Goal: Task Accomplishment & Management: Manage account settings

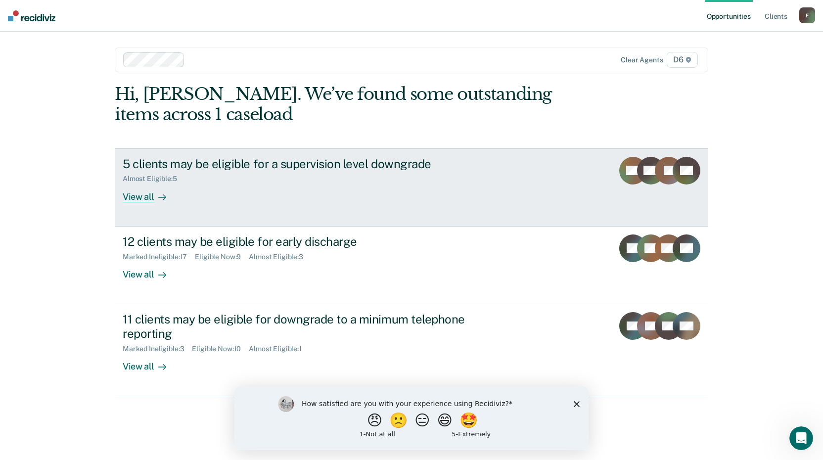
click at [157, 196] on div at bounding box center [160, 196] width 12 height 11
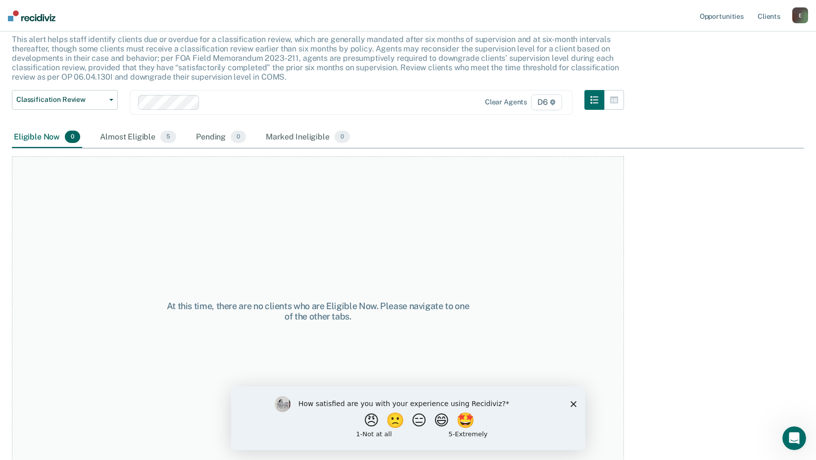
scroll to position [68, 0]
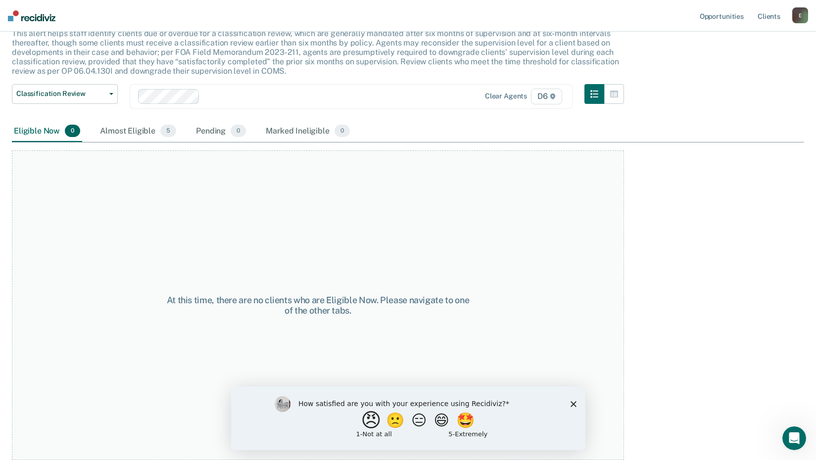
click at [362, 423] on button "😠" at bounding box center [371, 420] width 23 height 20
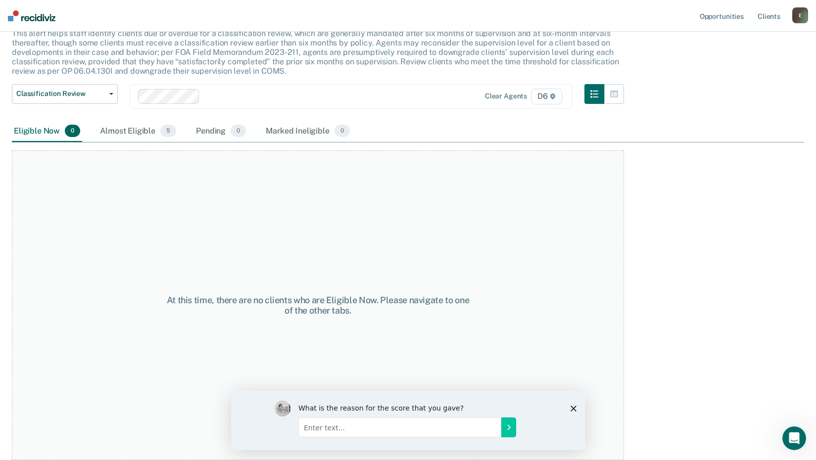
click at [337, 427] on input "Enter text..." at bounding box center [399, 427] width 203 height 20
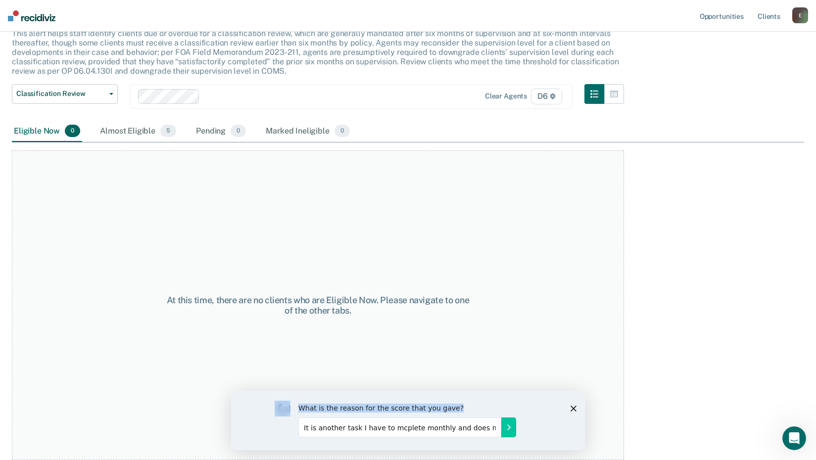
click html "What is the reason for the score that you gave? It is another task I have to mc…"
click at [409, 428] on input "It is another task I have to mcplete monthly and does not assist me in doing my…" at bounding box center [399, 427] width 203 height 20
click at [408, 427] on input "It is another task I have to mcplete monthly and does not assist me in doing my…" at bounding box center [399, 427] width 203 height 20
type input "It is another task I have to complete monthly and does not assist me in doing m…"
click at [508, 428] on icon "Submit your response" at bounding box center [508, 427] width 2 height 4
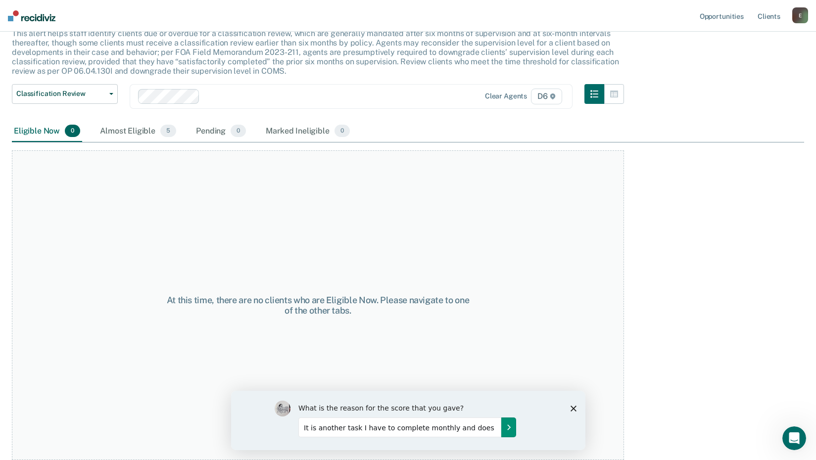
click at [508, 428] on icon "Submit your response" at bounding box center [508, 427] width 2 height 4
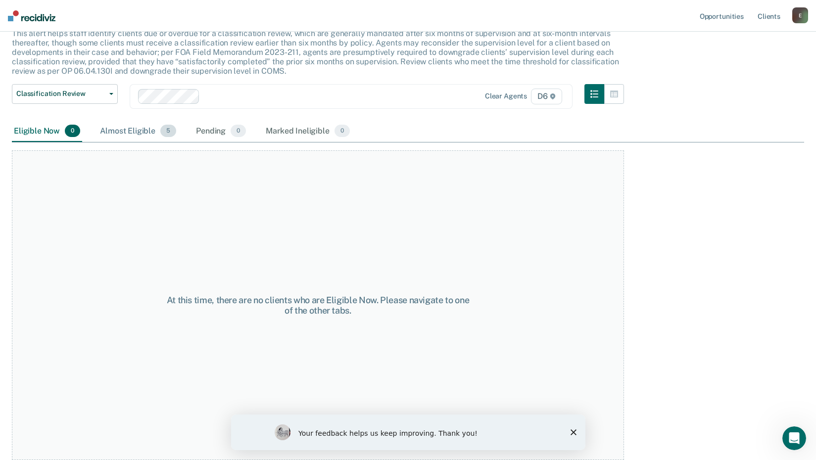
click at [165, 134] on span "5" at bounding box center [168, 131] width 16 height 13
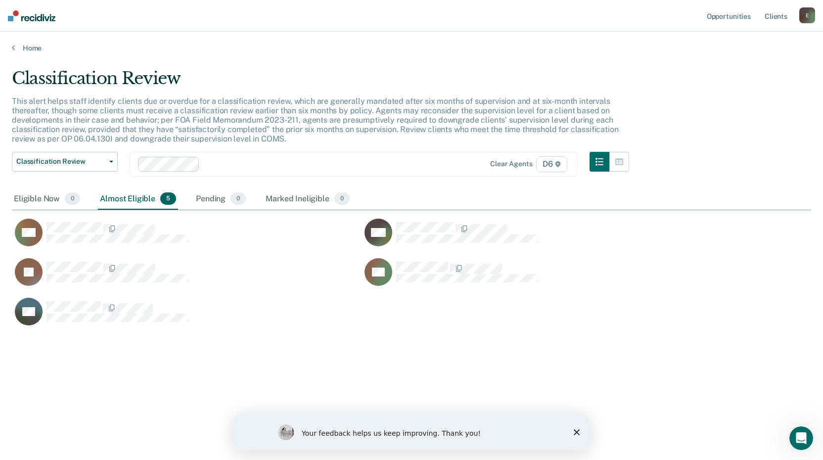
scroll to position [310, 792]
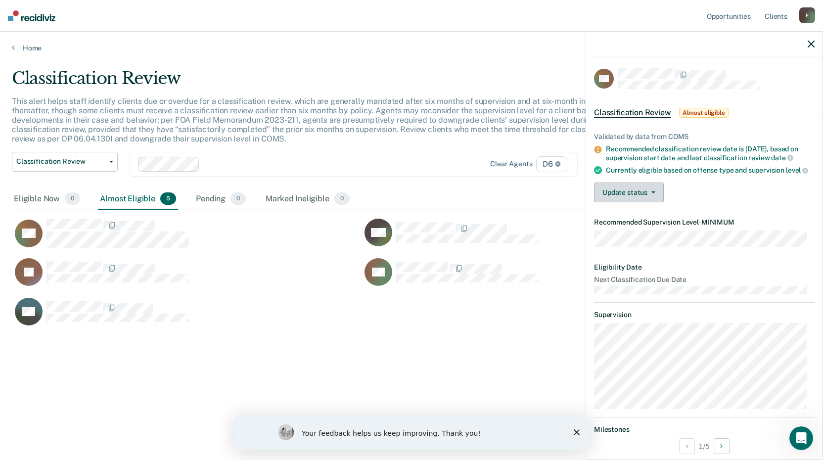
click at [656, 198] on button "Update status" at bounding box center [629, 193] width 70 height 20
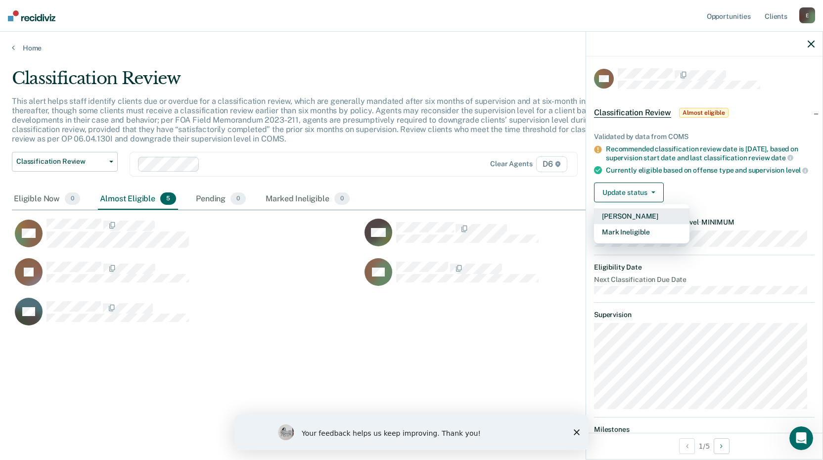
click at [616, 224] on button "[PERSON_NAME]" at bounding box center [641, 216] width 95 height 16
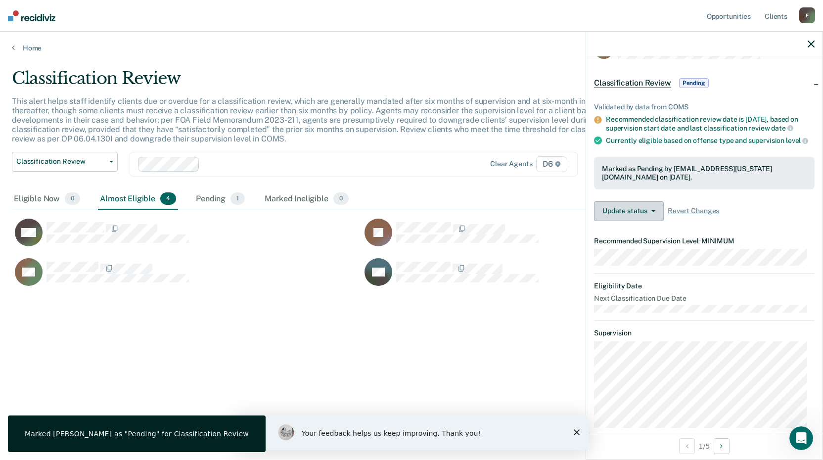
scroll to position [26, 0]
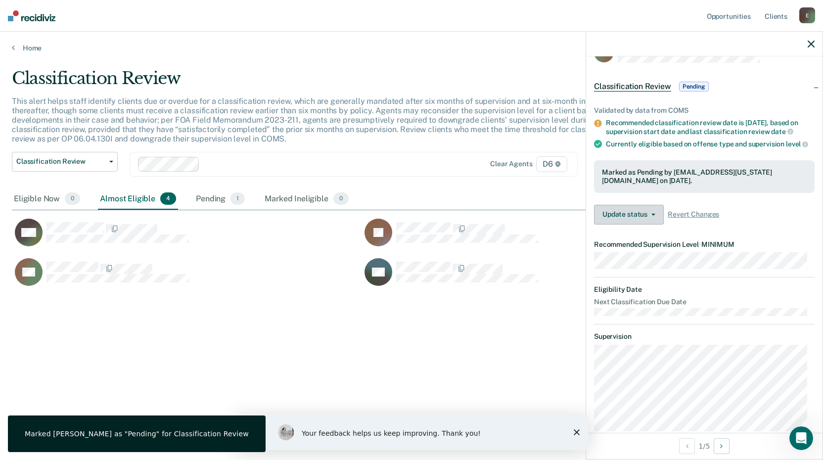
click at [645, 221] on button "Update status" at bounding box center [629, 215] width 70 height 20
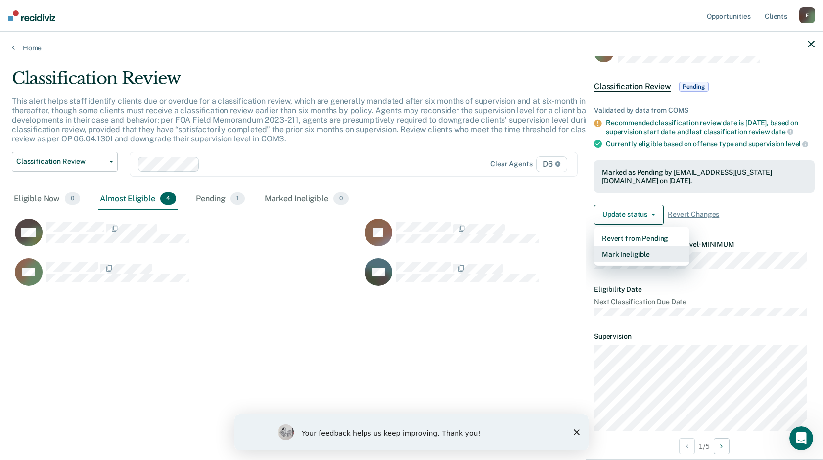
click at [639, 258] on button "Mark Ineligible" at bounding box center [641, 254] width 95 height 16
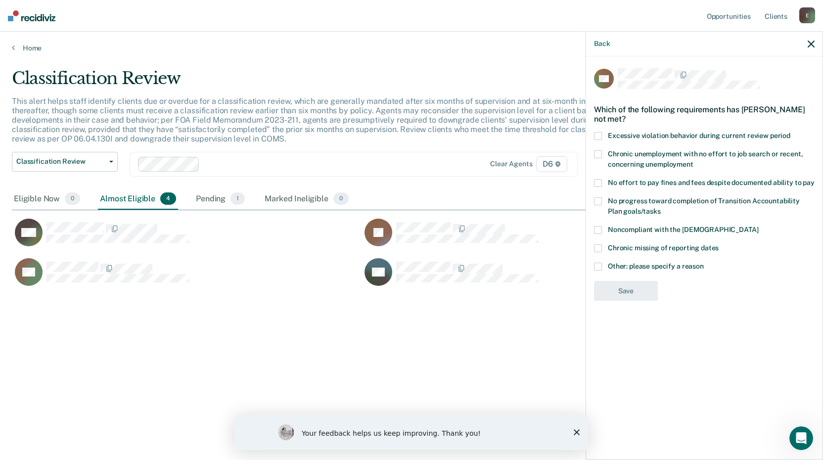
click at [601, 201] on span at bounding box center [598, 201] width 8 height 8
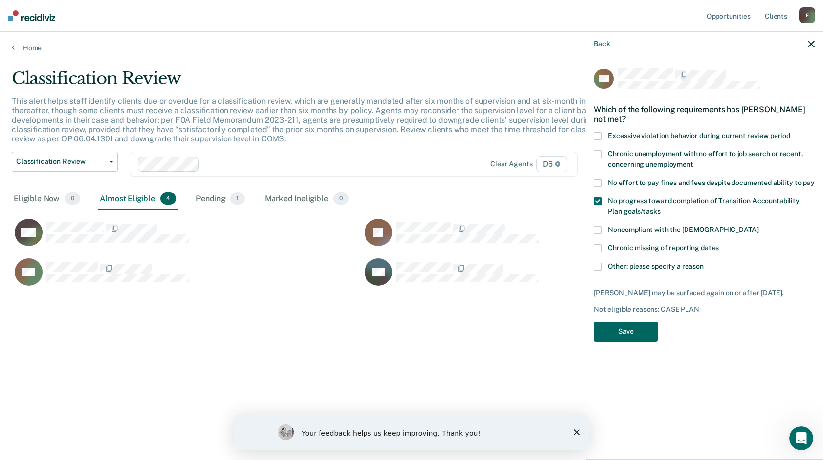
click at [614, 331] on button "Save" at bounding box center [626, 332] width 64 height 20
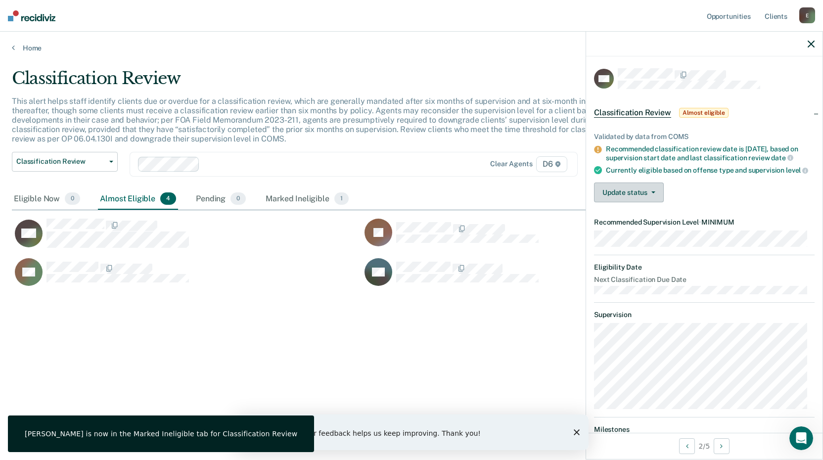
click at [644, 196] on button "Update status" at bounding box center [629, 193] width 70 height 20
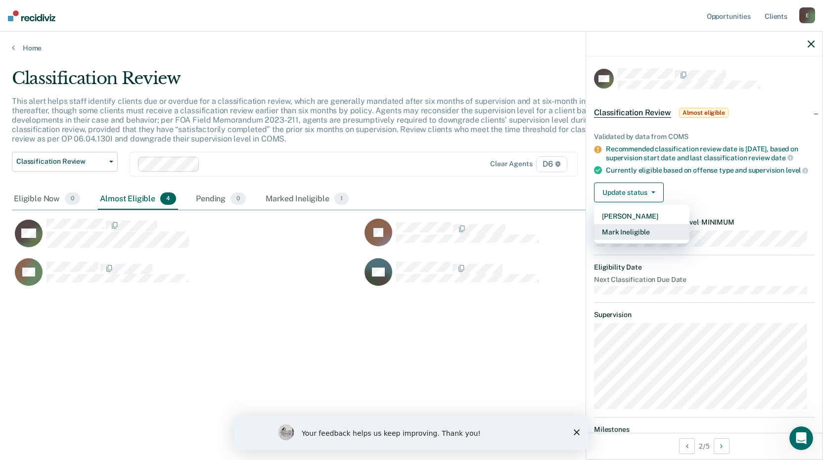
click at [616, 238] on button "Mark Ineligible" at bounding box center [641, 232] width 95 height 16
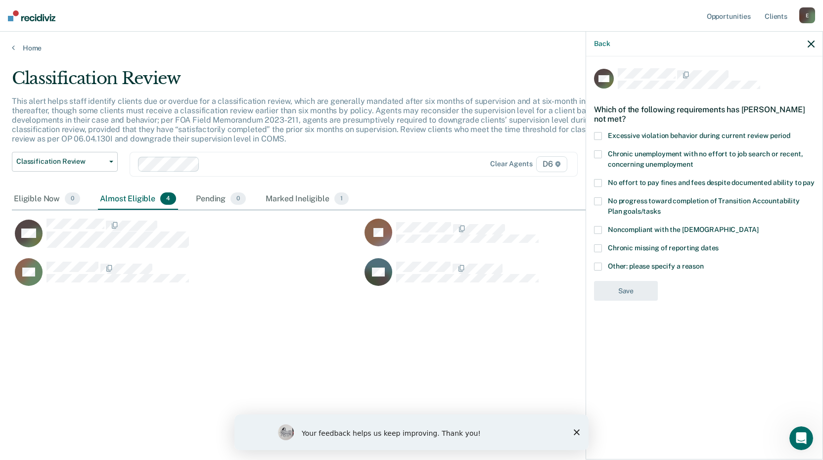
click at [597, 264] on span at bounding box center [598, 267] width 8 height 8
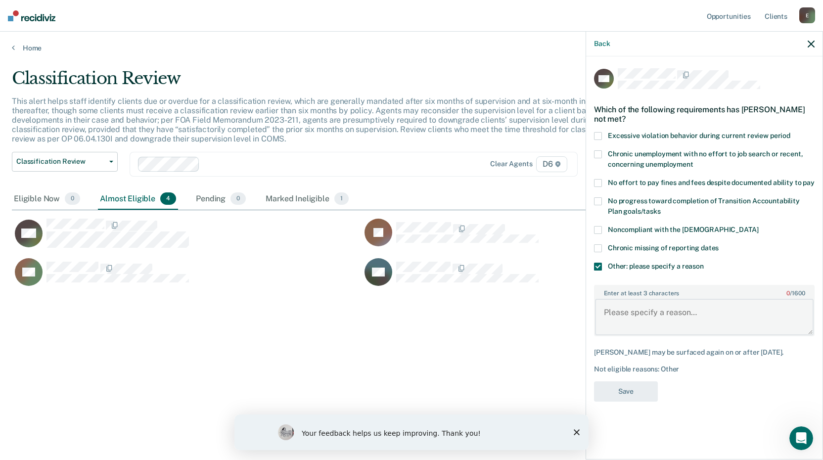
click at [615, 311] on textarea "Enter at least 3 characters 0 / 1600" at bounding box center [704, 317] width 219 height 37
type textarea "Pending violation"
click at [616, 391] on button "Save" at bounding box center [626, 391] width 64 height 20
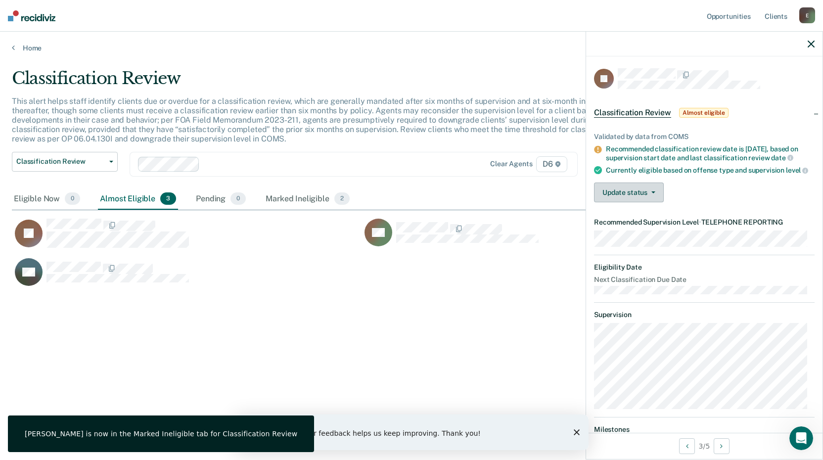
click at [641, 199] on button "Update status" at bounding box center [629, 193] width 70 height 20
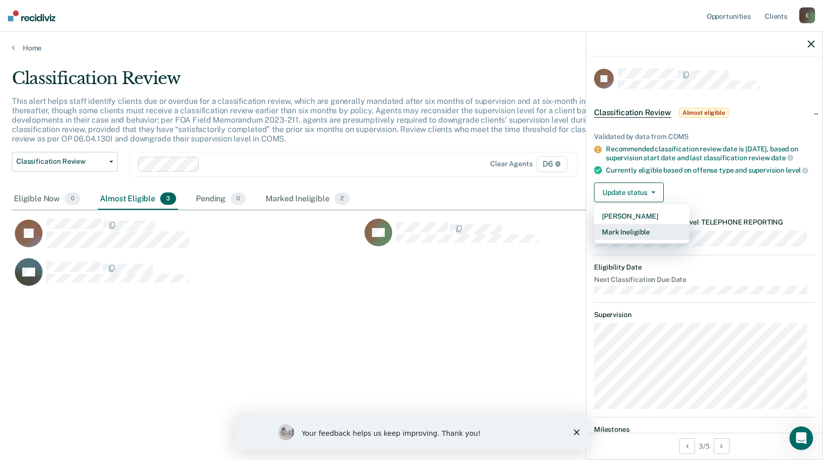
click at [613, 237] on button "Mark Ineligible" at bounding box center [641, 232] width 95 height 16
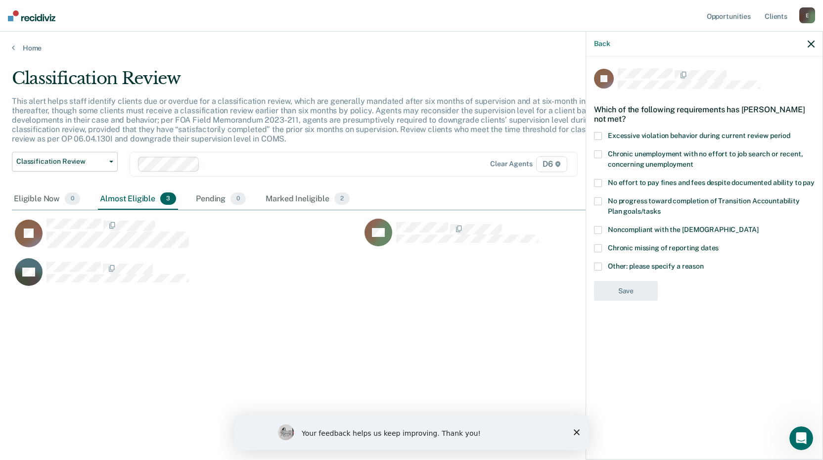
click at [597, 264] on span at bounding box center [598, 267] width 8 height 8
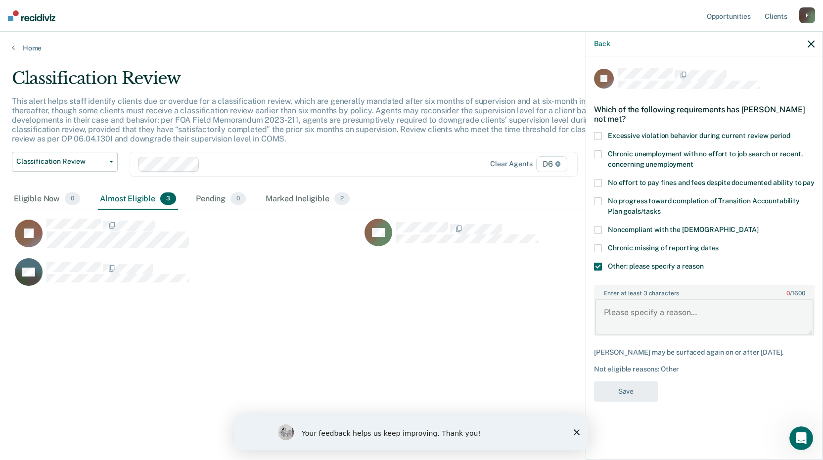
click at [621, 310] on textarea "Enter at least 3 characters 0 / 1600" at bounding box center [704, 317] width 219 height 37
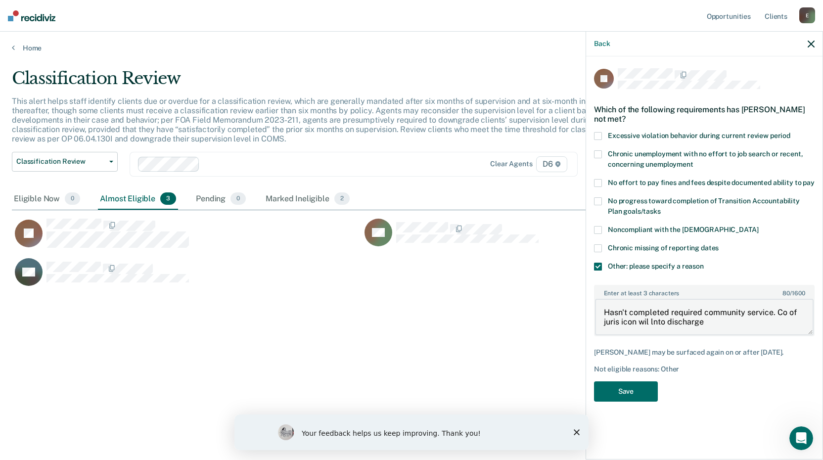
click at [636, 320] on textarea "Hasn't completed required community service. Co of juris icon wil lnto discharge" at bounding box center [704, 317] width 219 height 37
drag, startPoint x: 673, startPoint y: 321, endPoint x: 693, endPoint y: 332, distance: 23.1
click at [675, 322] on textarea "Hasn't completed required community service. Co of jurisdiction wil lnto discha…" at bounding box center [704, 317] width 219 height 37
type textarea "Hasn't completed required community service. Co of jurisdiction will not discha…"
click at [625, 388] on button "Save" at bounding box center [626, 391] width 64 height 20
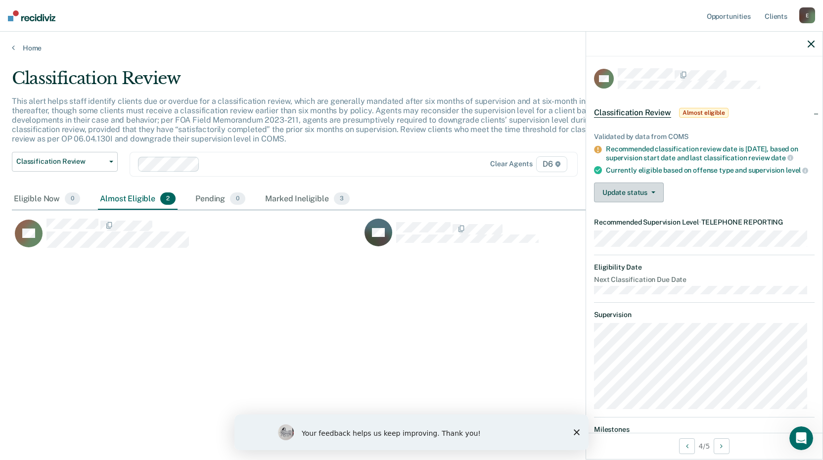
click at [643, 199] on button "Update status" at bounding box center [629, 193] width 70 height 20
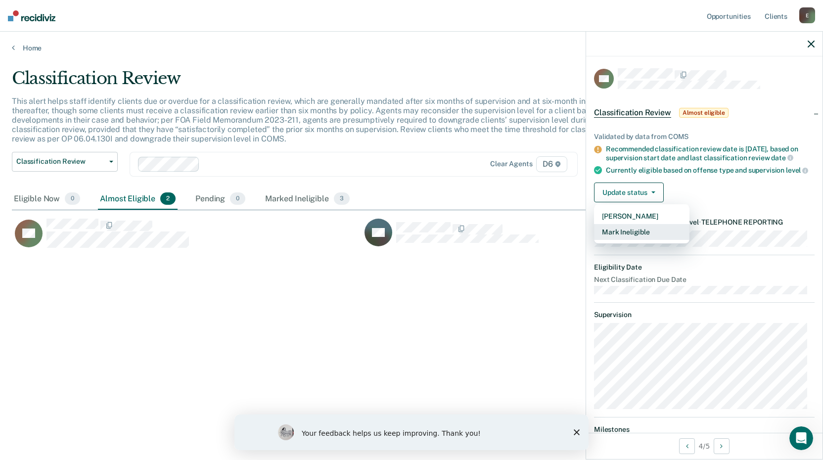
click at [625, 240] on button "Mark Ineligible" at bounding box center [641, 232] width 95 height 16
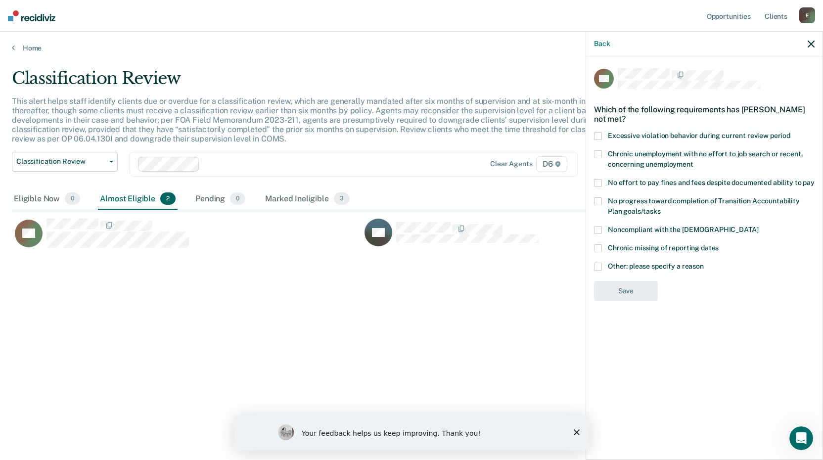
click at [597, 266] on span at bounding box center [598, 267] width 8 height 8
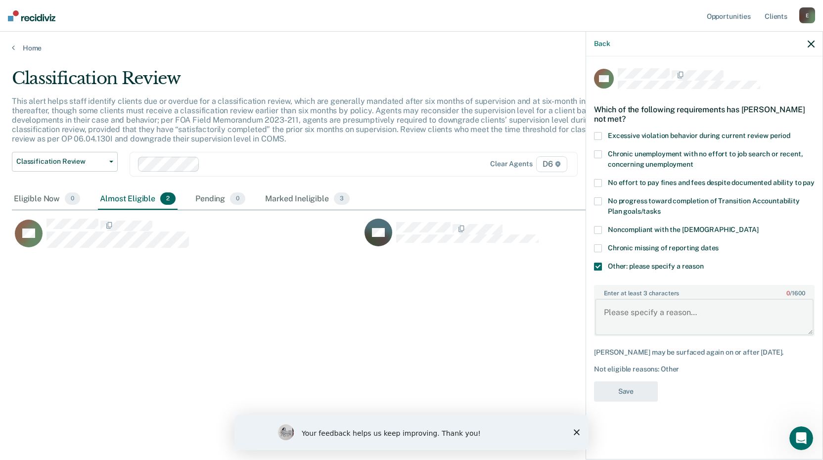
click at [615, 323] on textarea "Enter at least 3 characters 0 / 1600" at bounding box center [704, 317] width 219 height 37
type textarea "N"
type textarea "Hasn't served half his term"
click at [626, 392] on button "Save" at bounding box center [626, 391] width 64 height 20
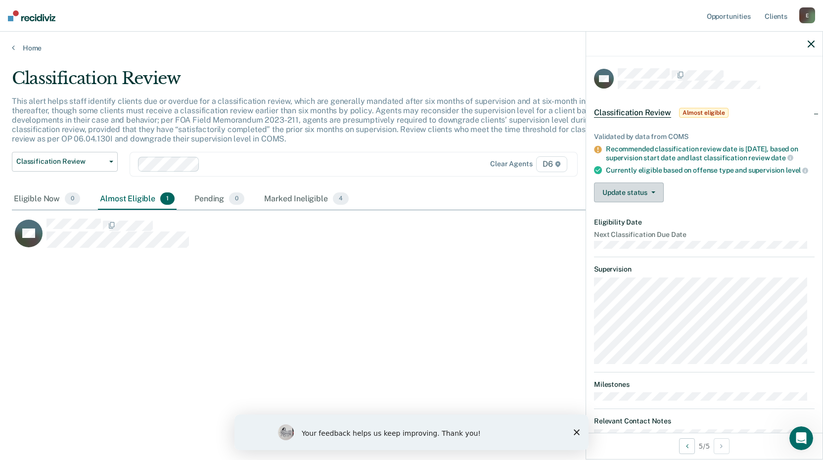
drag, startPoint x: 639, startPoint y: 196, endPoint x: 641, endPoint y: 205, distance: 9.6
click at [640, 196] on button "Update status" at bounding box center [629, 193] width 70 height 20
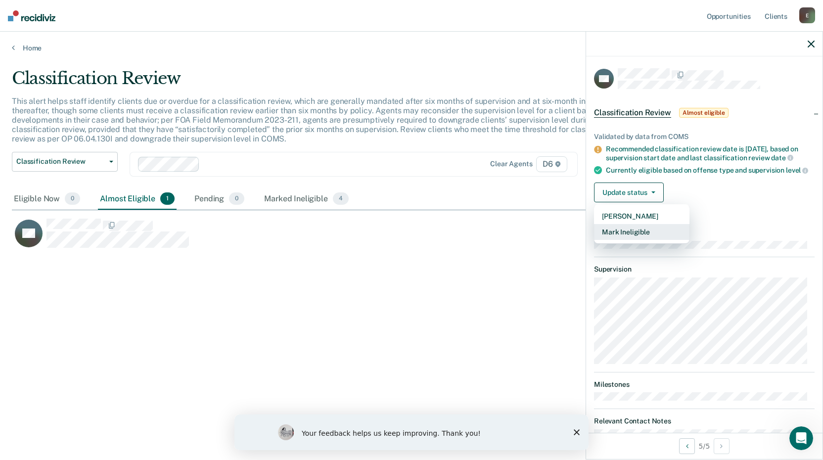
click at [623, 240] on button "Mark Ineligible" at bounding box center [641, 232] width 95 height 16
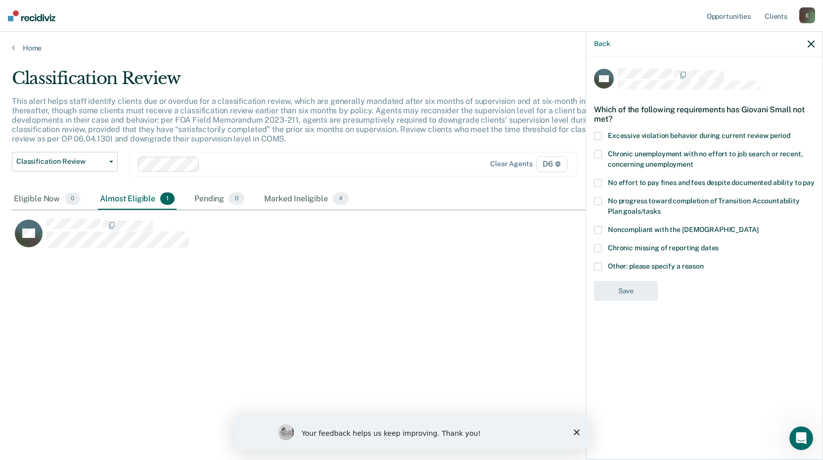
drag, startPoint x: 599, startPoint y: 266, endPoint x: 604, endPoint y: 279, distance: 13.8
click at [599, 265] on span at bounding box center [598, 267] width 8 height 8
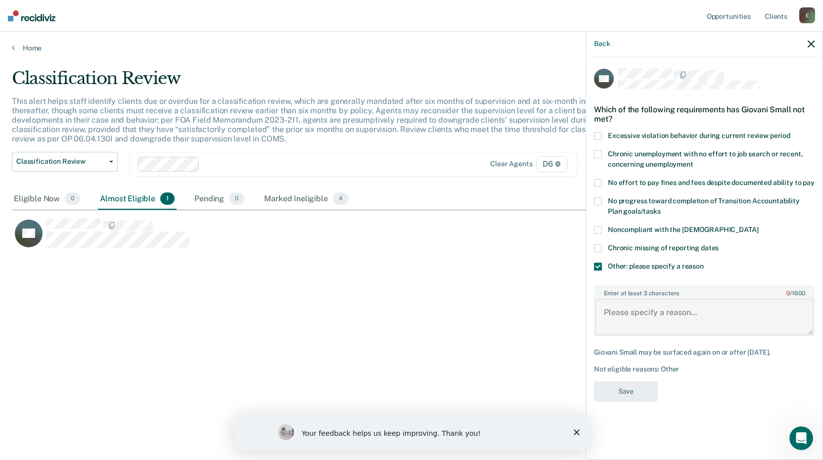
click at [617, 309] on textarea "Enter at least 3 characters 0 / 1600" at bounding box center [704, 317] width 219 height 37
type textarea "J"
type textarea "Hasn't served half his term"
drag, startPoint x: 611, startPoint y: 388, endPoint x: 587, endPoint y: 369, distance: 30.5
click at [609, 387] on button "Save" at bounding box center [626, 391] width 64 height 20
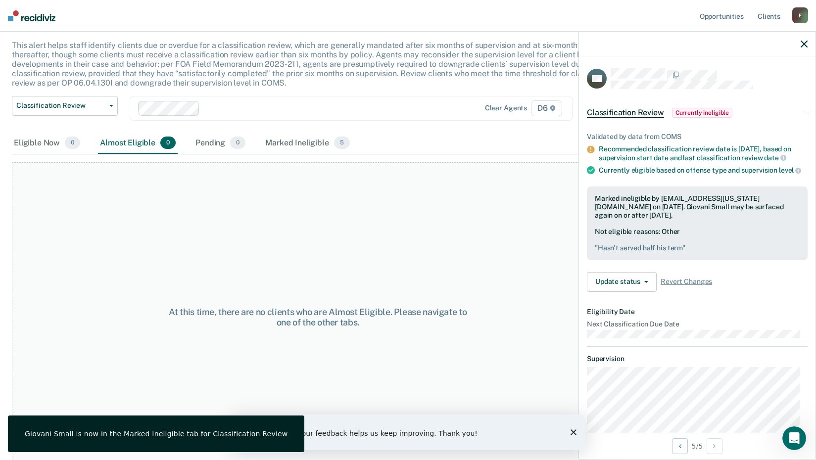
scroll to position [68, 0]
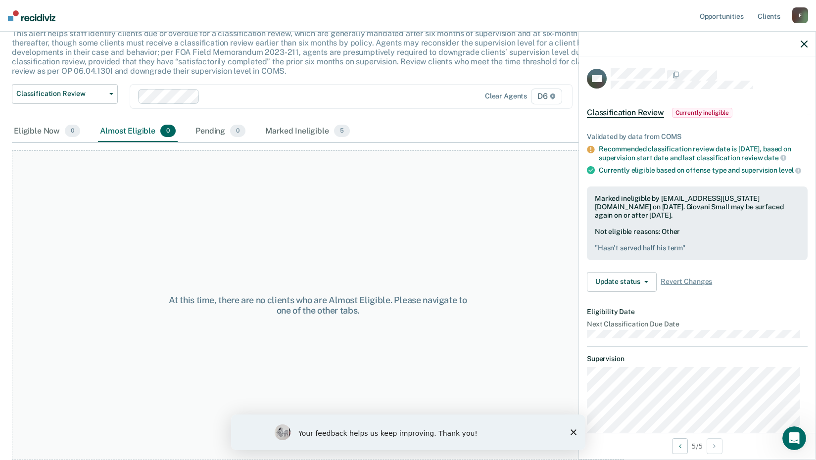
click at [800, 44] on div at bounding box center [697, 44] width 237 height 25
click at [804, 39] on div at bounding box center [697, 44] width 237 height 25
click at [254, 305] on div "At this time, there are no clients who are Almost Eligible. Please navigate to …" at bounding box center [317, 305] width 305 height 21
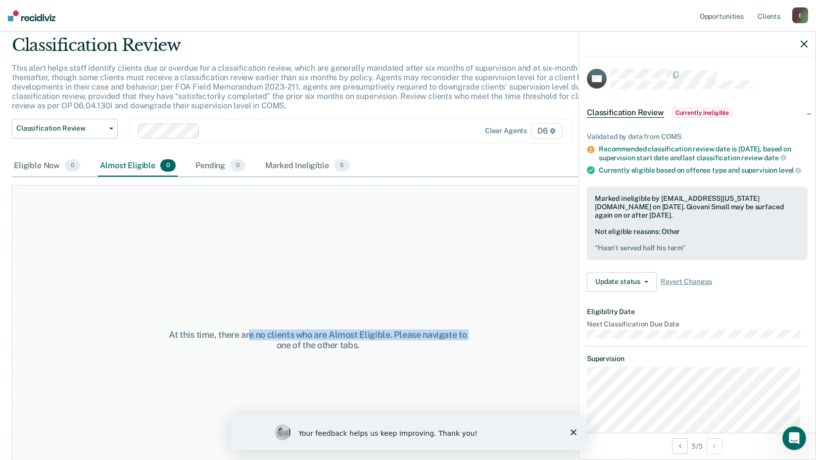
scroll to position [0, 0]
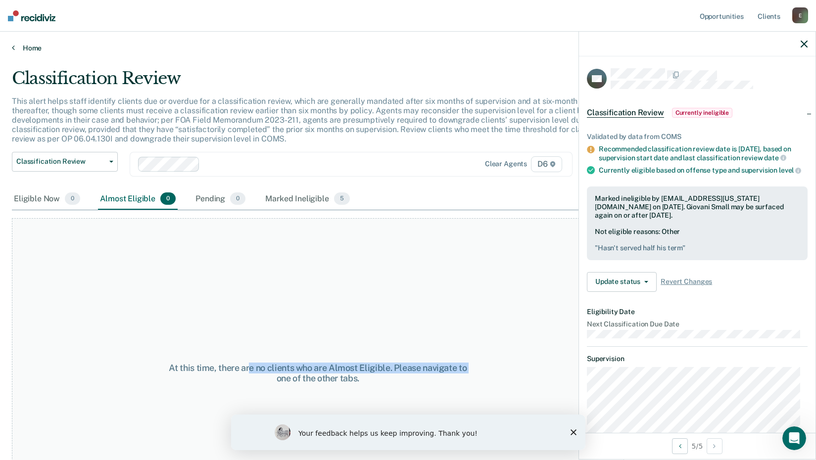
click at [26, 47] on link "Home" at bounding box center [408, 48] width 792 height 9
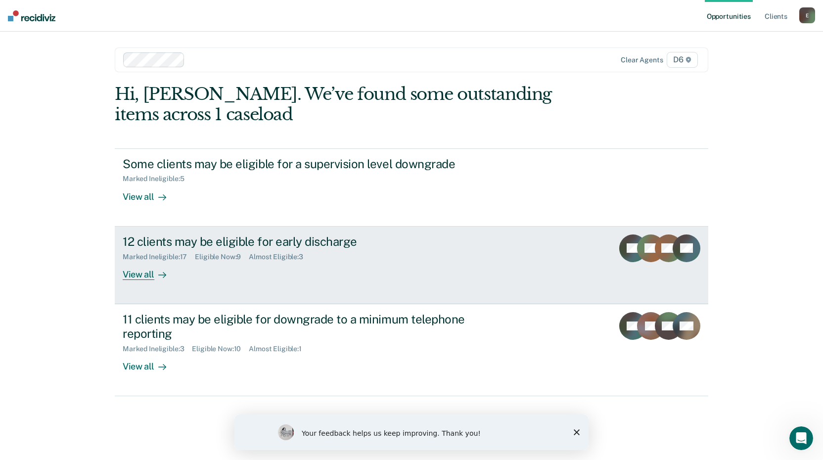
click at [143, 276] on div "View all" at bounding box center [150, 270] width 55 height 19
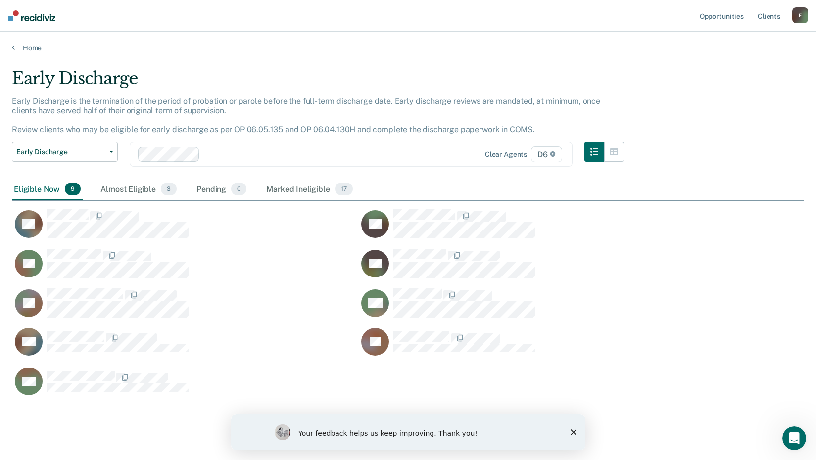
scroll to position [328, 785]
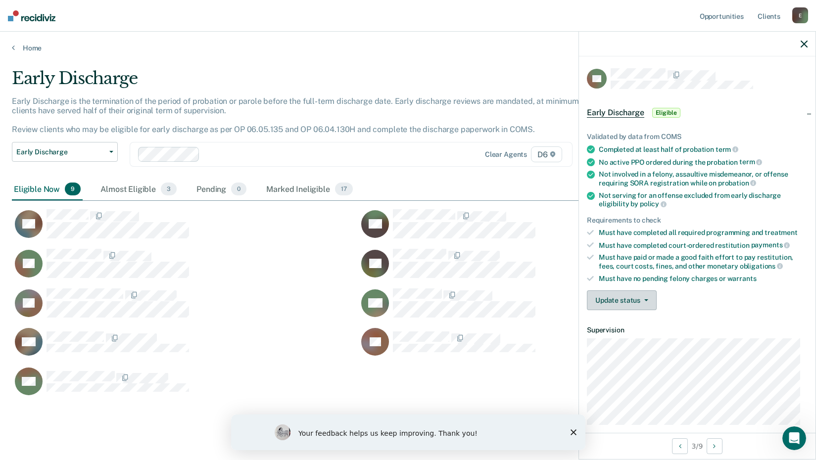
click at [636, 298] on button "Update status" at bounding box center [622, 300] width 70 height 20
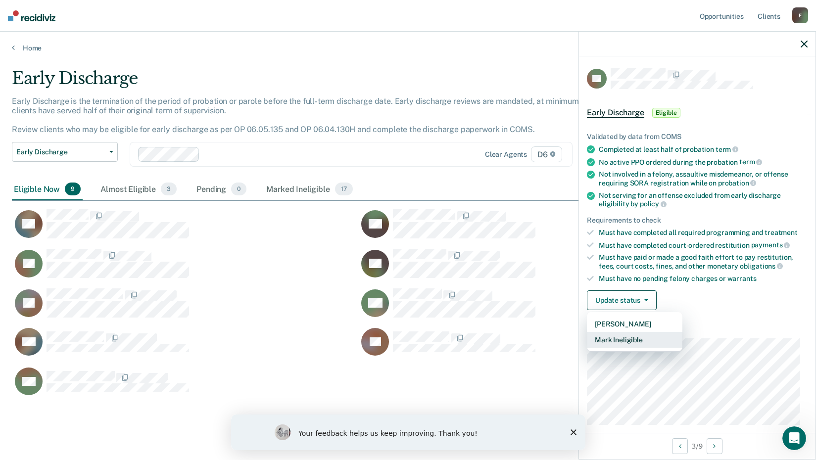
click at [616, 338] on button "Mark Ineligible" at bounding box center [634, 340] width 95 height 16
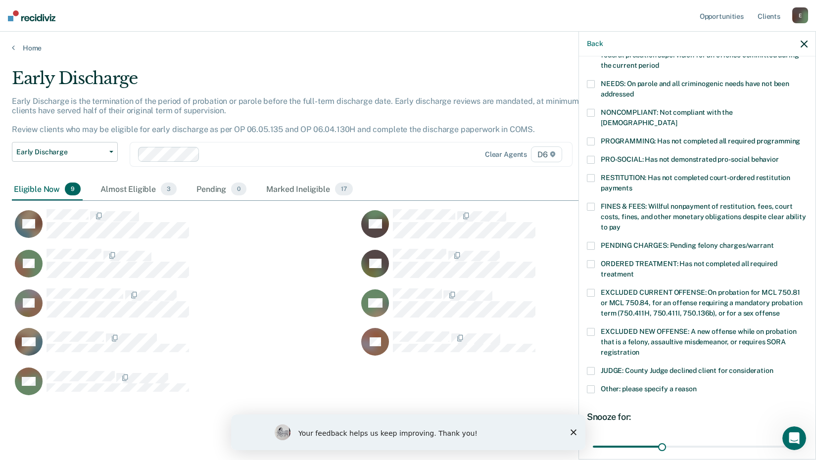
scroll to position [198, 0]
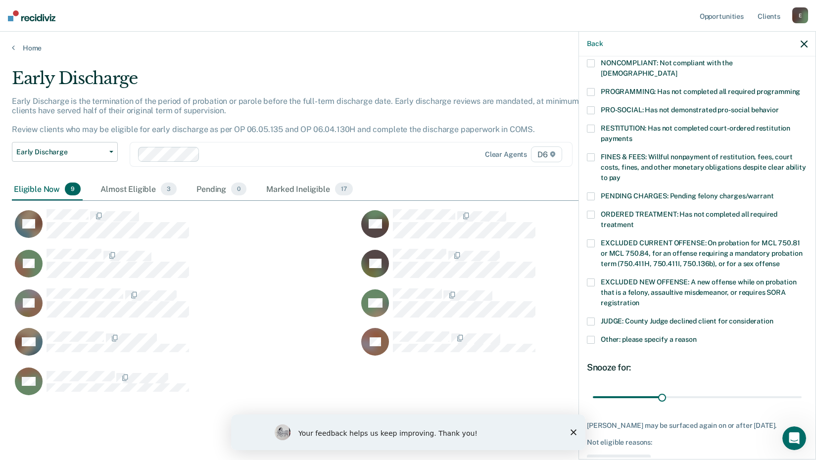
click at [590, 336] on span at bounding box center [591, 340] width 8 height 8
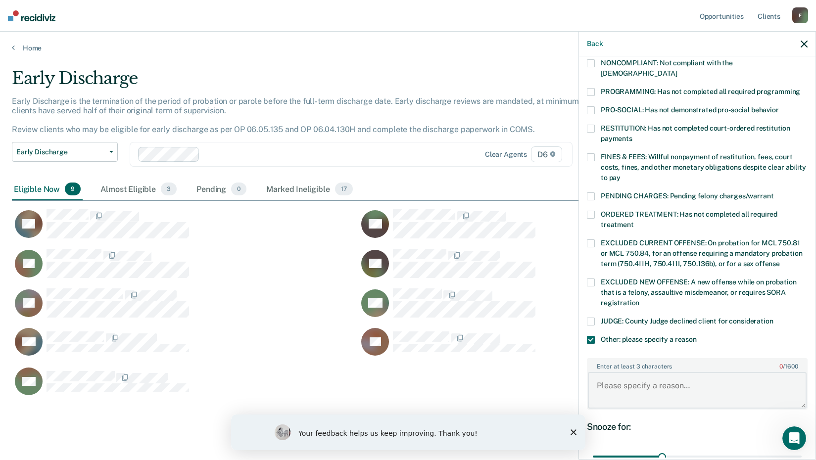
drag, startPoint x: 617, startPoint y: 374, endPoint x: 650, endPoint y: 333, distance: 51.7
click at [617, 372] on textarea "Enter at least 3 characters 0 / 1600" at bounding box center [697, 390] width 219 height 37
type textarea "On for offense cannot be discharged early"
type input "72"
click at [752, 448] on input "range" at bounding box center [697, 456] width 209 height 17
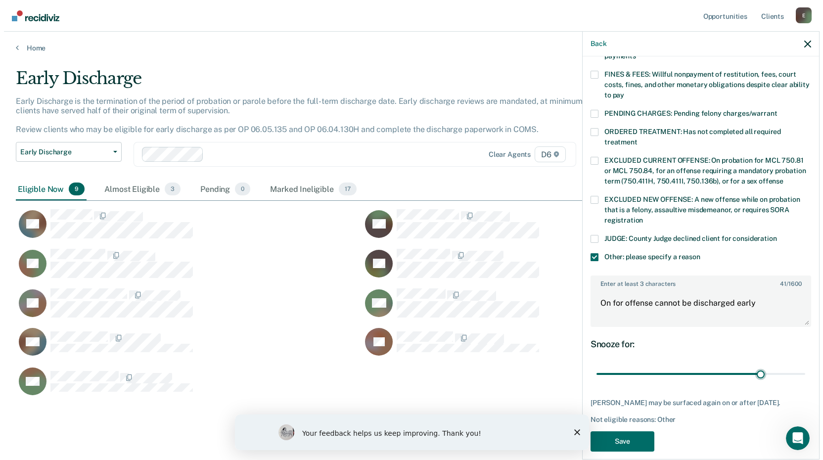
scroll to position [281, 0]
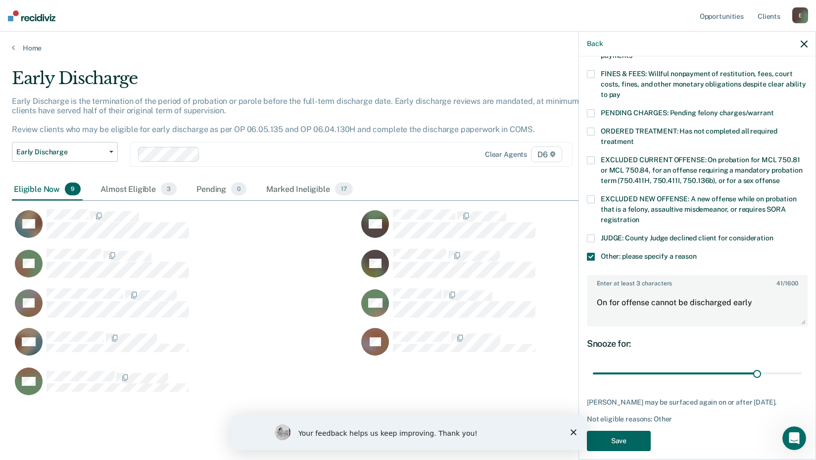
click at [614, 431] on button "Save" at bounding box center [619, 441] width 64 height 20
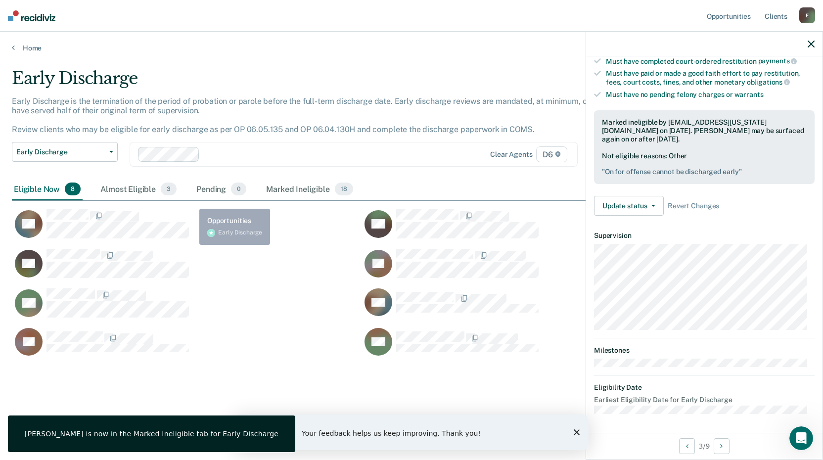
scroll to position [95, 0]
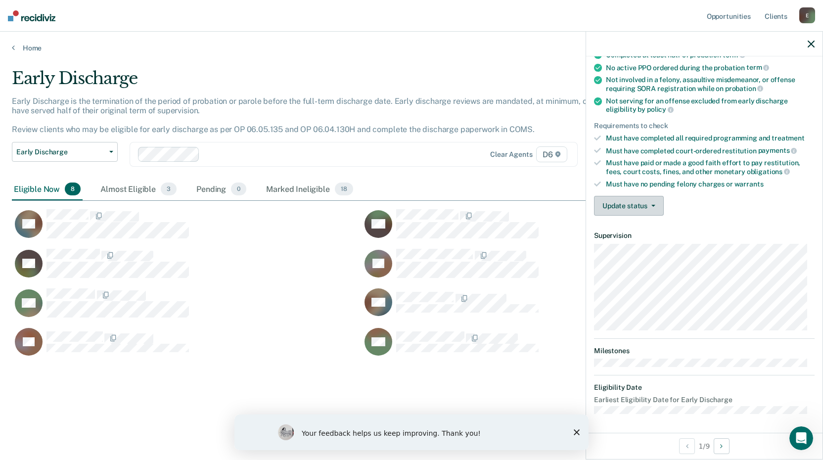
click at [644, 208] on button "Update status" at bounding box center [629, 206] width 70 height 20
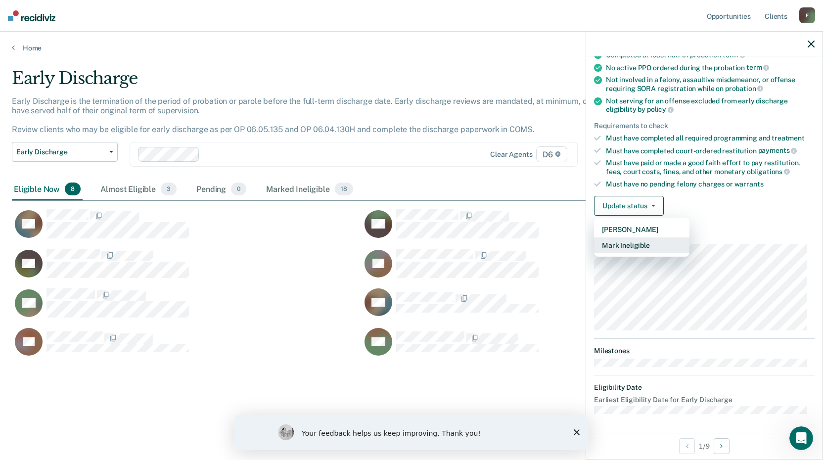
click at [610, 248] on button "Mark Ineligible" at bounding box center [641, 245] width 95 height 16
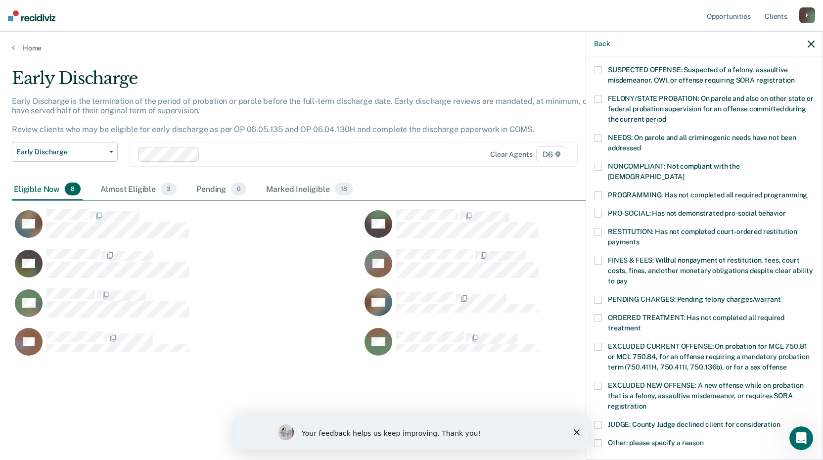
click at [598, 257] on span at bounding box center [598, 261] width 8 height 8
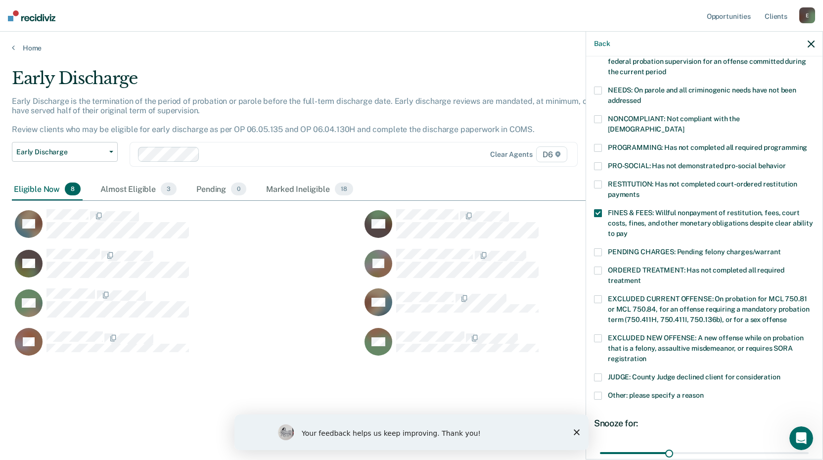
scroll to position [221, 0]
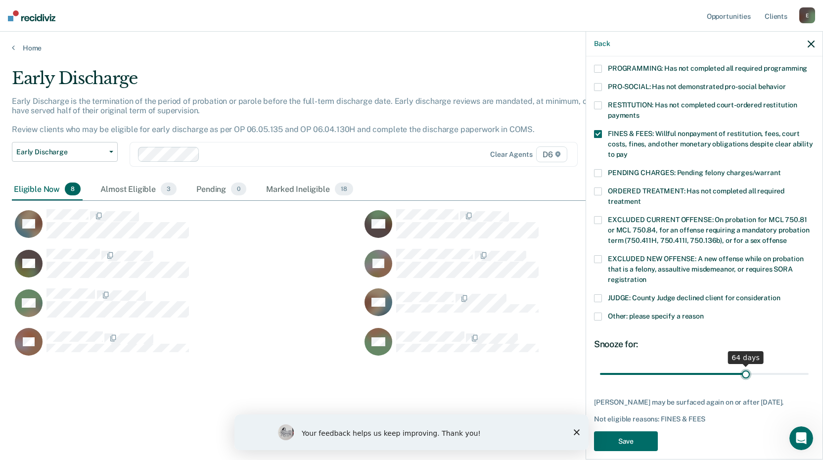
type input "64"
click at [741, 365] on input "range" at bounding box center [704, 373] width 209 height 17
click at [613, 432] on button "Save" at bounding box center [626, 441] width 64 height 20
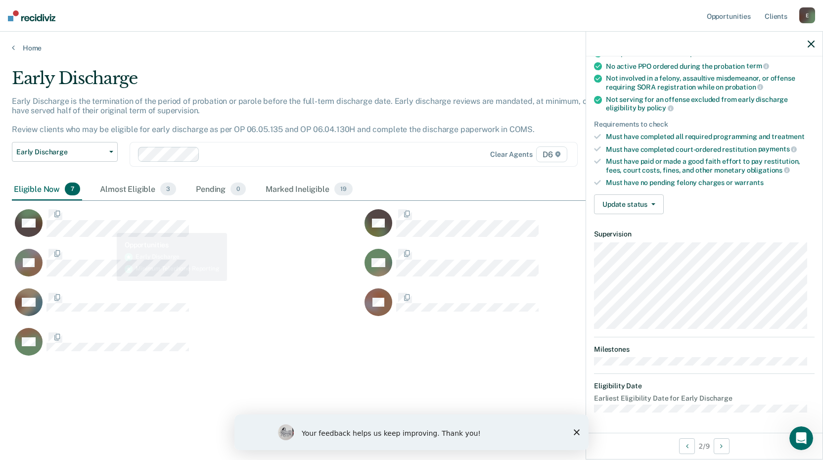
scroll to position [95, 0]
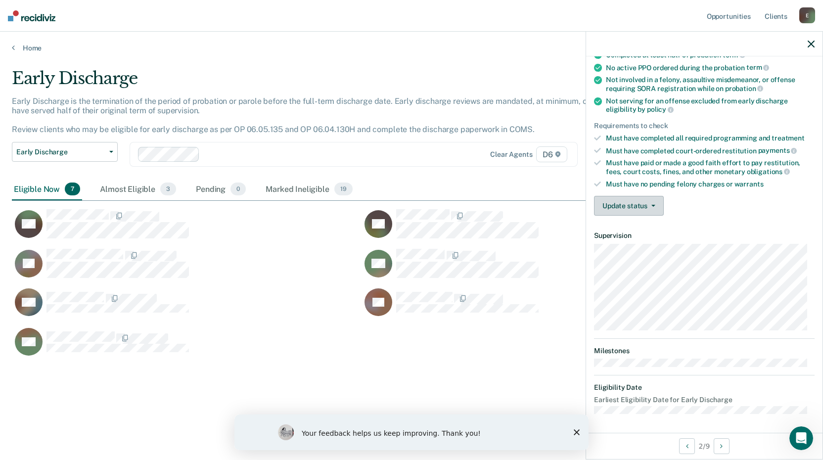
click at [639, 203] on button "Update status" at bounding box center [629, 206] width 70 height 20
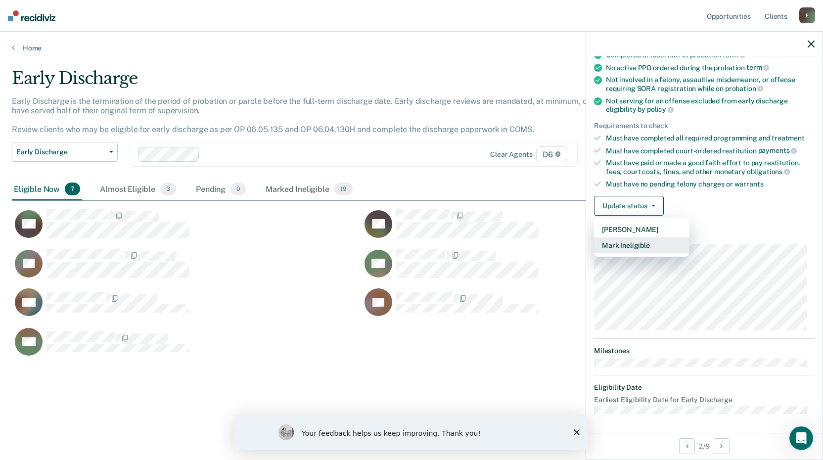
click at [638, 239] on button "Mark Ineligible" at bounding box center [641, 245] width 95 height 16
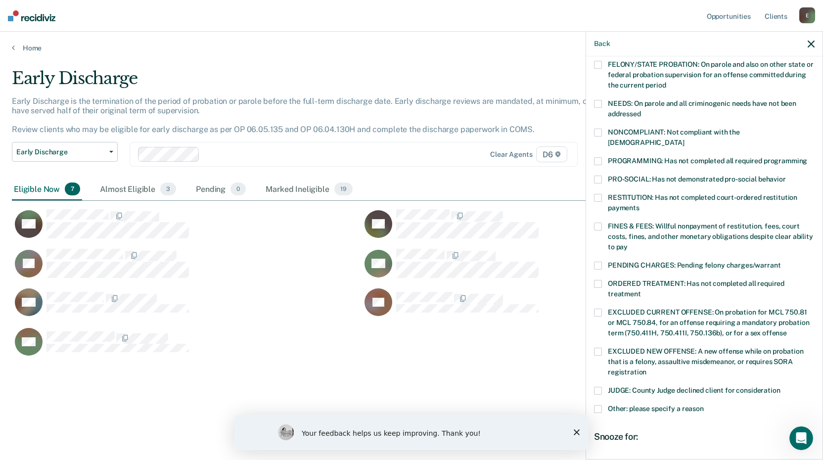
scroll to position [144, 0]
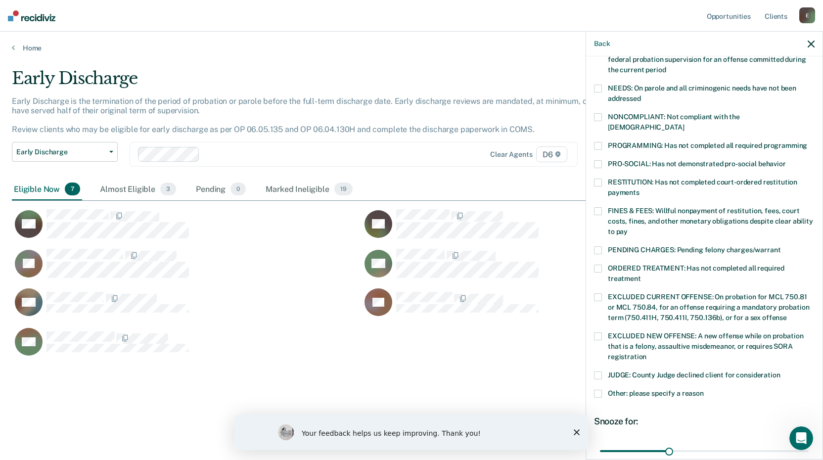
click at [599, 265] on span at bounding box center [598, 269] width 8 height 8
type input "64"
click at [741, 442] on input "range" at bounding box center [704, 450] width 209 height 17
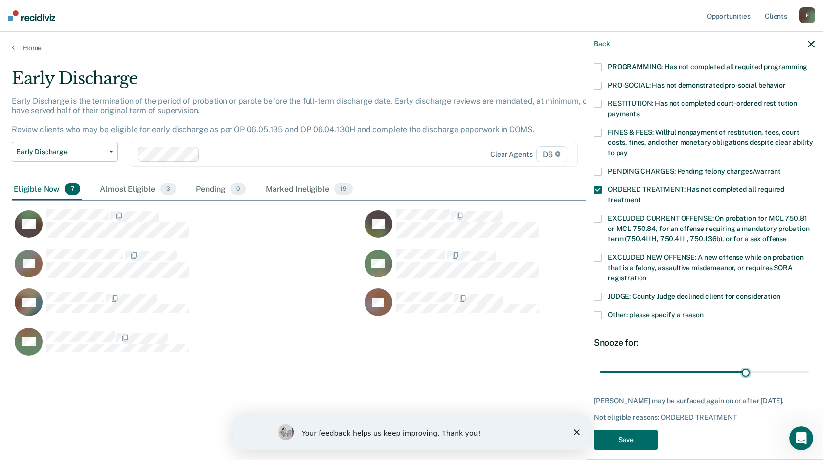
scroll to position [230, 0]
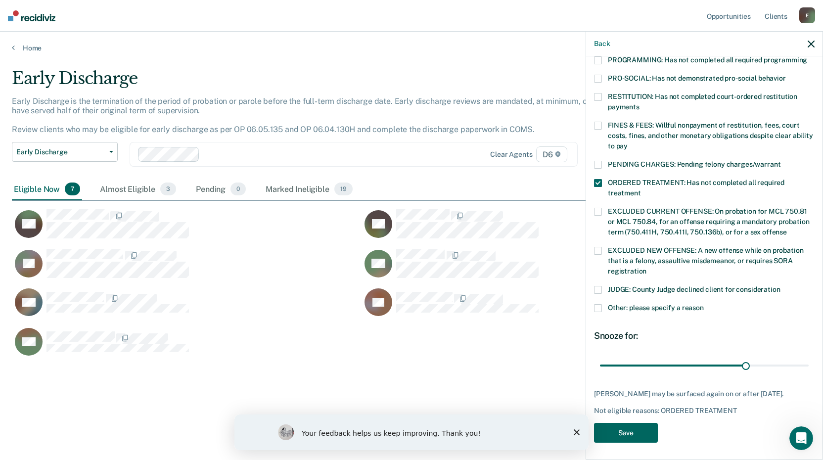
drag, startPoint x: 617, startPoint y: 428, endPoint x: 599, endPoint y: 418, distance: 20.6
click at [613, 427] on button "Save" at bounding box center [626, 433] width 64 height 20
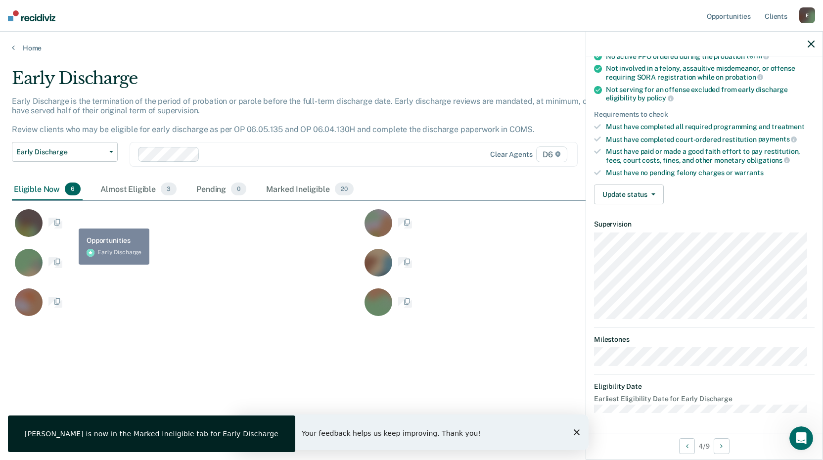
scroll to position [105, 0]
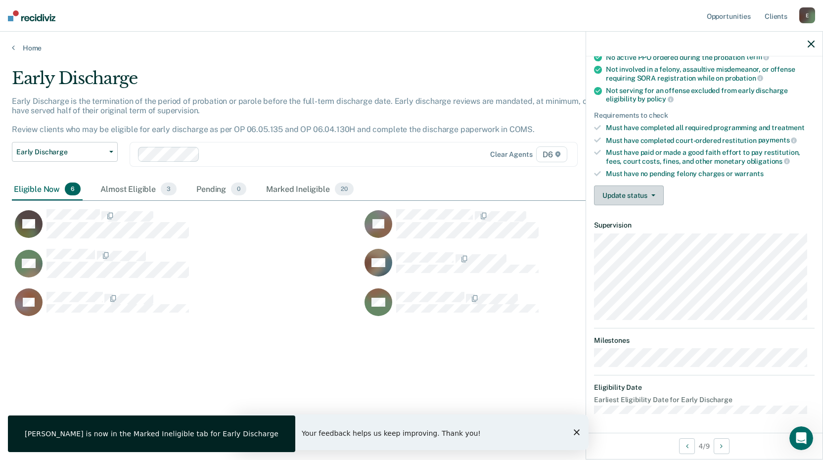
click at [660, 191] on button "Update status" at bounding box center [629, 196] width 70 height 20
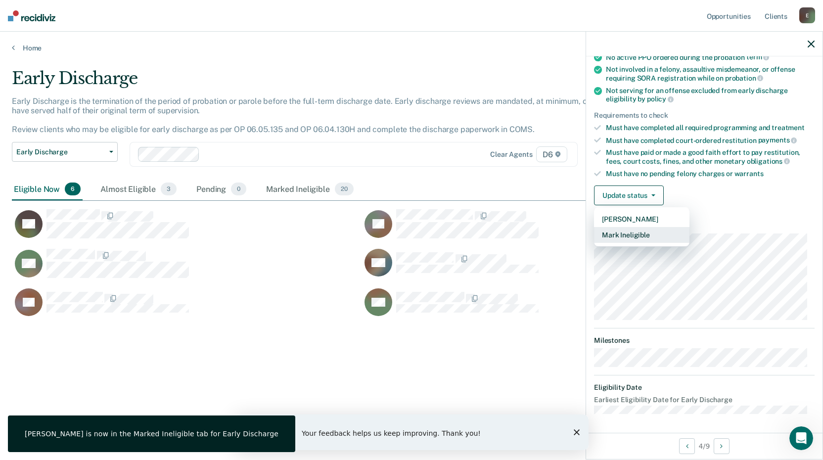
click at [637, 234] on button "Mark Ineligible" at bounding box center [641, 235] width 95 height 16
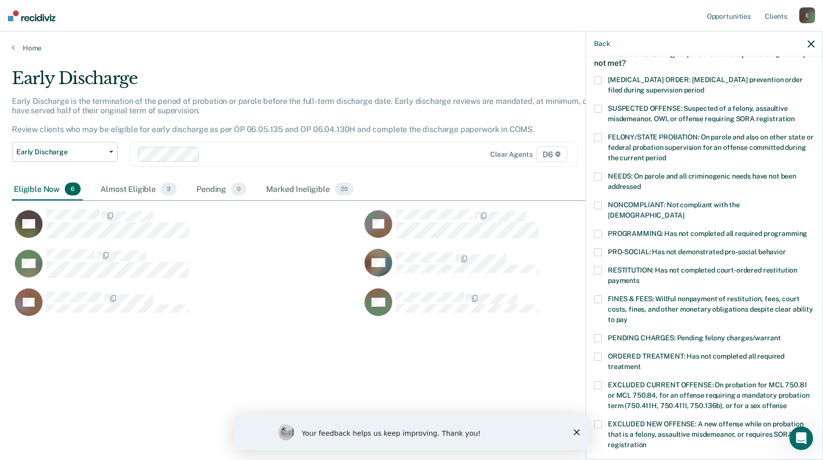
scroll to position [55, 0]
click at [600, 267] on span at bounding box center [598, 271] width 8 height 8
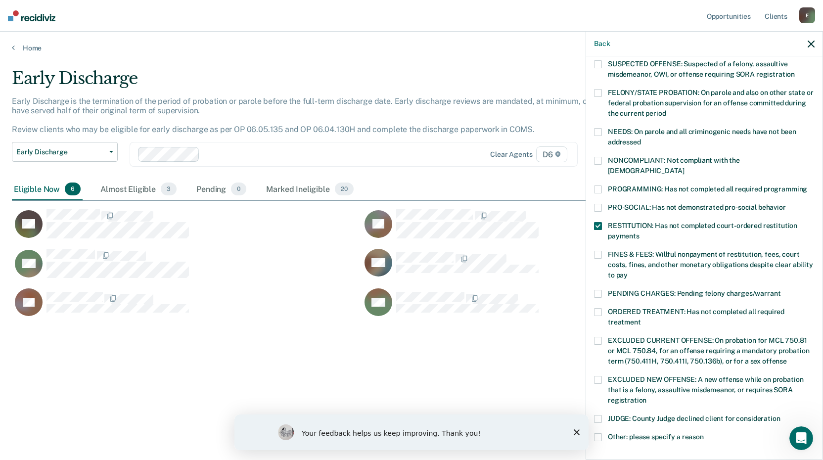
scroll to position [230, 0]
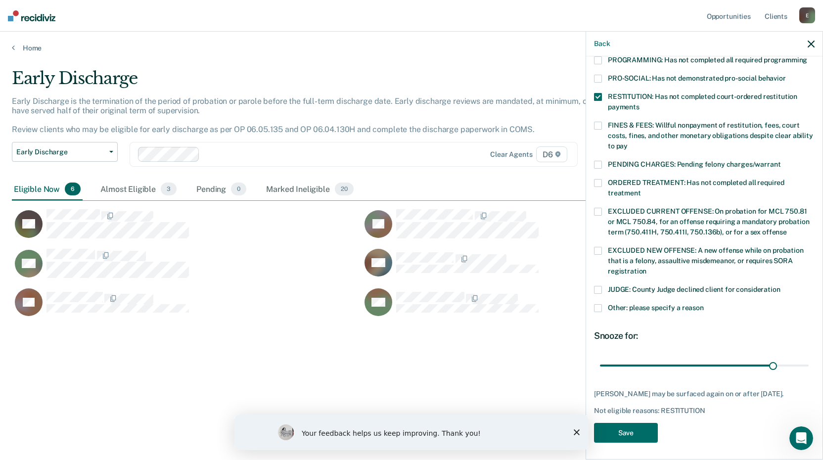
drag, startPoint x: 768, startPoint y: 355, endPoint x: 721, endPoint y: 389, distance: 57.4
type input "76"
click at [767, 357] on input "range" at bounding box center [704, 365] width 209 height 17
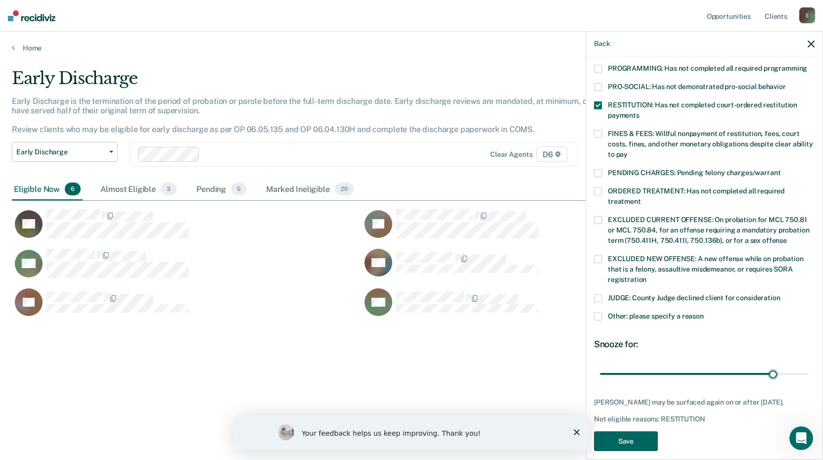
drag, startPoint x: 632, startPoint y: 429, endPoint x: 625, endPoint y: 423, distance: 9.1
click at [629, 431] on button "Save" at bounding box center [626, 441] width 64 height 20
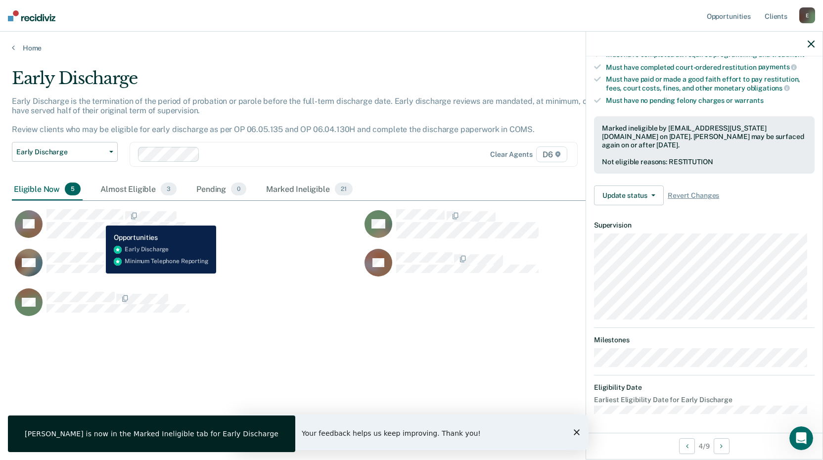
scroll to position [105, 0]
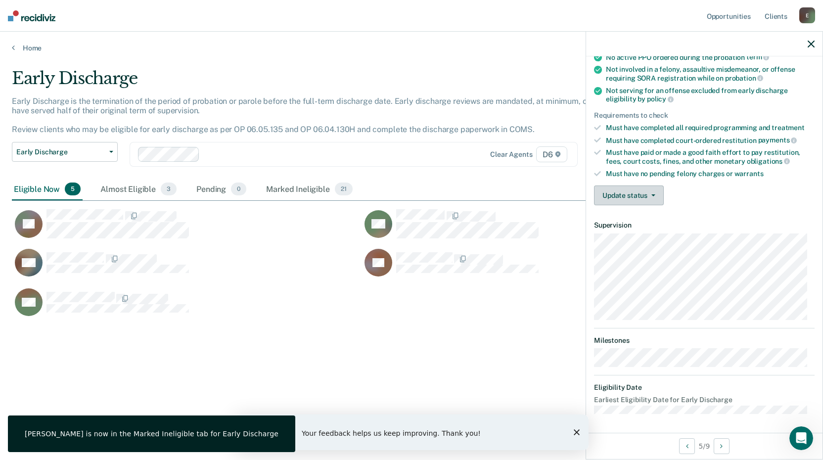
click at [648, 196] on button "Update status" at bounding box center [629, 196] width 70 height 20
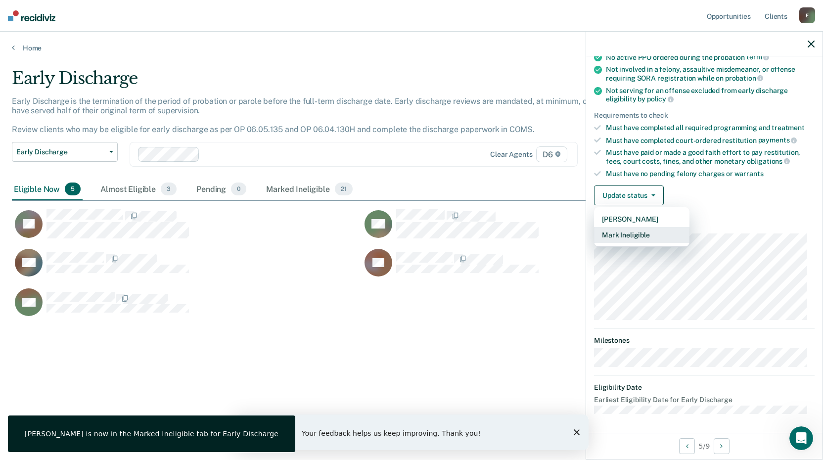
click at [622, 233] on button "Mark Ineligible" at bounding box center [641, 235] width 95 height 16
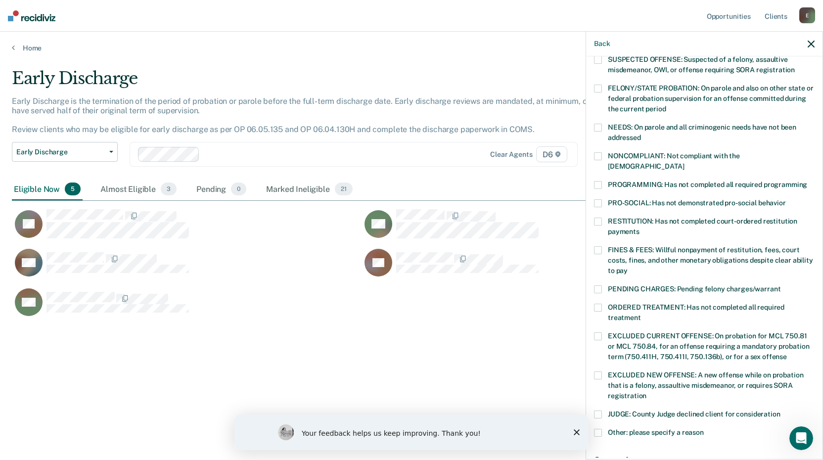
click at [594, 209] on div "TD Which of the following requirements has [PERSON_NAME] not met? [MEDICAL_DATA…" at bounding box center [704, 256] width 237 height 401
click at [595, 218] on span at bounding box center [598, 222] width 8 height 8
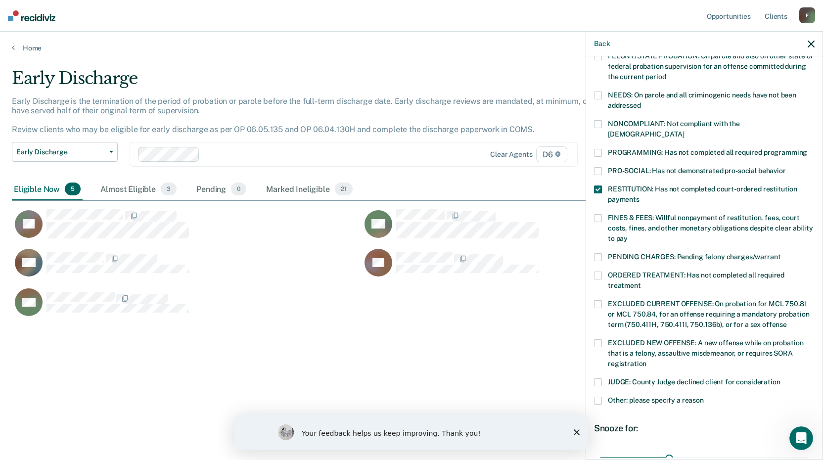
scroll to position [154, 0]
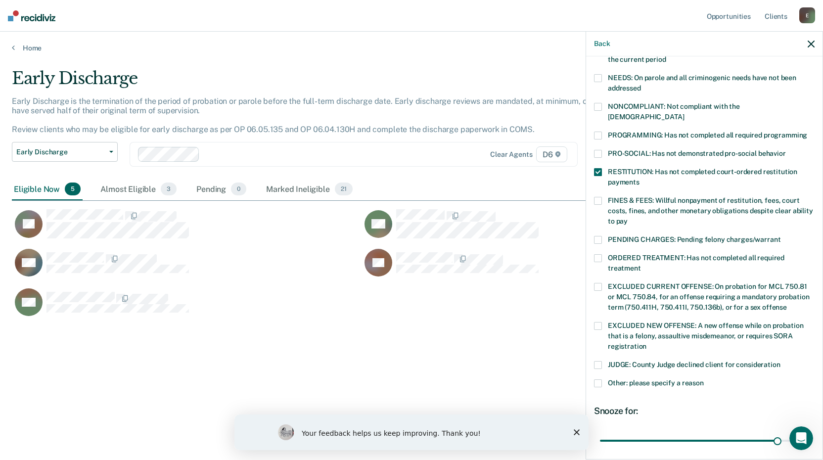
drag, startPoint x: 772, startPoint y: 430, endPoint x: 735, endPoint y: 438, distance: 38.0
type input "78"
click at [772, 432] on input "range" at bounding box center [704, 440] width 209 height 17
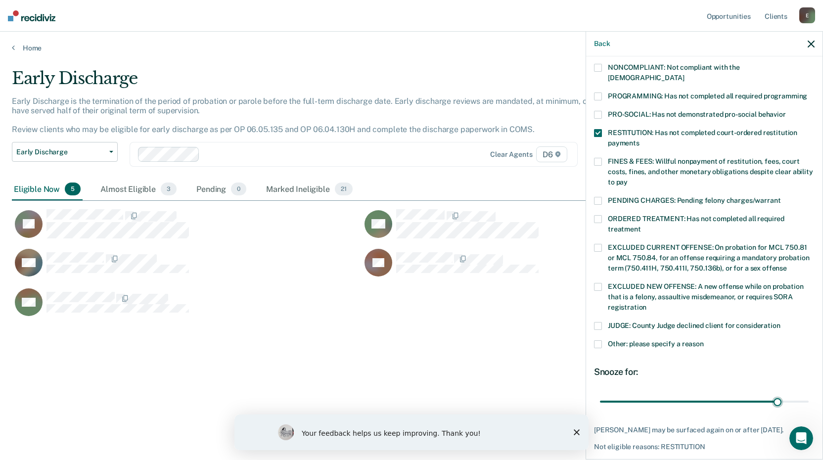
scroll to position [230, 0]
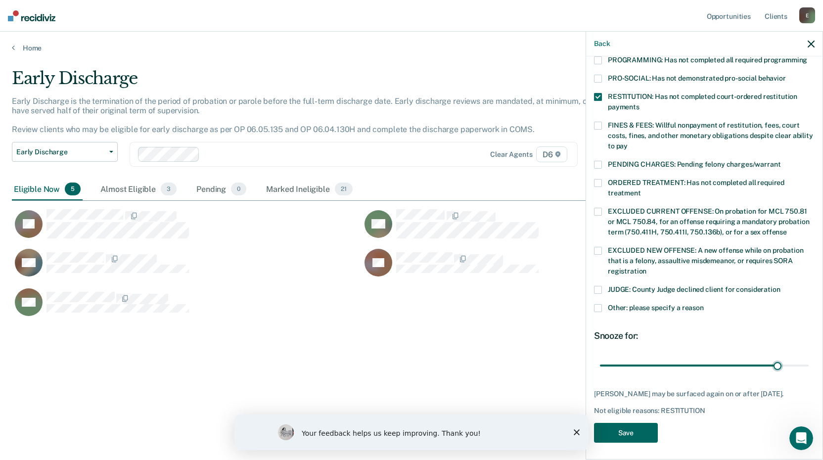
drag, startPoint x: 627, startPoint y: 427, endPoint x: 575, endPoint y: 394, distance: 61.9
click at [625, 426] on button "Save" at bounding box center [626, 433] width 64 height 20
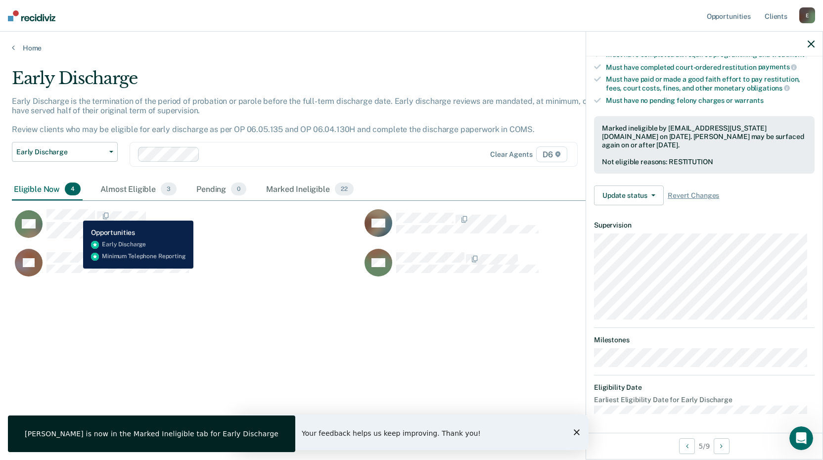
scroll to position [95, 0]
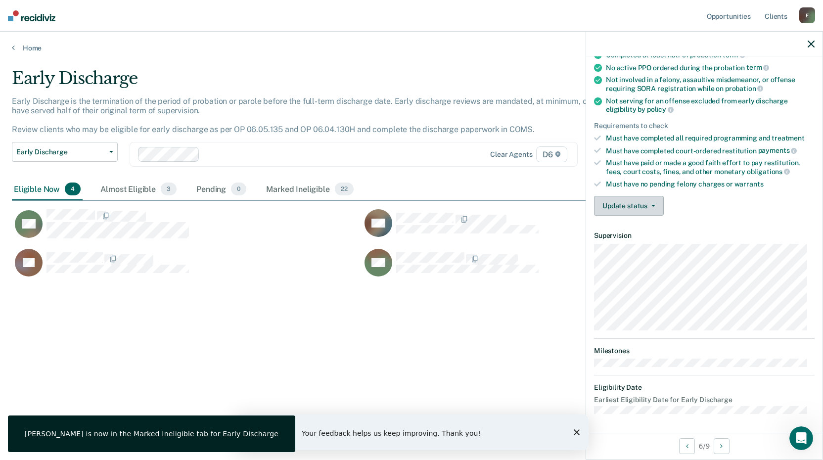
click at [652, 205] on icon "button" at bounding box center [654, 206] width 4 height 2
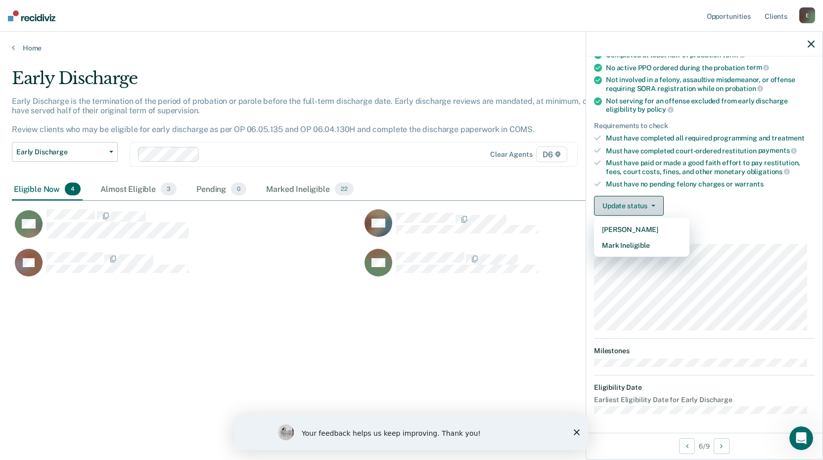
click at [625, 207] on button "Update status" at bounding box center [629, 206] width 70 height 20
drag, startPoint x: 651, startPoint y: 206, endPoint x: 632, endPoint y: 215, distance: 21.3
click at [651, 206] on button "Update status" at bounding box center [629, 206] width 70 height 20
click at [617, 244] on button "Mark Ineligible" at bounding box center [641, 245] width 95 height 16
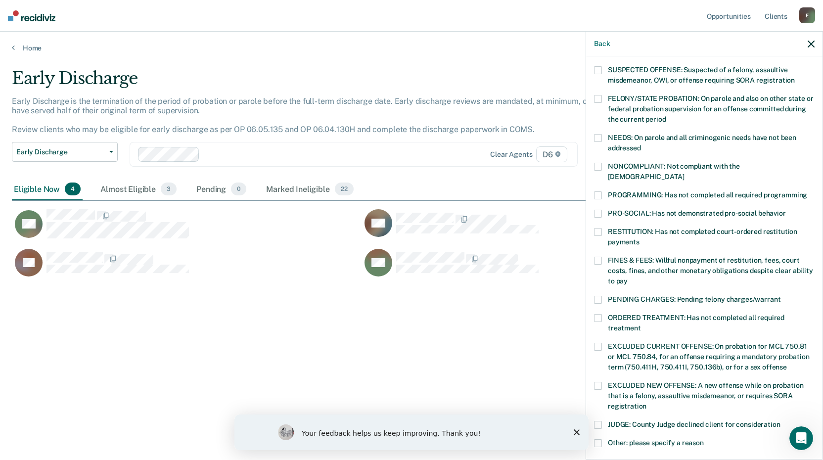
click at [595, 314] on span at bounding box center [598, 318] width 8 height 8
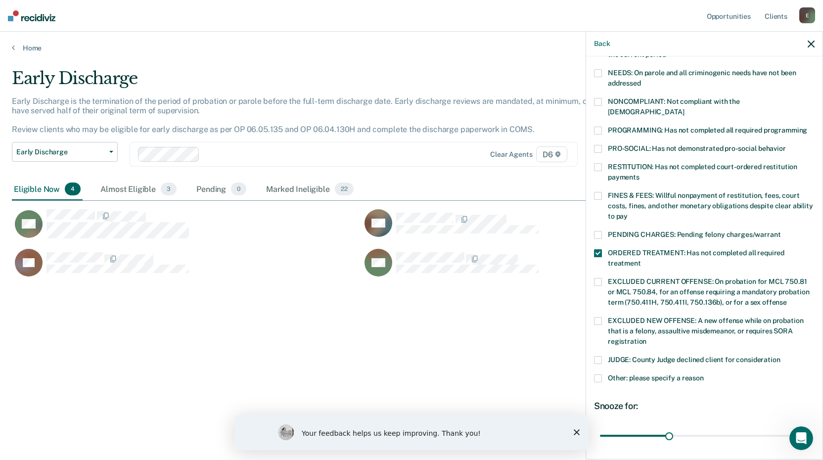
scroll to position [230, 0]
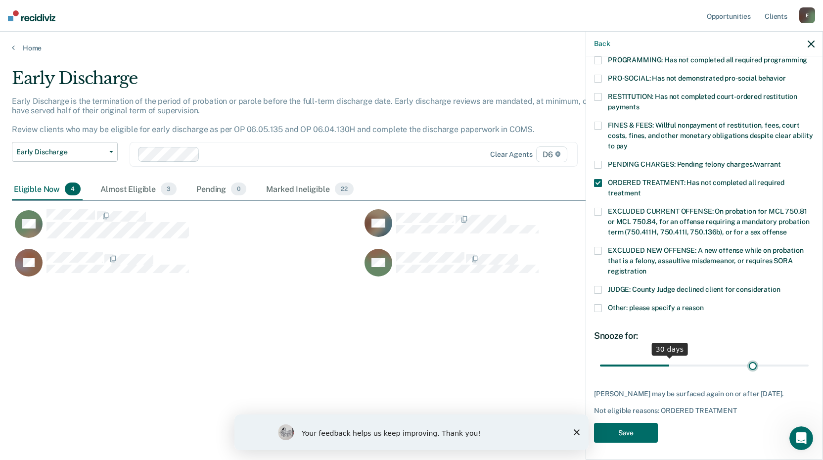
type input "67"
click at [748, 357] on input "range" at bounding box center [704, 365] width 209 height 17
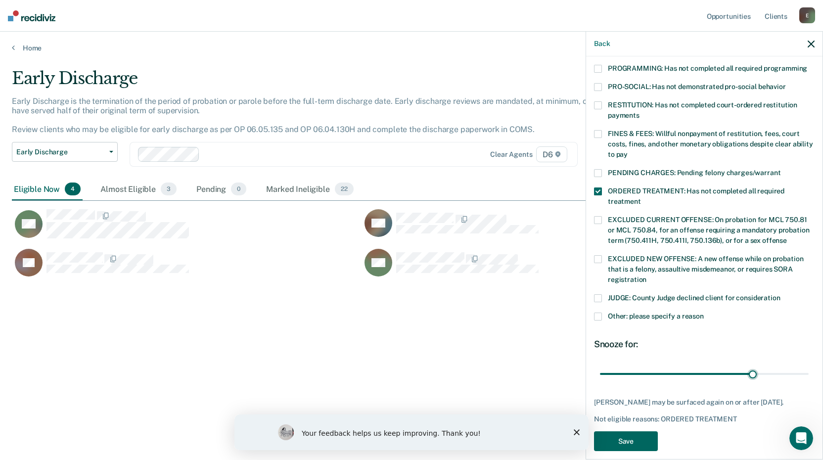
drag, startPoint x: 621, startPoint y: 427, endPoint x: 552, endPoint y: 378, distance: 85.0
click at [619, 431] on button "Save" at bounding box center [626, 441] width 64 height 20
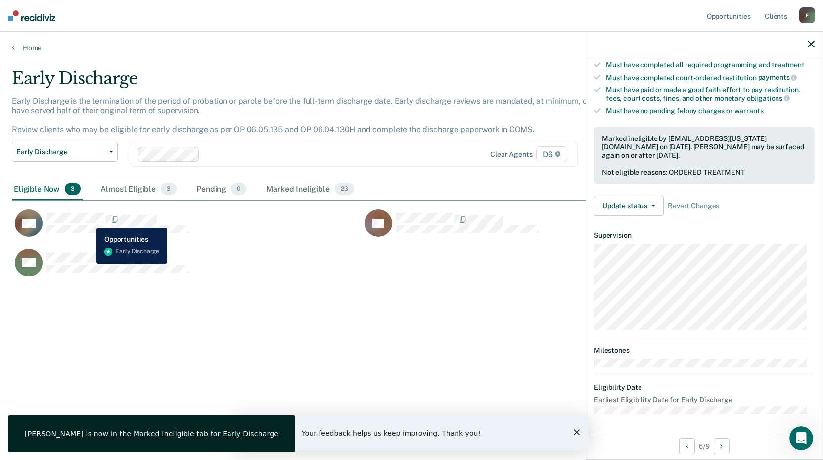
scroll to position [95, 0]
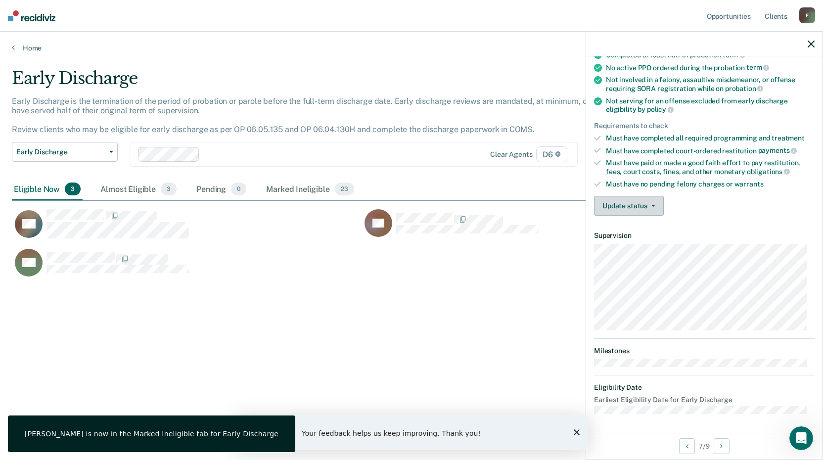
click at [637, 204] on button "Update status" at bounding box center [629, 206] width 70 height 20
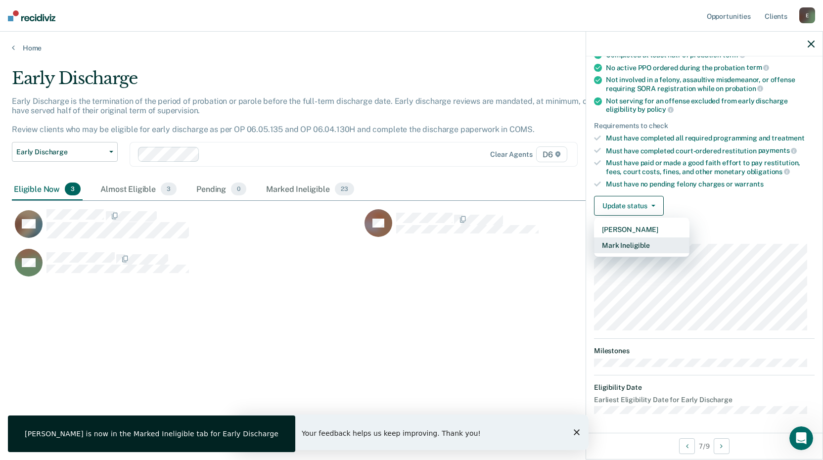
click at [625, 243] on button "Mark Ineligible" at bounding box center [641, 245] width 95 height 16
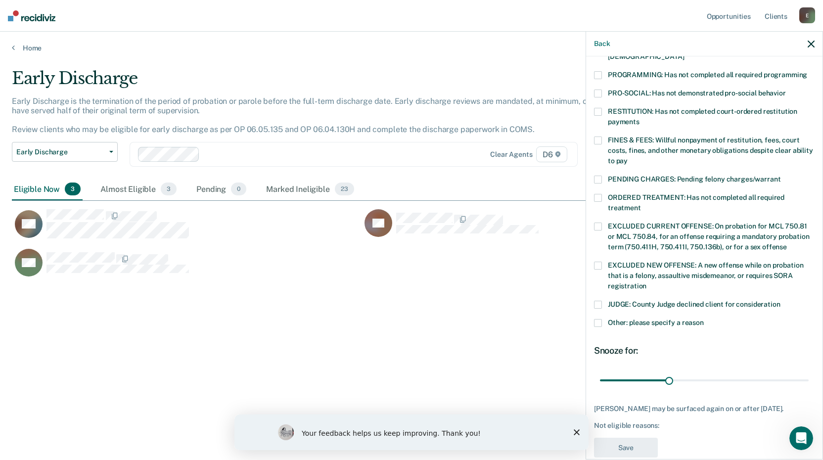
scroll to position [230, 0]
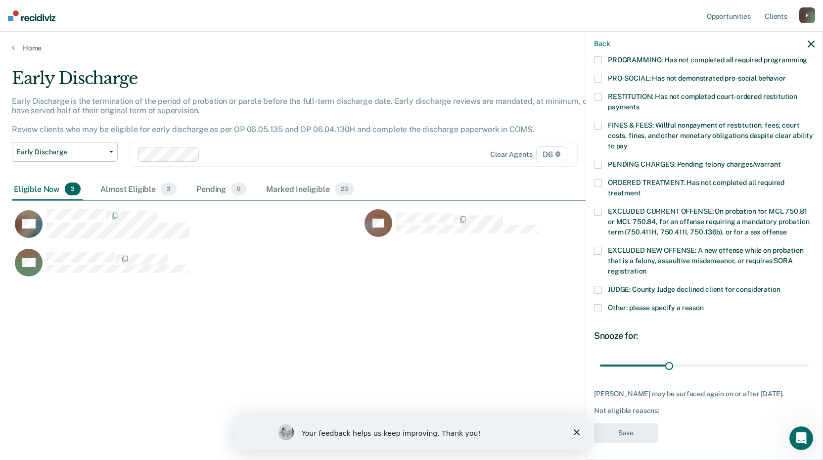
click at [595, 304] on span at bounding box center [598, 308] width 8 height 8
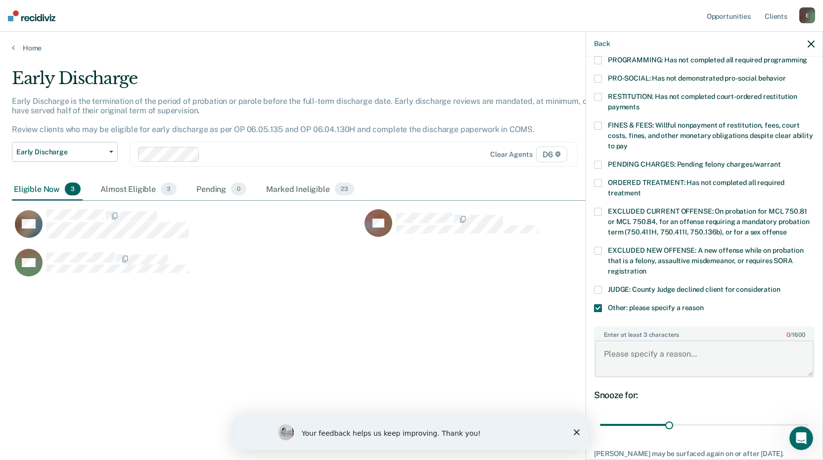
drag, startPoint x: 614, startPoint y: 346, endPoint x: 619, endPoint y: 342, distance: 6.7
click at [617, 343] on textarea "Enter at least 3 characters 0 / 1600" at bounding box center [704, 358] width 219 height 37
type textarea "Pending charges"
type input "74"
click at [763, 417] on input "range" at bounding box center [704, 425] width 209 height 17
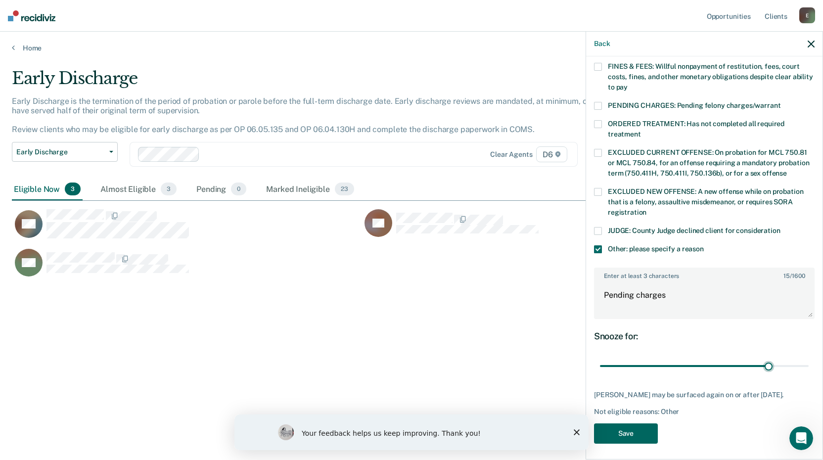
scroll to position [289, 0]
drag, startPoint x: 623, startPoint y: 428, endPoint x: 616, endPoint y: 426, distance: 7.6
click at [621, 427] on button "Save" at bounding box center [626, 433] width 64 height 20
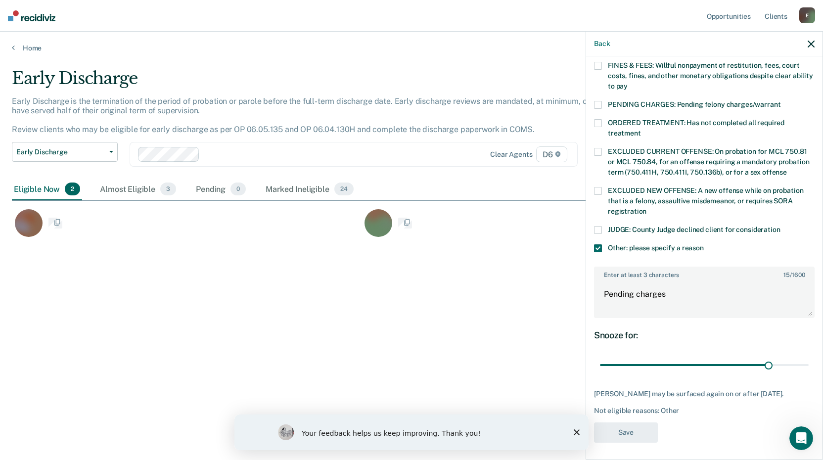
scroll to position [184, 0]
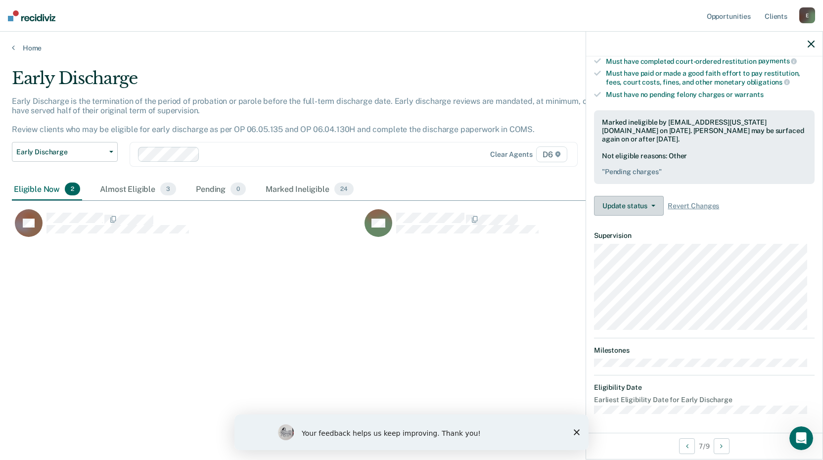
click at [654, 200] on button "Update status" at bounding box center [629, 206] width 70 height 20
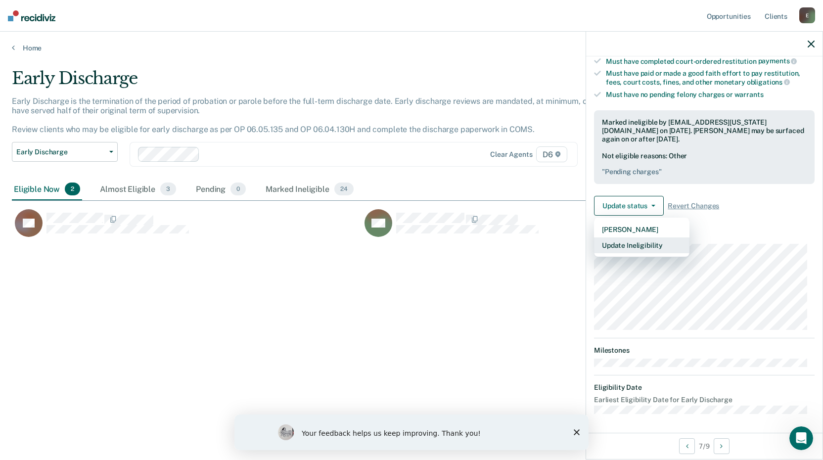
click at [614, 247] on button "Update Ineligibility" at bounding box center [641, 245] width 95 height 16
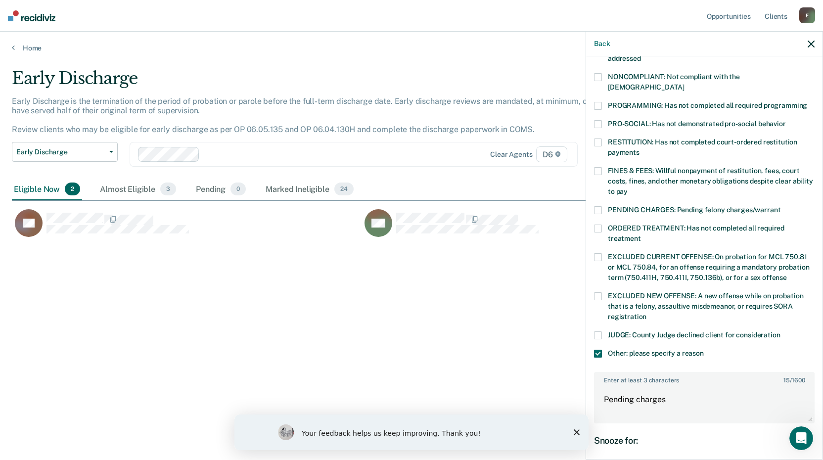
drag, startPoint x: 600, startPoint y: 131, endPoint x: 689, endPoint y: 229, distance: 132.4
click at [601, 139] on span at bounding box center [598, 143] width 8 height 8
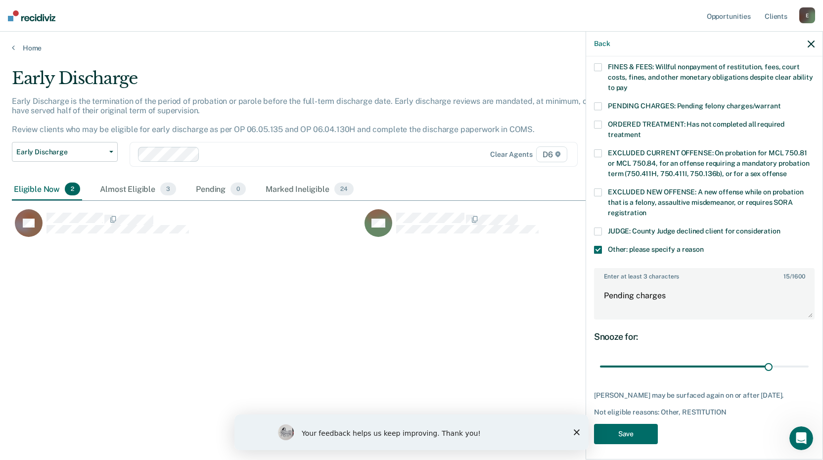
scroll to position [289, 0]
click at [612, 426] on button "Save" at bounding box center [626, 433] width 64 height 20
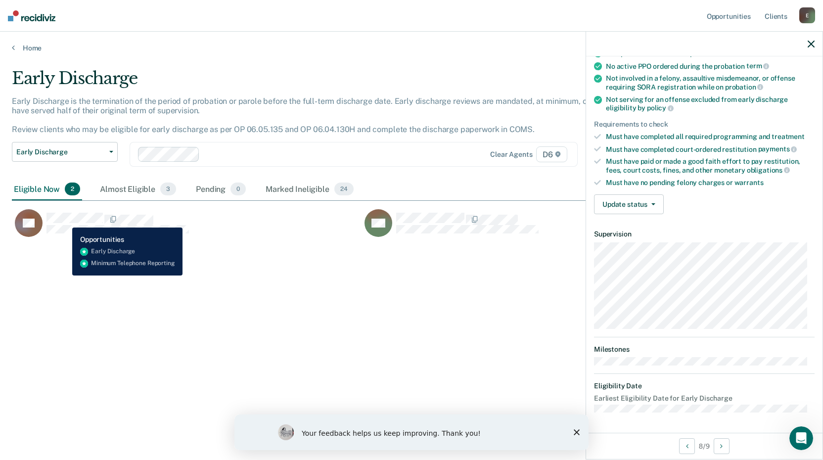
scroll to position [95, 0]
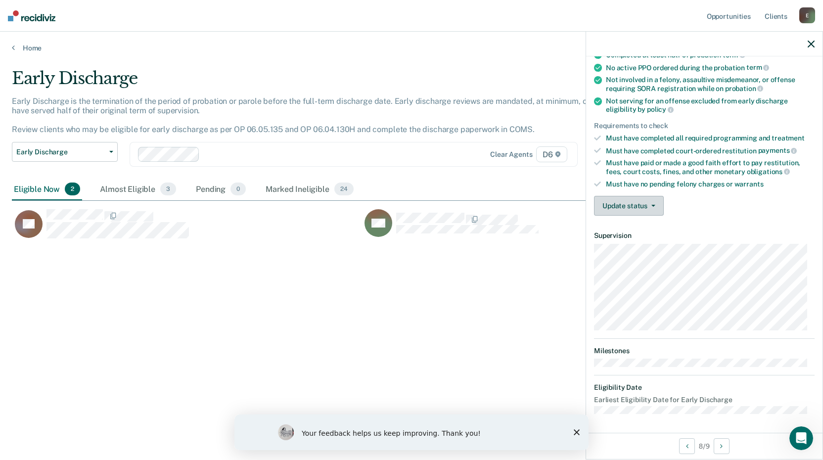
click at [642, 204] on button "Update status" at bounding box center [629, 206] width 70 height 20
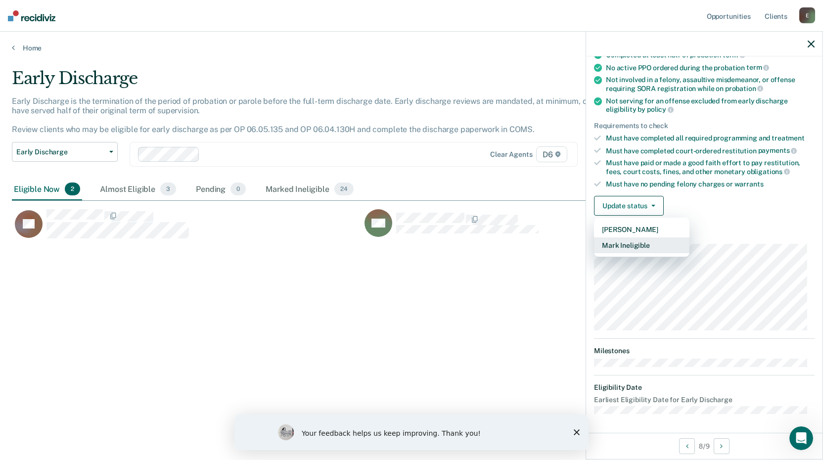
click at [632, 245] on button "Mark Ineligible" at bounding box center [641, 245] width 95 height 16
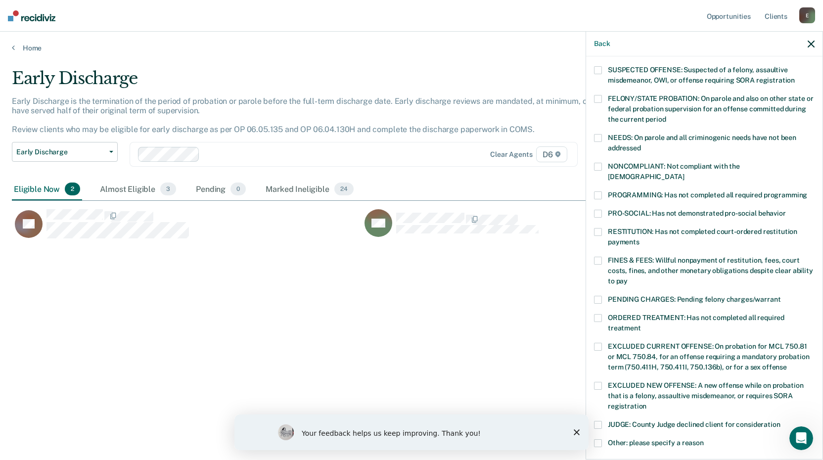
click at [600, 228] on span at bounding box center [598, 232] width 8 height 8
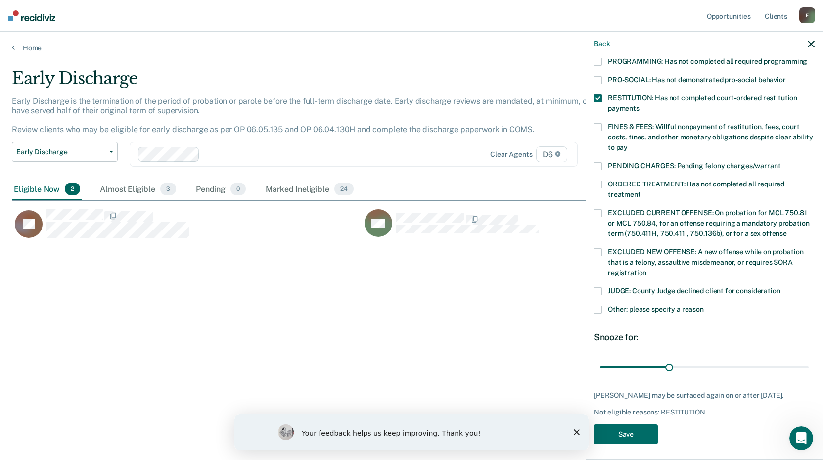
scroll to position [230, 0]
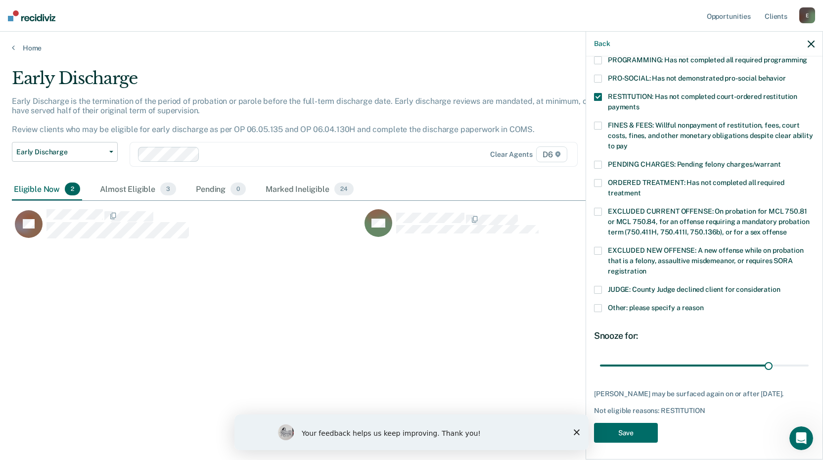
drag, startPoint x: 762, startPoint y: 355, endPoint x: 705, endPoint y: 393, distance: 69.3
type input "73"
click at [761, 357] on input "range" at bounding box center [704, 365] width 209 height 17
click at [622, 426] on button "Save" at bounding box center [626, 433] width 64 height 20
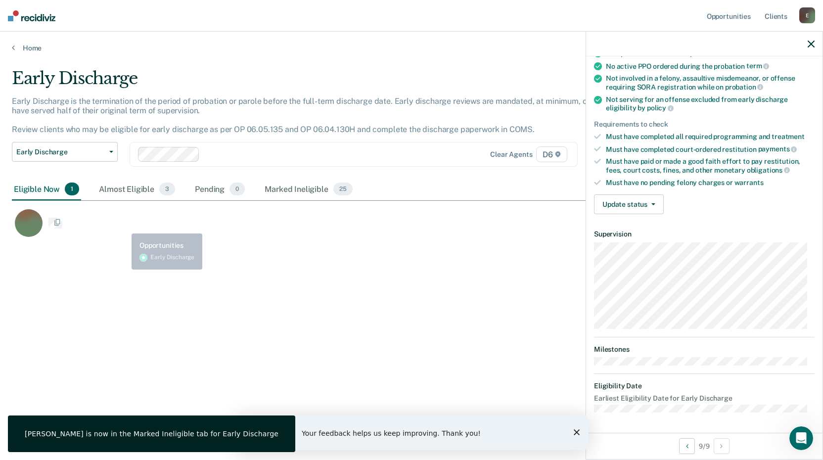
scroll to position [95, 0]
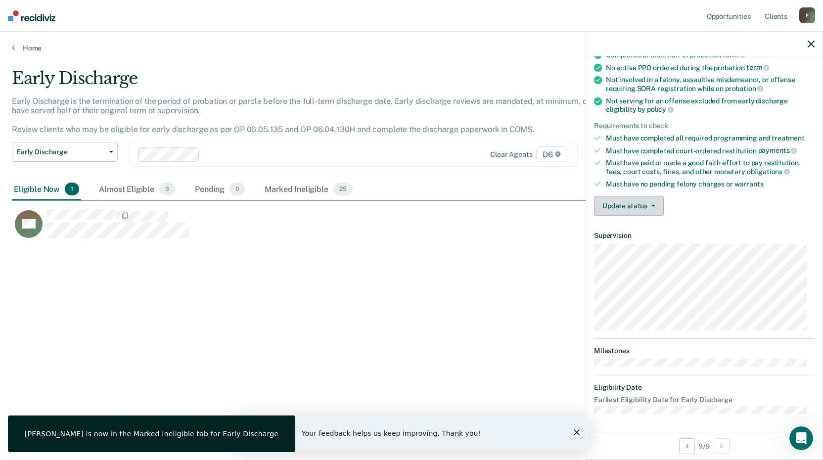
click at [618, 207] on button "Update status" at bounding box center [629, 206] width 70 height 20
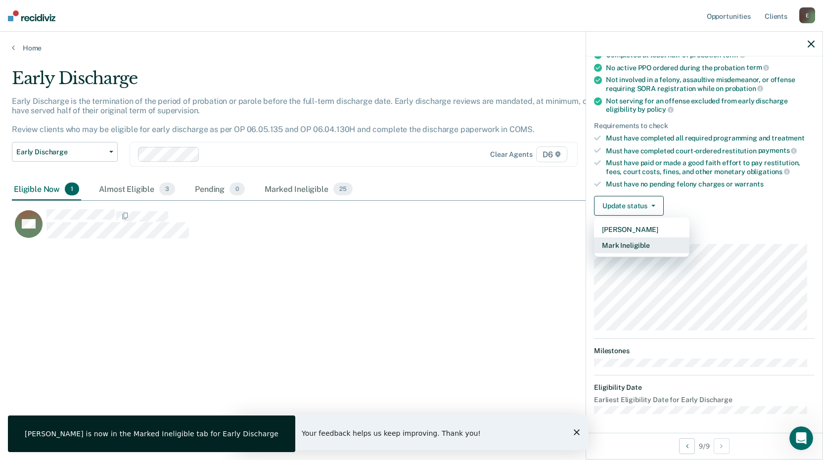
click at [631, 242] on button "Mark Ineligible" at bounding box center [641, 245] width 95 height 16
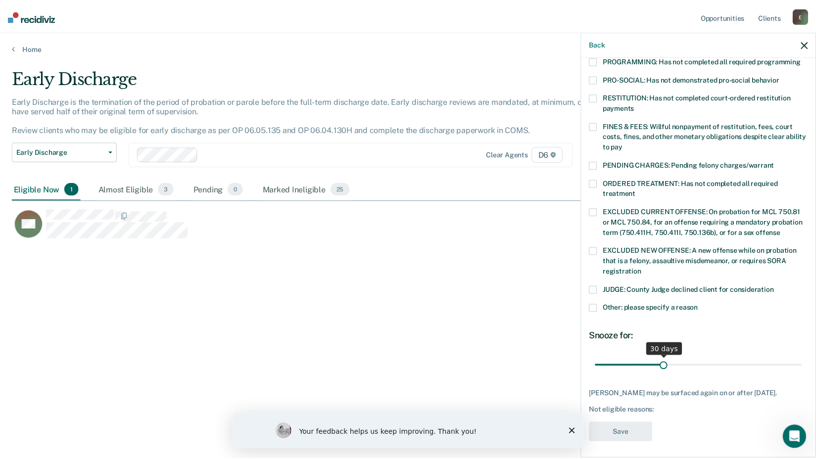
scroll to position [230, 0]
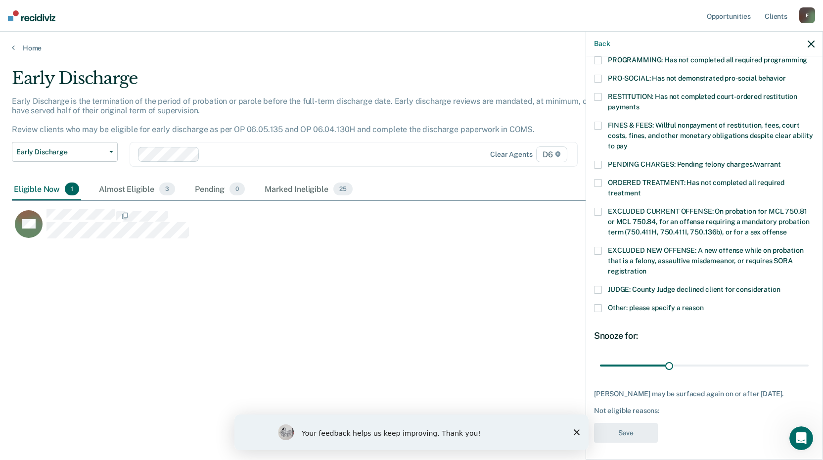
drag, startPoint x: 597, startPoint y: 154, endPoint x: 618, endPoint y: 179, distance: 32.6
click at [596, 161] on span at bounding box center [598, 165] width 8 height 8
click at [623, 426] on button "Save" at bounding box center [626, 433] width 64 height 20
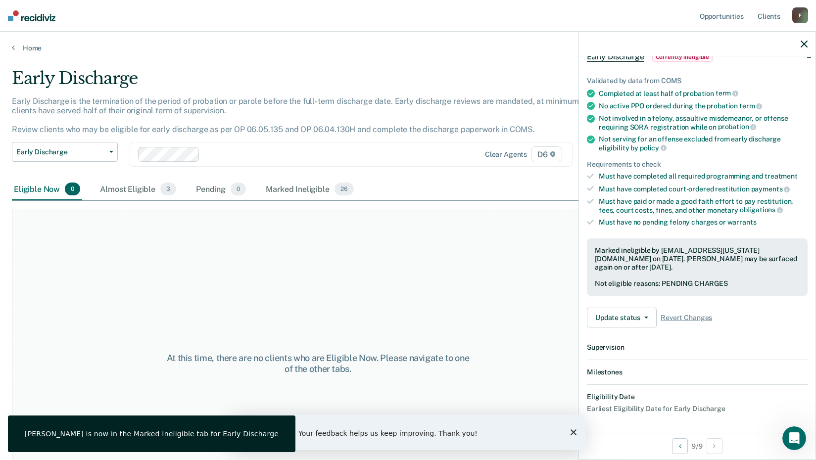
scroll to position [168, 0]
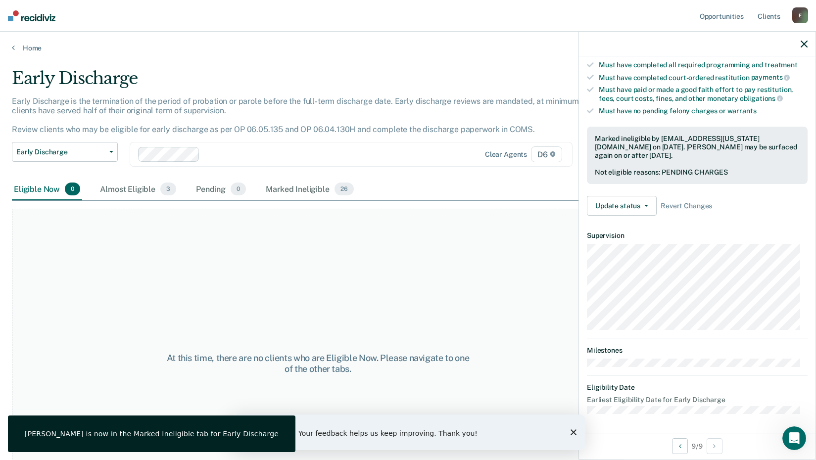
click at [806, 42] on icon "button" at bounding box center [804, 44] width 7 height 7
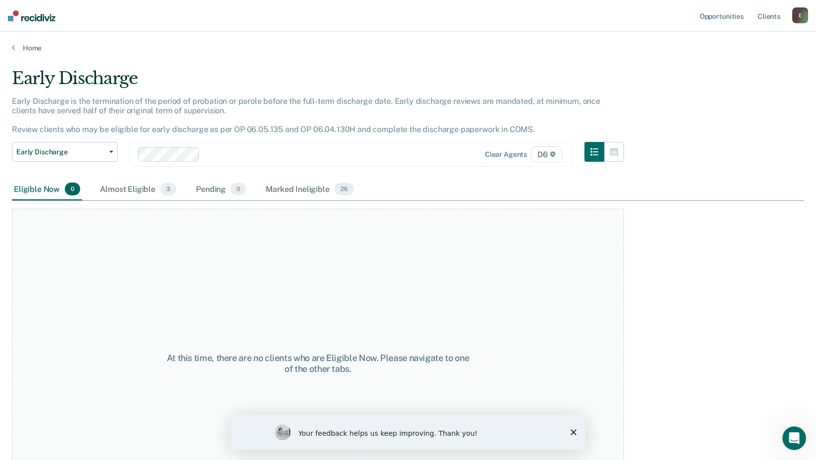
drag, startPoint x: 42, startPoint y: 100, endPoint x: 63, endPoint y: 119, distance: 28.1
click at [42, 101] on p "Early Discharge is the termination of the period of probation or parole before …" at bounding box center [306, 115] width 588 height 38
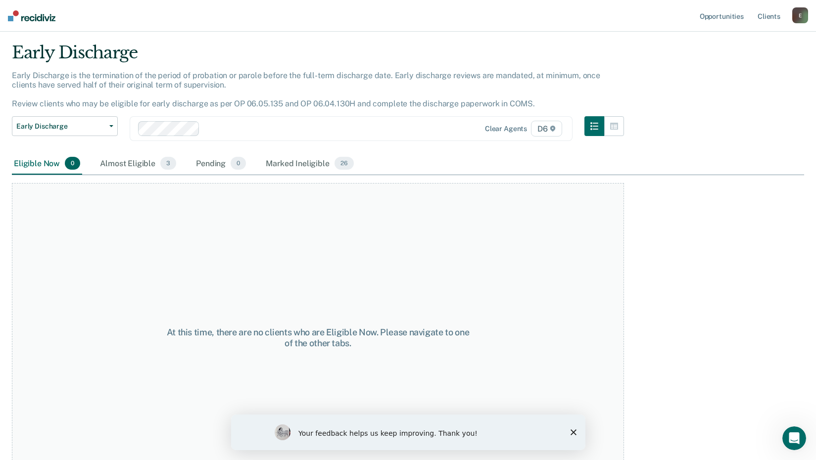
scroll to position [0, 0]
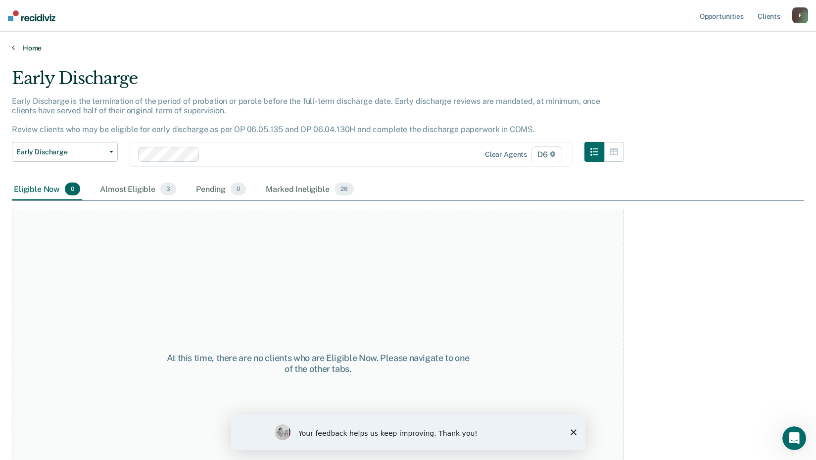
drag, startPoint x: 10, startPoint y: 49, endPoint x: 15, endPoint y: 48, distance: 5.0
click at [11, 48] on div "Home" at bounding box center [408, 42] width 816 height 21
click at [13, 47] on icon at bounding box center [13, 48] width 3 height 8
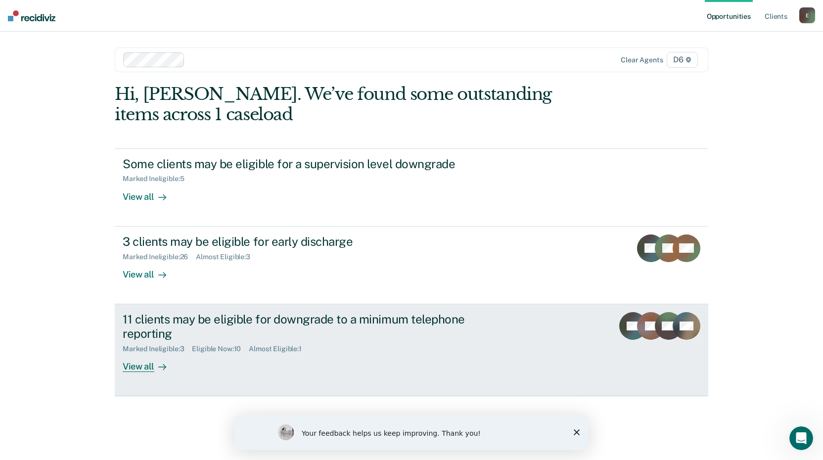
click at [154, 329] on div "11 clients may be eligible for downgrade to a minimum telephone reporting" at bounding box center [296, 326] width 347 height 29
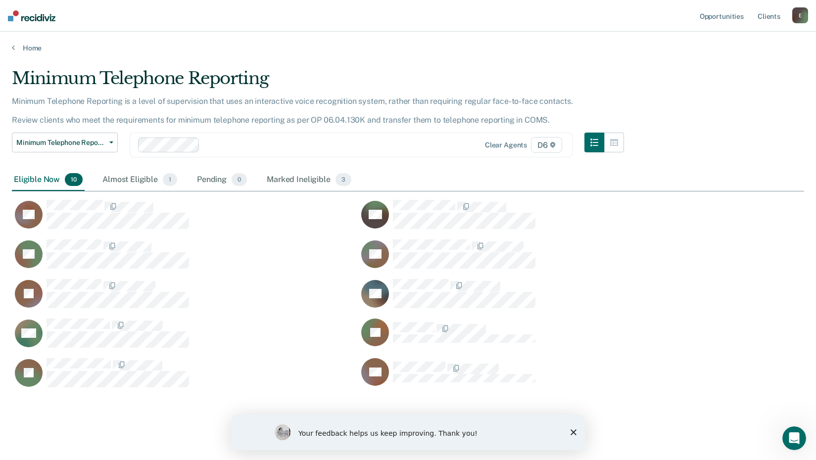
scroll to position [319, 785]
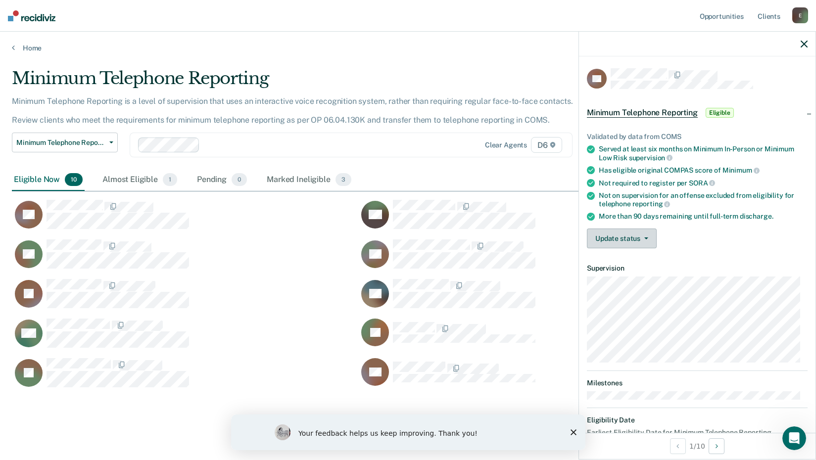
click at [616, 237] on button "Update status" at bounding box center [622, 239] width 70 height 20
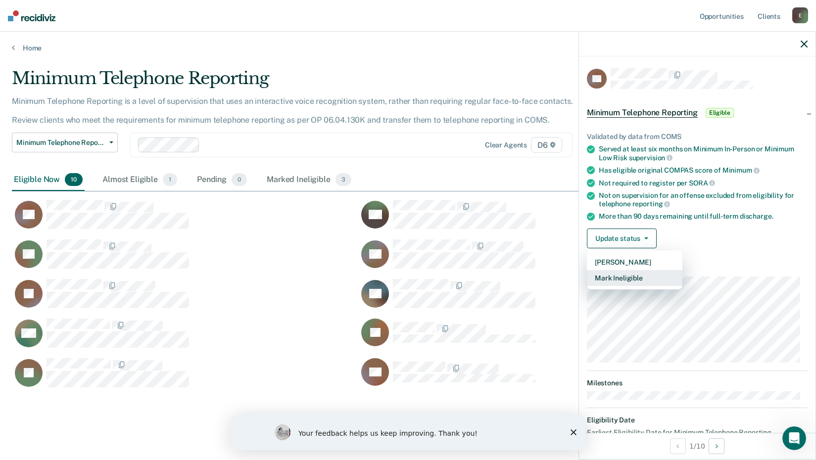
click at [601, 280] on button "Mark Ineligible" at bounding box center [634, 278] width 95 height 16
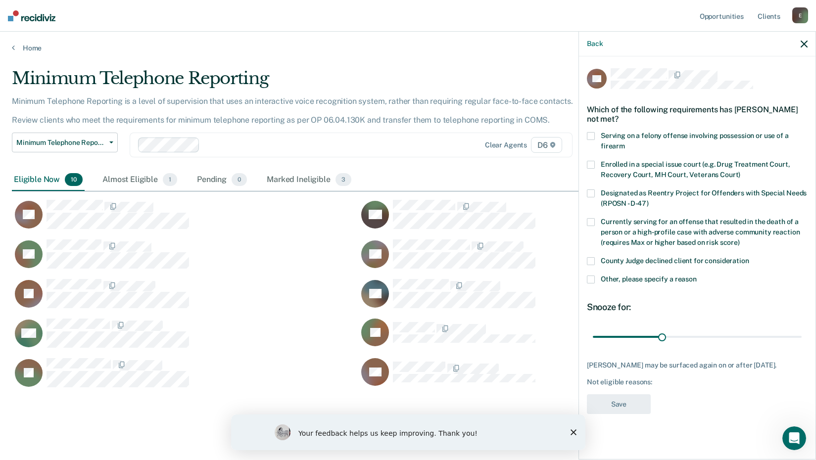
click at [591, 278] on span at bounding box center [591, 280] width 8 height 8
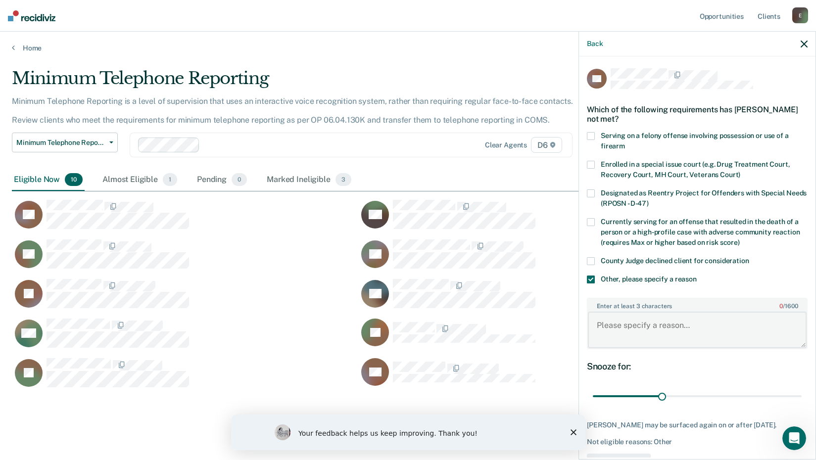
click at [604, 332] on textarea "Enter at least 3 characters 0 / 1600" at bounding box center [697, 330] width 219 height 37
type textarea "Declined"
type input "67"
click at [740, 399] on input "range" at bounding box center [697, 396] width 209 height 17
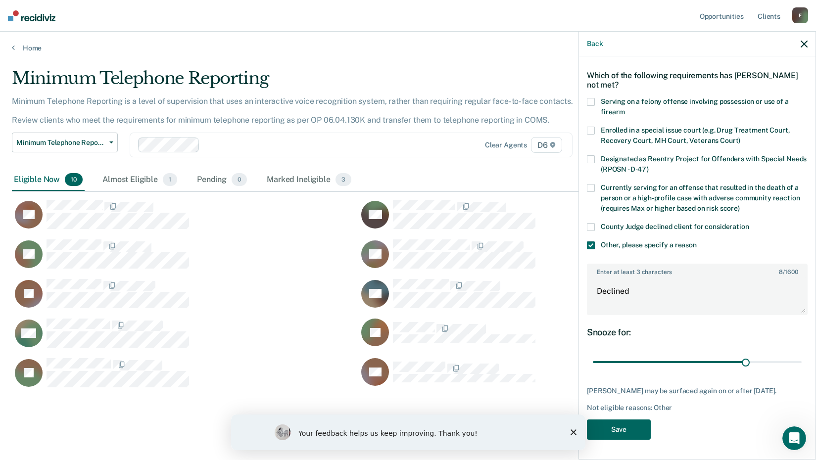
click at [613, 430] on button "Save" at bounding box center [619, 430] width 64 height 20
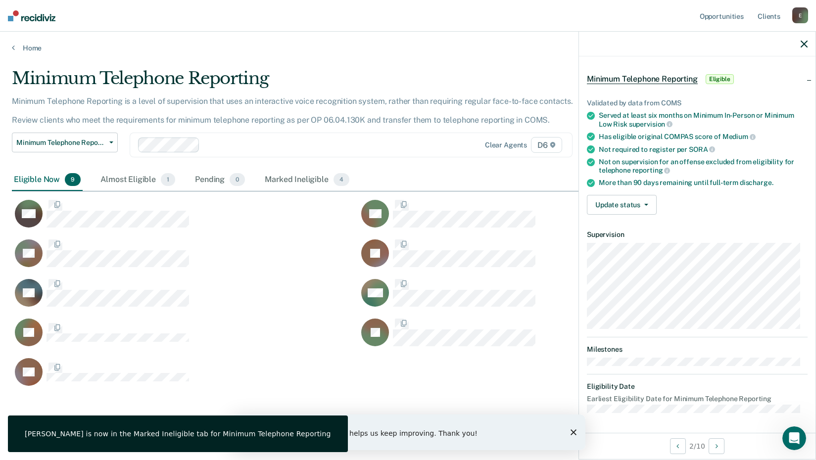
scroll to position [33, 0]
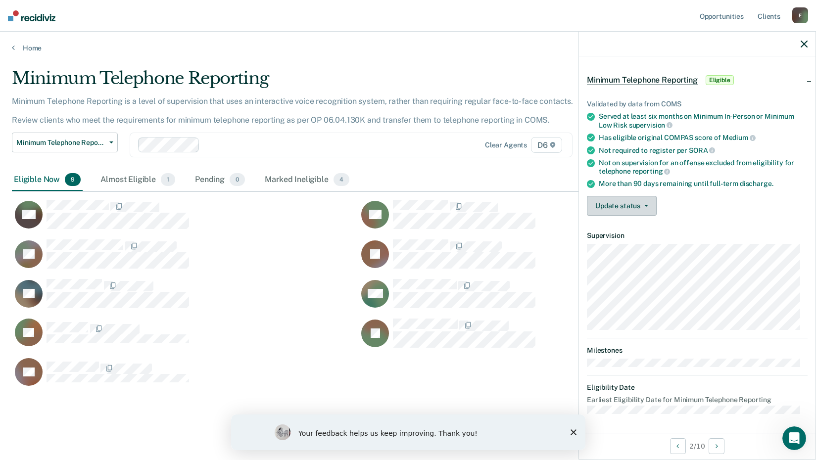
click at [630, 205] on button "Update status" at bounding box center [622, 206] width 70 height 20
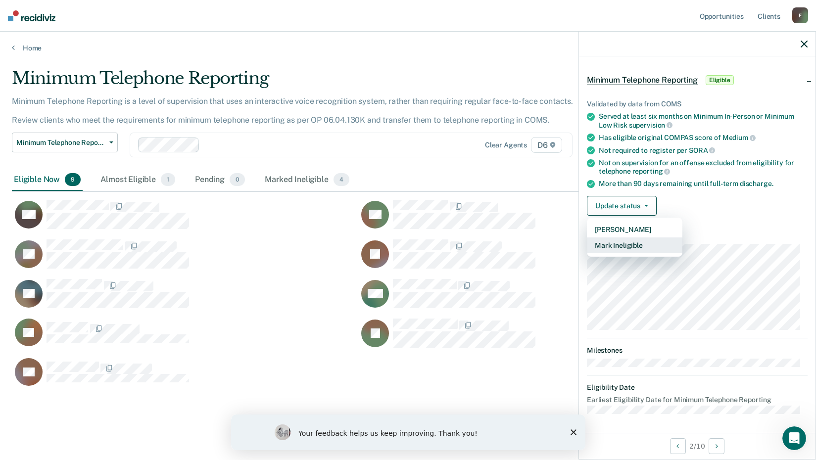
click at [616, 245] on button "Mark Ineligible" at bounding box center [634, 245] width 95 height 16
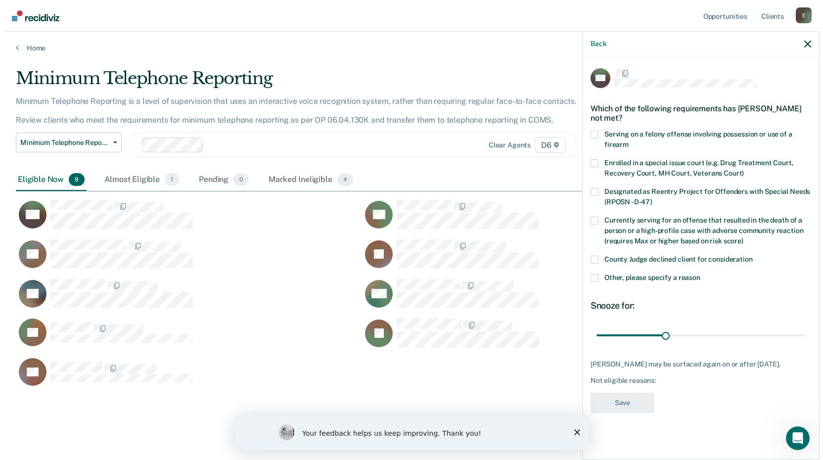
scroll to position [0, 0]
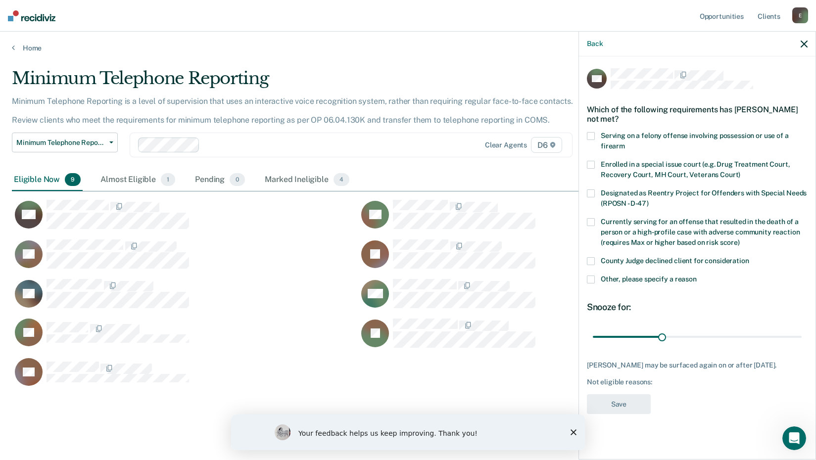
click at [592, 258] on span at bounding box center [591, 261] width 8 height 8
click at [602, 414] on button "Save" at bounding box center [619, 404] width 64 height 20
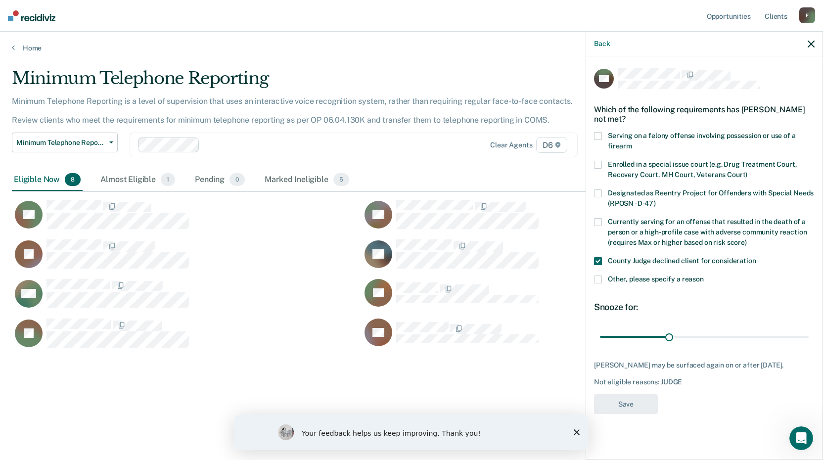
scroll to position [8, 8]
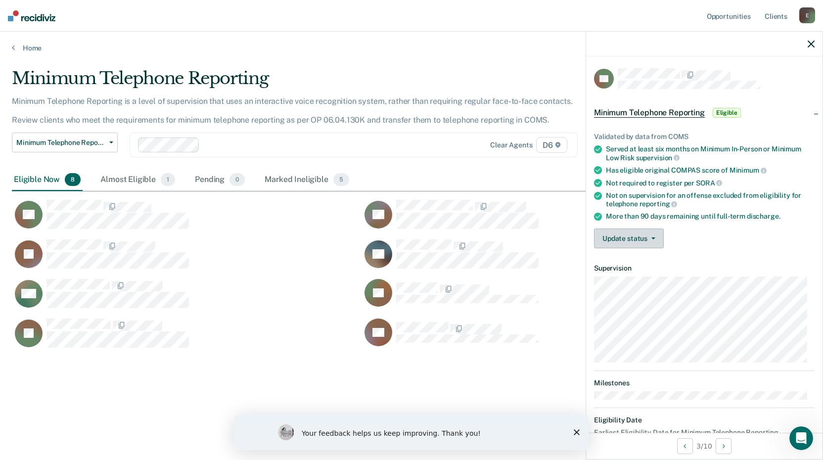
click at [650, 239] on button "Update status" at bounding box center [629, 239] width 70 height 20
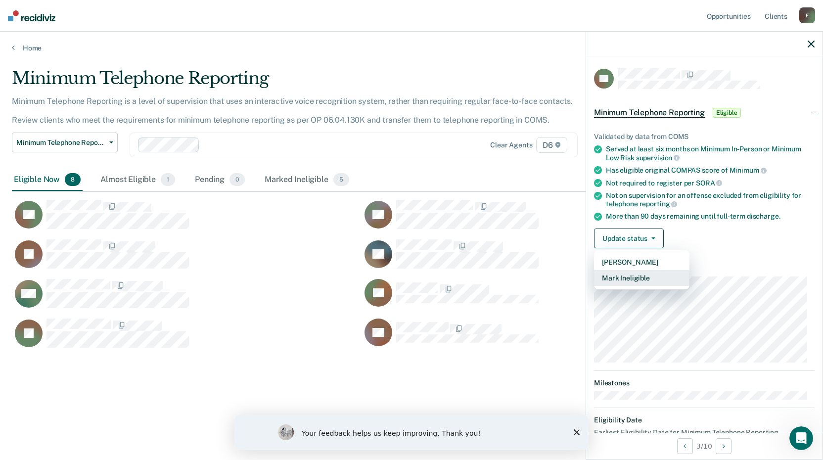
click at [612, 277] on button "Mark Ineligible" at bounding box center [641, 278] width 95 height 16
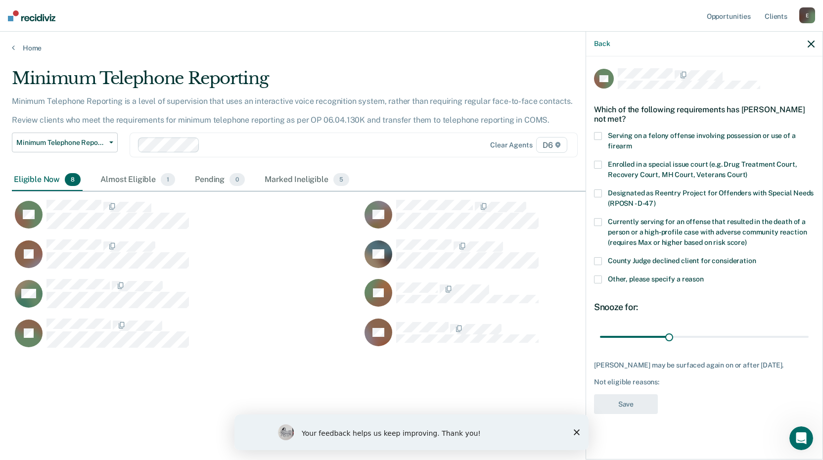
click at [599, 277] on span at bounding box center [598, 280] width 8 height 8
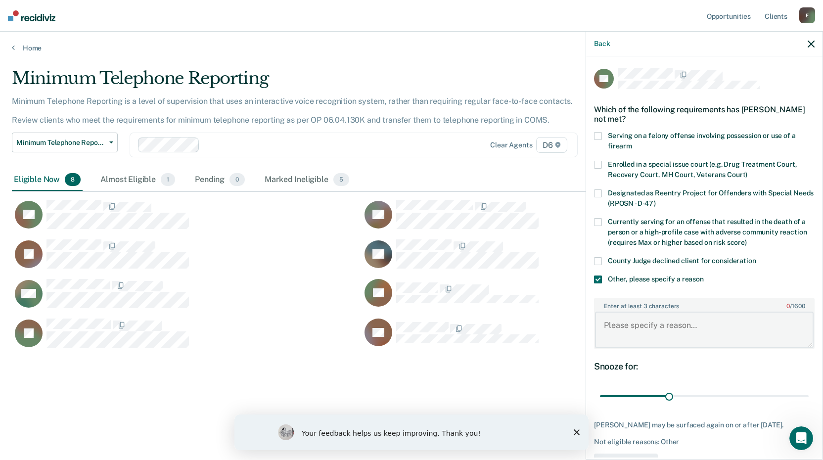
click at [624, 324] on textarea "Enter at least 3 characters 0 / 1600" at bounding box center [704, 330] width 219 height 37
drag, startPoint x: 614, startPoint y: 323, endPoint x: 625, endPoint y: 324, distance: 11.4
click at [616, 324] on textarea "DEclined. Only reproting everyonthernmonth nowc" at bounding box center [704, 330] width 219 height 37
drag, startPoint x: 742, startPoint y: 324, endPoint x: 747, endPoint y: 328, distance: 5.6
drag, startPoint x: 714, startPoint y: 323, endPoint x: 731, endPoint y: 330, distance: 17.7
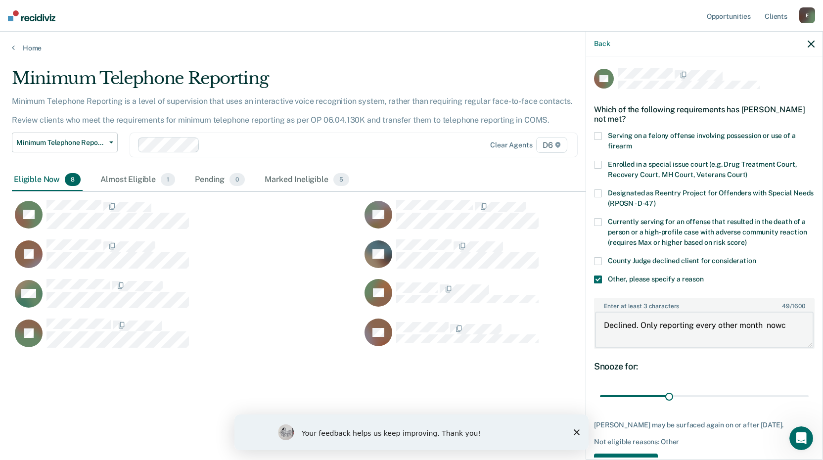
click at [787, 326] on textarea "Declined. Only reporting every other month nowc" at bounding box center [704, 330] width 219 height 37
type textarea "Declined. Only reporting every other month now"
type input "69"
click at [752, 395] on input "range" at bounding box center [704, 396] width 209 height 17
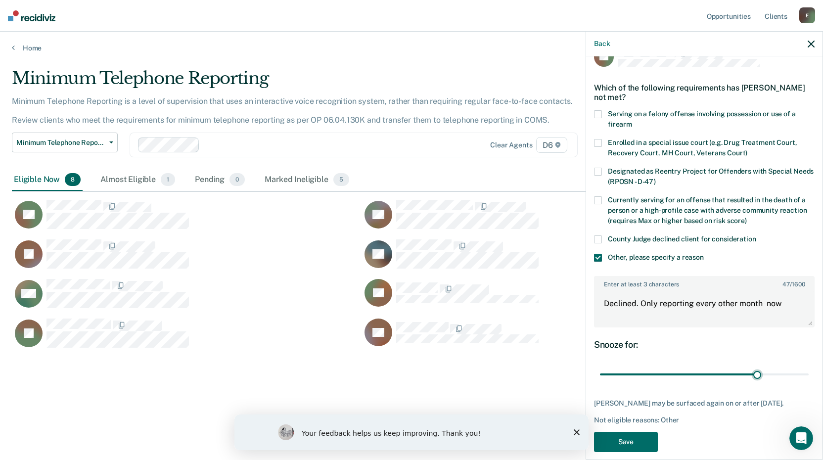
scroll to position [33, 0]
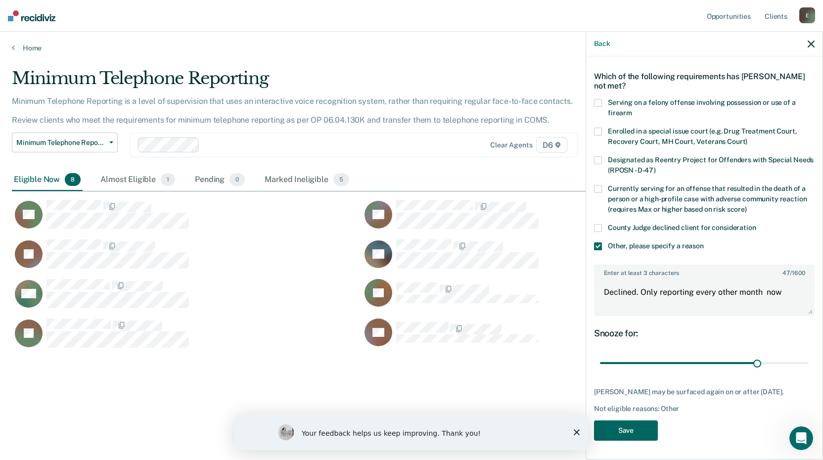
click at [619, 425] on button "Save" at bounding box center [626, 431] width 64 height 20
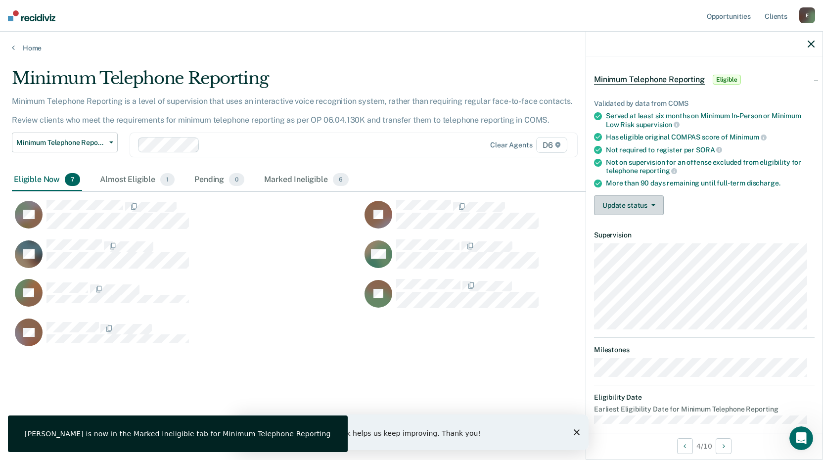
click at [632, 203] on button "Update status" at bounding box center [629, 205] width 70 height 20
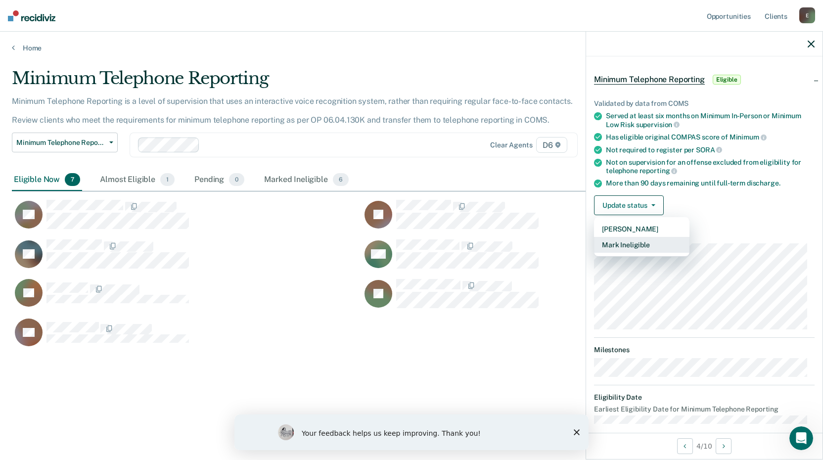
click at [620, 245] on button "Mark Ineligible" at bounding box center [641, 245] width 95 height 16
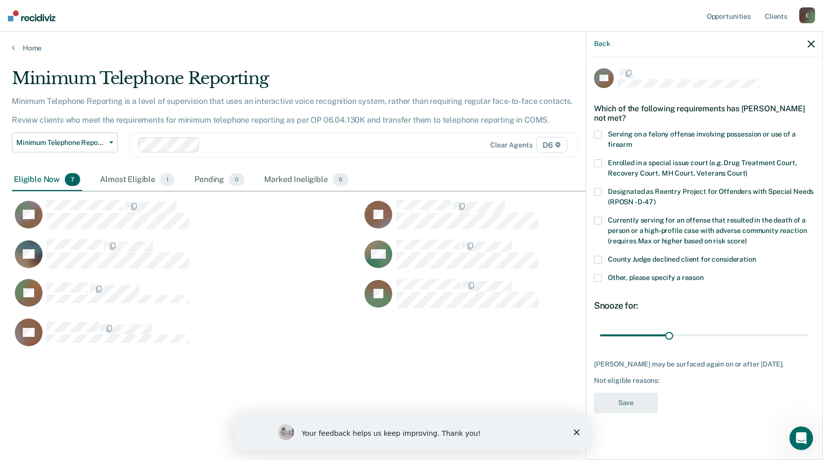
scroll to position [0, 0]
click at [597, 276] on span at bounding box center [598, 280] width 8 height 8
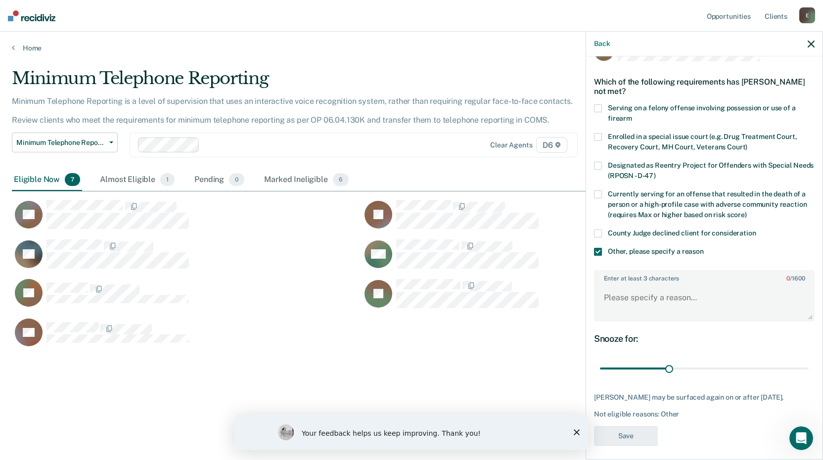
scroll to position [42, 0]
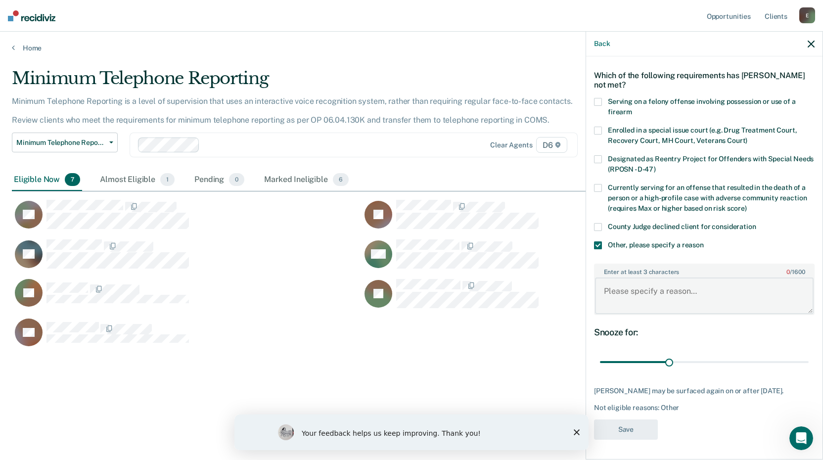
click at [608, 284] on textarea "Enter at least 3 characters 0 / 1600" at bounding box center [704, 296] width 219 height 37
click at [802, 285] on textarea "Not compliant with Restitution payments unless" at bounding box center [704, 296] width 219 height 37
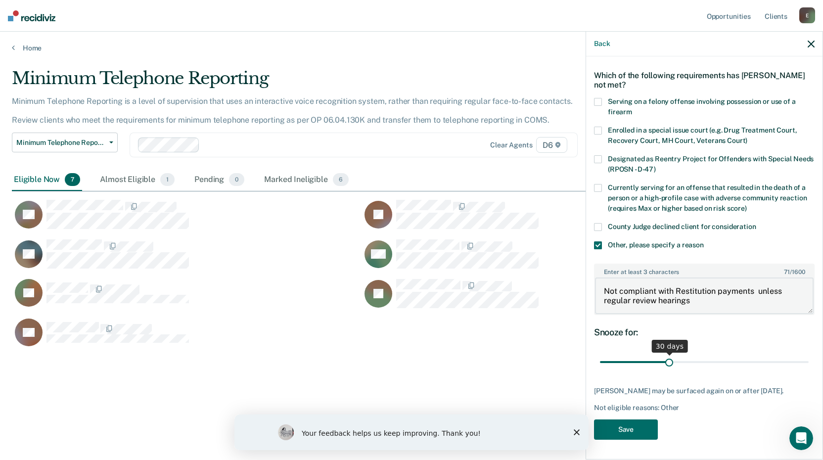
type textarea "Not compliant with Restitution payments unless regular review hearings"
type input "81"
click at [779, 355] on input "range" at bounding box center [704, 362] width 209 height 17
drag, startPoint x: 617, startPoint y: 438, endPoint x: 596, endPoint y: 426, distance: 25.3
click at [617, 438] on button "Save" at bounding box center [626, 430] width 64 height 20
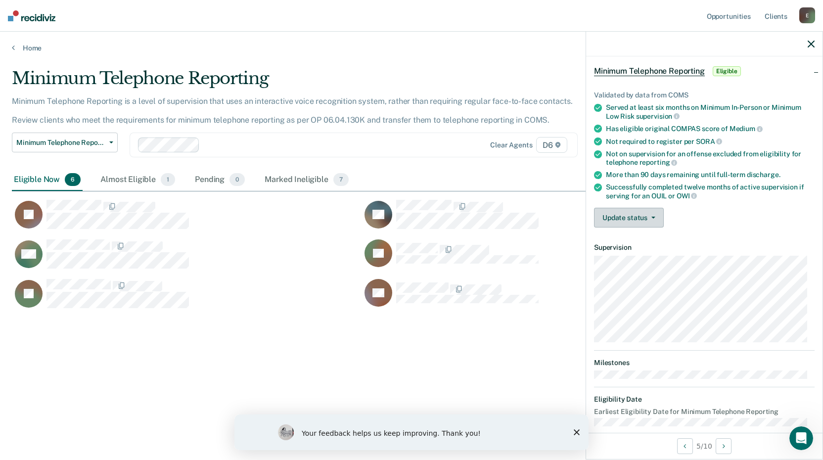
click at [650, 217] on span "button" at bounding box center [652, 218] width 8 height 2
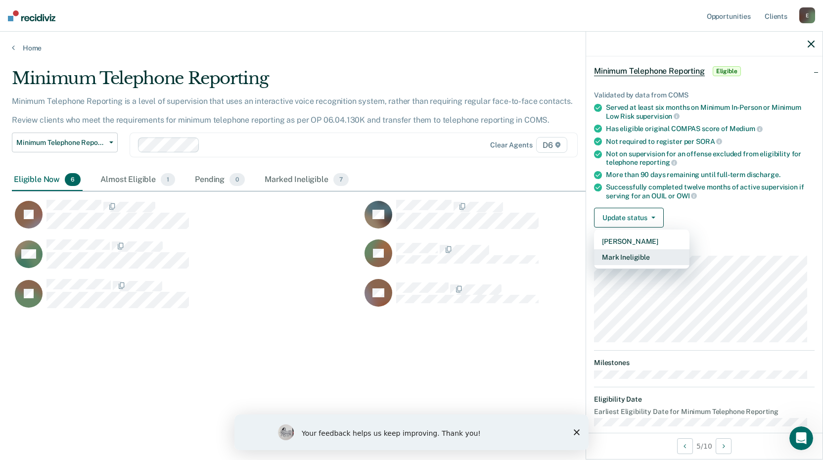
click at [624, 255] on button "Mark Ineligible" at bounding box center [641, 257] width 95 height 16
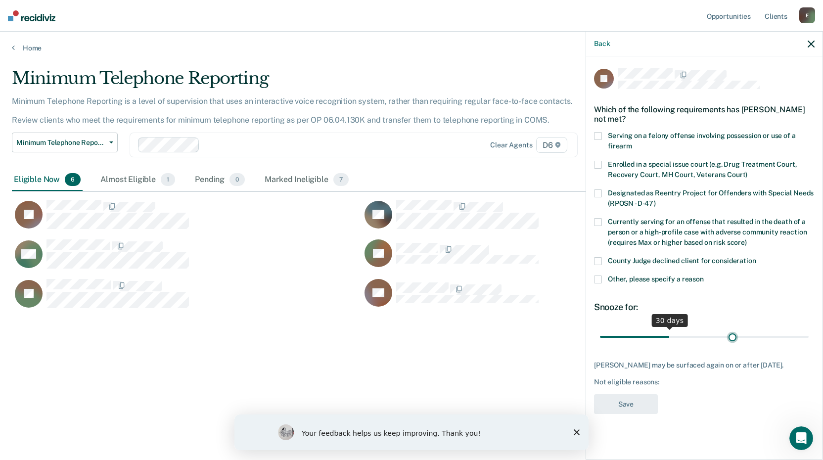
type input "58"
click at [733, 335] on input "range" at bounding box center [704, 336] width 209 height 17
click at [599, 278] on span at bounding box center [598, 280] width 8 height 8
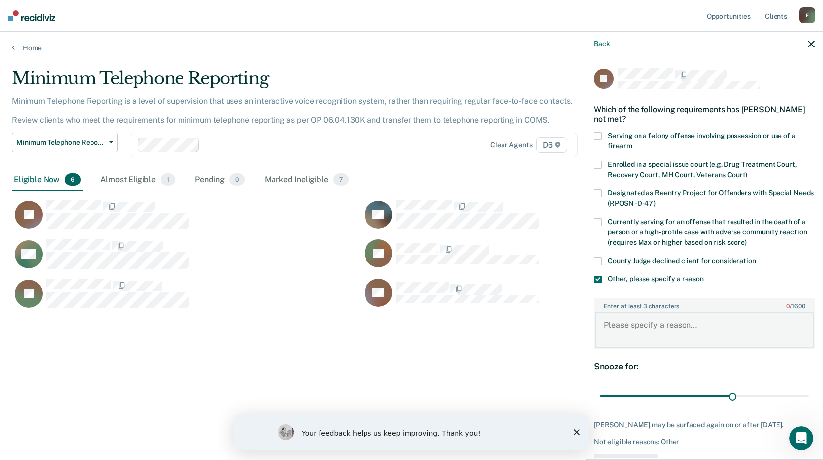
click at [618, 323] on textarea "Enter at least 3 characters 0 / 1600" at bounding box center [704, 330] width 219 height 37
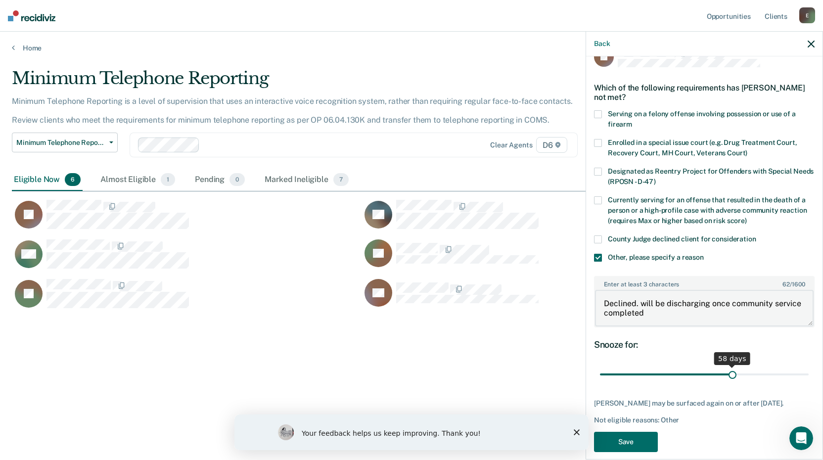
scroll to position [33, 0]
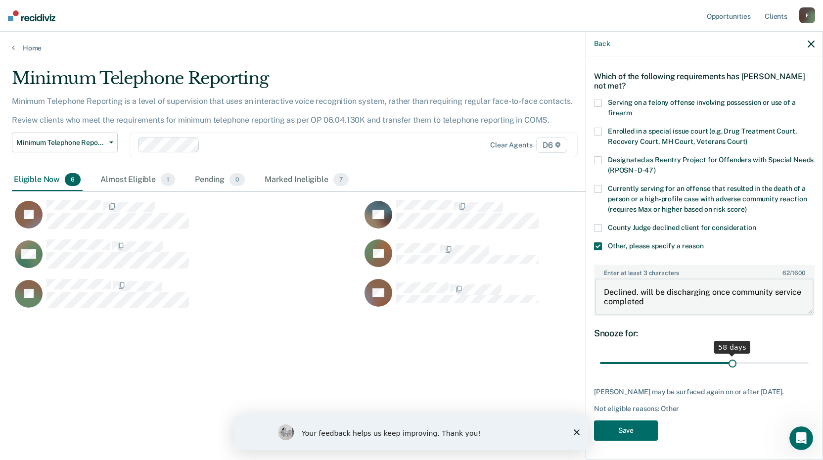
type textarea "Declined. will be discharging once community service completed"
type input "75"
click at [765, 366] on input "range" at bounding box center [704, 363] width 209 height 17
click at [617, 436] on button "Save" at bounding box center [626, 431] width 64 height 20
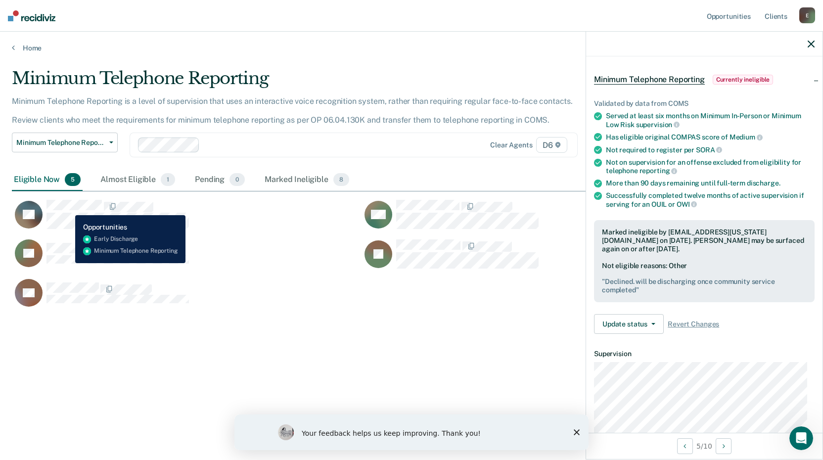
scroll to position [33, 0]
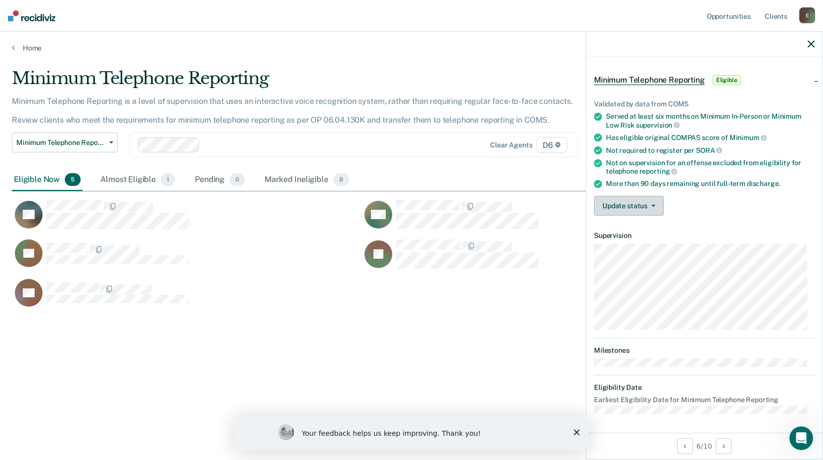
click at [653, 200] on button "Update status" at bounding box center [629, 206] width 70 height 20
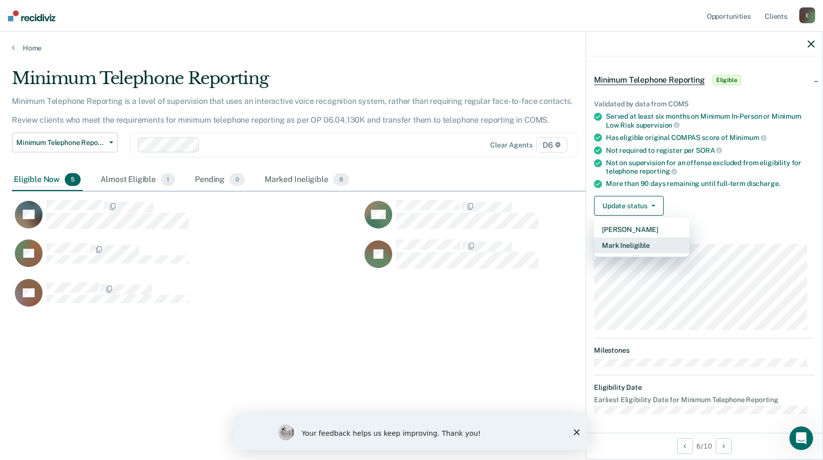
click at [609, 242] on button "Mark Ineligible" at bounding box center [641, 245] width 95 height 16
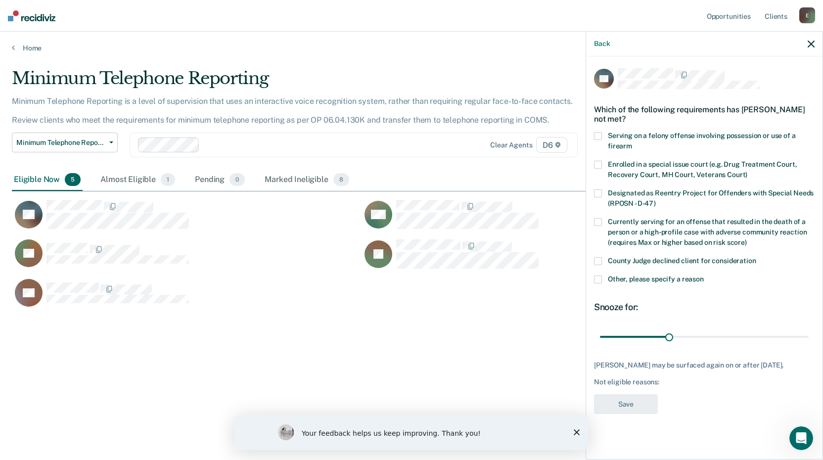
click at [597, 277] on span at bounding box center [598, 280] width 8 height 8
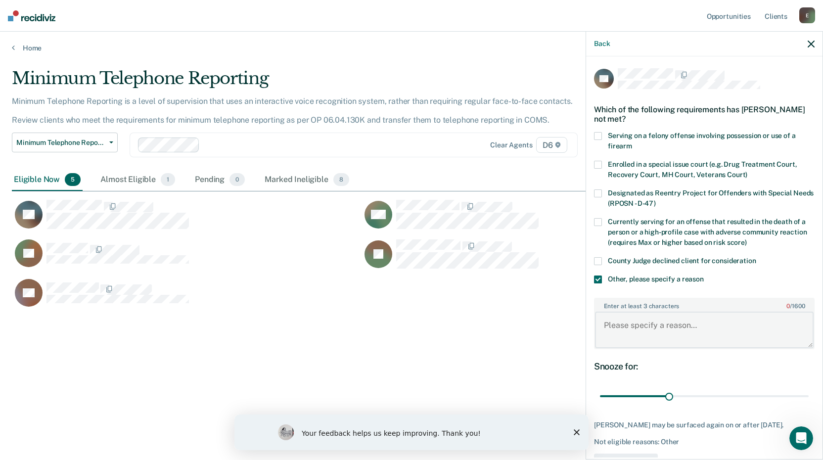
click at [616, 324] on textarea "Enter at least 3 characters 0 / 1600" at bounding box center [704, 330] width 219 height 37
click at [622, 334] on textarea "Declined to participate. Only reports every other onth" at bounding box center [704, 330] width 219 height 37
type textarea "Declined to participate. Only reports every other month"
type input "70"
click at [754, 396] on input "range" at bounding box center [704, 396] width 209 height 17
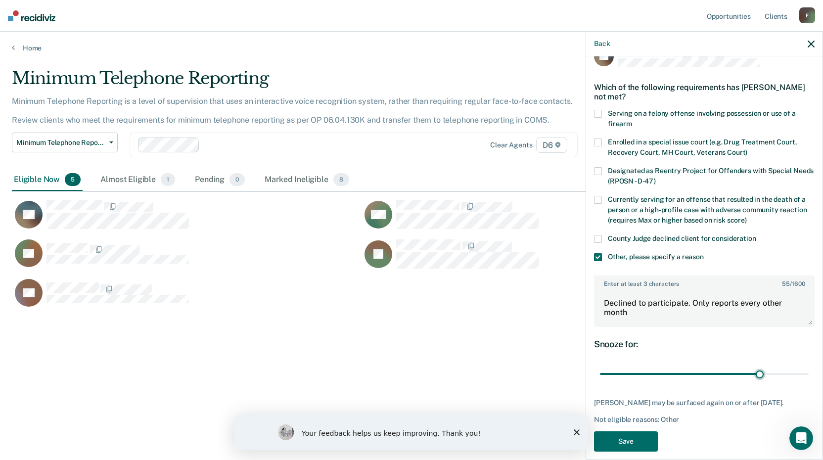
scroll to position [42, 0]
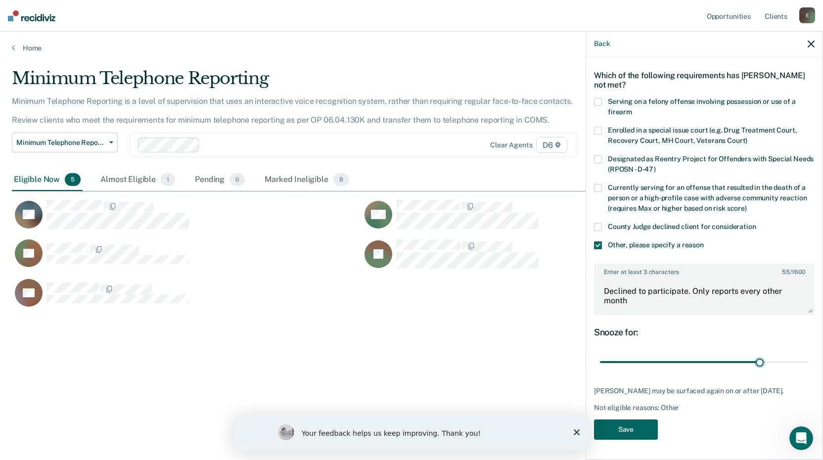
drag, startPoint x: 612, startPoint y: 431, endPoint x: 542, endPoint y: 395, distance: 78.6
click at [611, 429] on button "Save" at bounding box center [626, 430] width 64 height 20
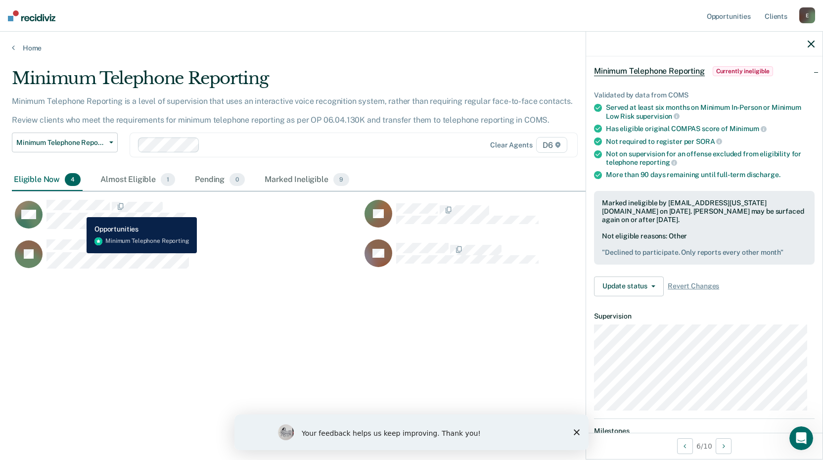
scroll to position [33, 0]
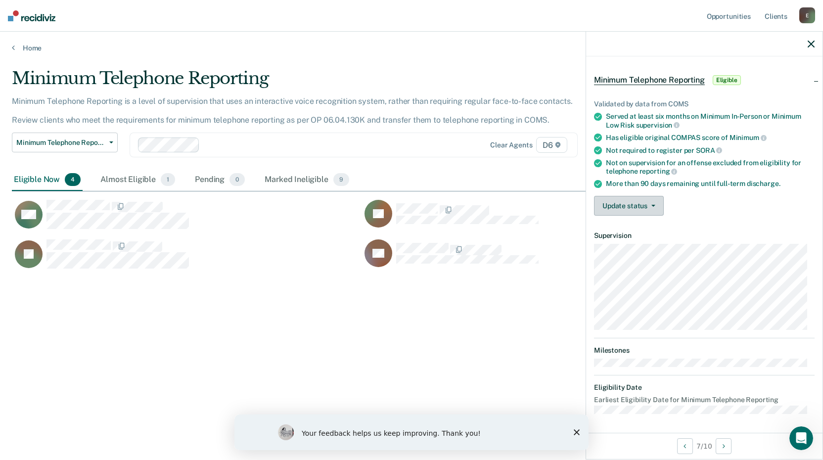
click at [658, 203] on button "Update status" at bounding box center [629, 206] width 70 height 20
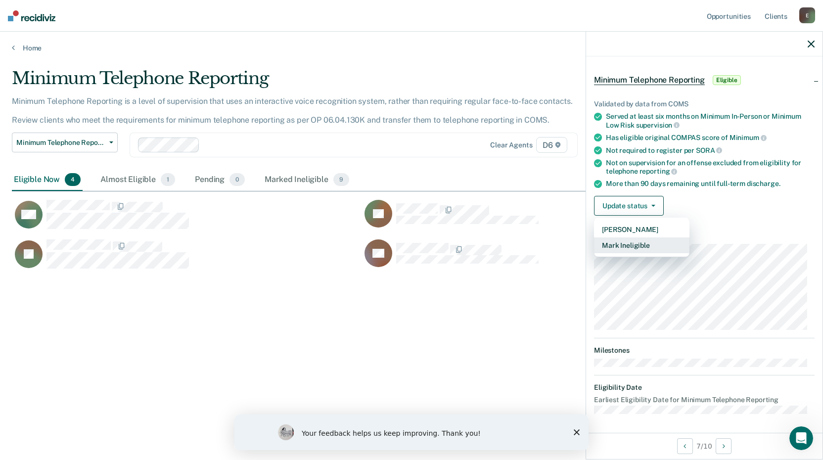
click at [613, 246] on button "Mark Ineligible" at bounding box center [641, 245] width 95 height 16
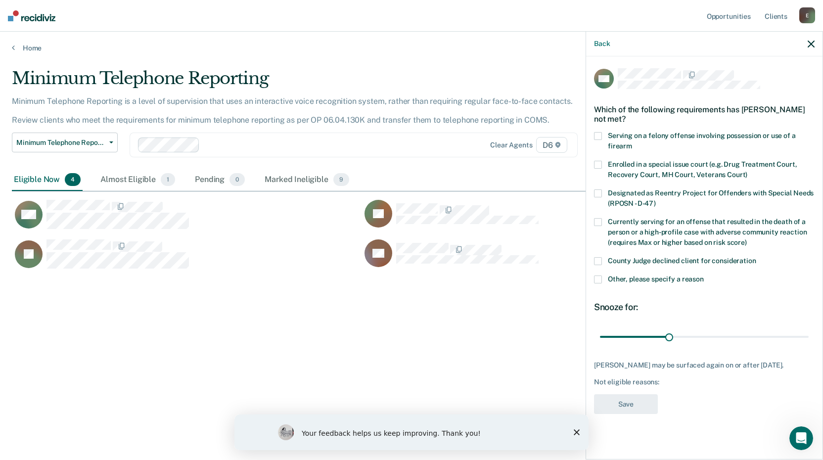
click at [595, 280] on span at bounding box center [598, 280] width 8 height 8
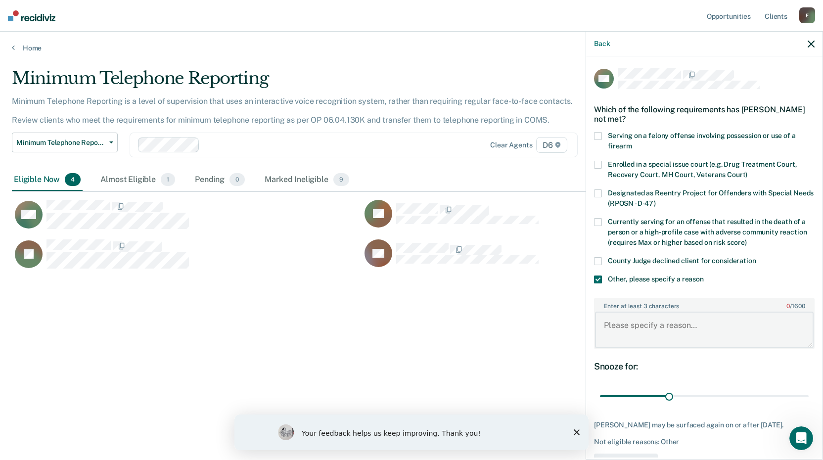
click at [604, 318] on textarea "Enter at least 3 characters 0 / 1600" at bounding box center [704, 330] width 219 height 37
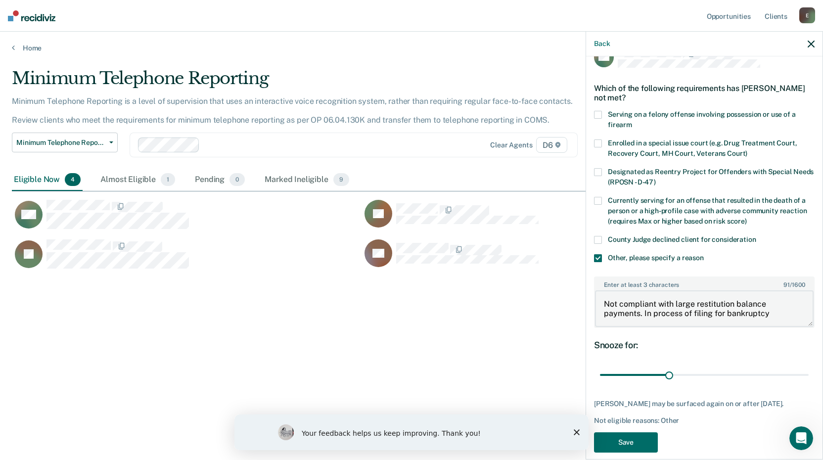
scroll to position [42, 0]
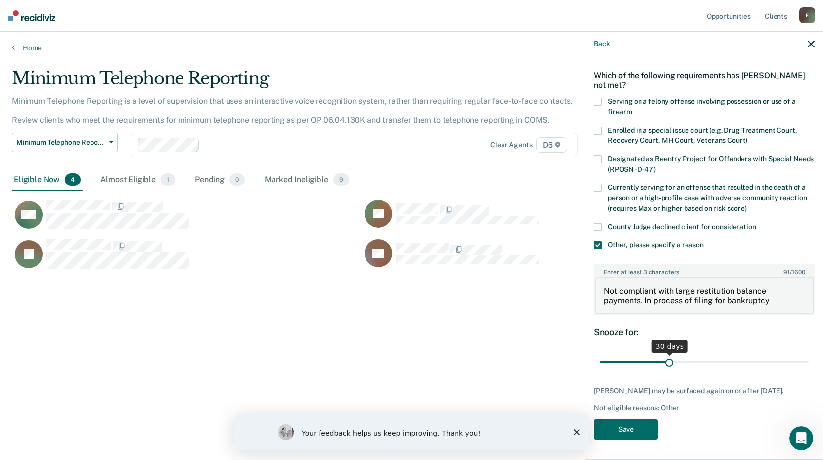
type textarea "Not compliant with large restitution balance payments. In process of filing for…"
drag, startPoint x: 771, startPoint y: 354, endPoint x: 732, endPoint y: 381, distance: 47.6
type input "76"
click at [766, 354] on input "range" at bounding box center [704, 362] width 209 height 17
click at [621, 426] on button "Save" at bounding box center [626, 430] width 64 height 20
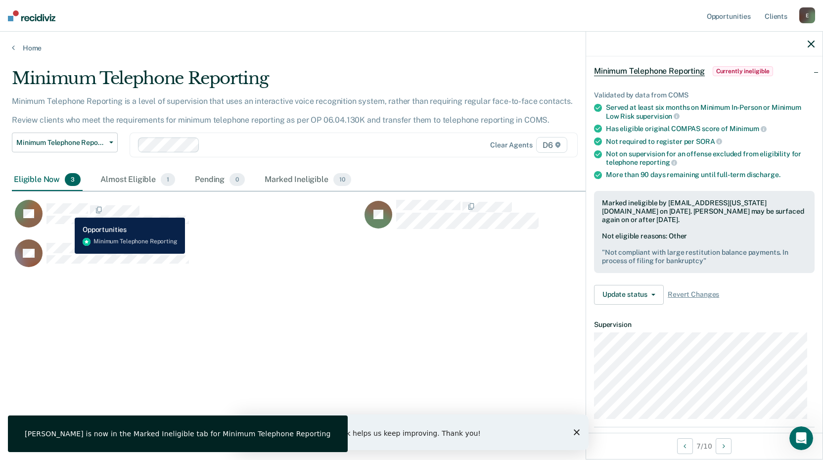
scroll to position [33, 0]
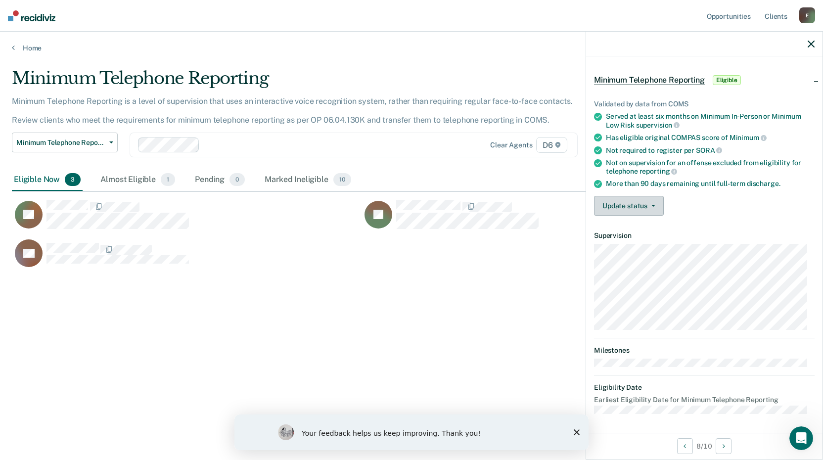
click at [628, 201] on button "Update status" at bounding box center [629, 206] width 70 height 20
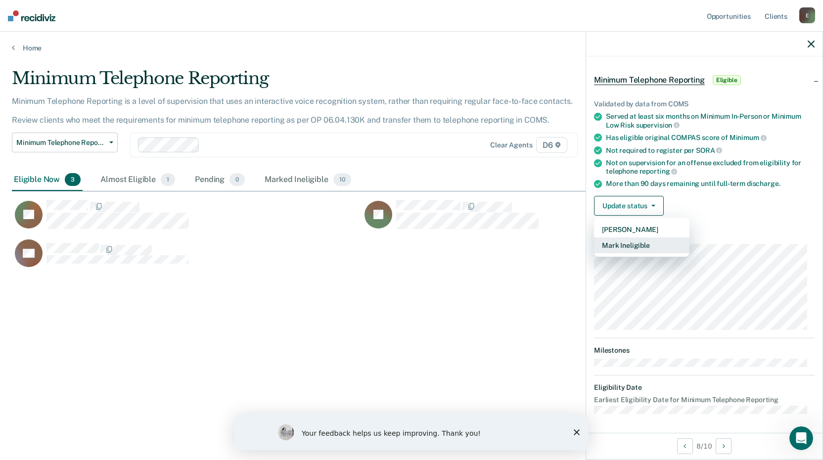
click at [618, 242] on button "Mark Ineligible" at bounding box center [641, 245] width 95 height 16
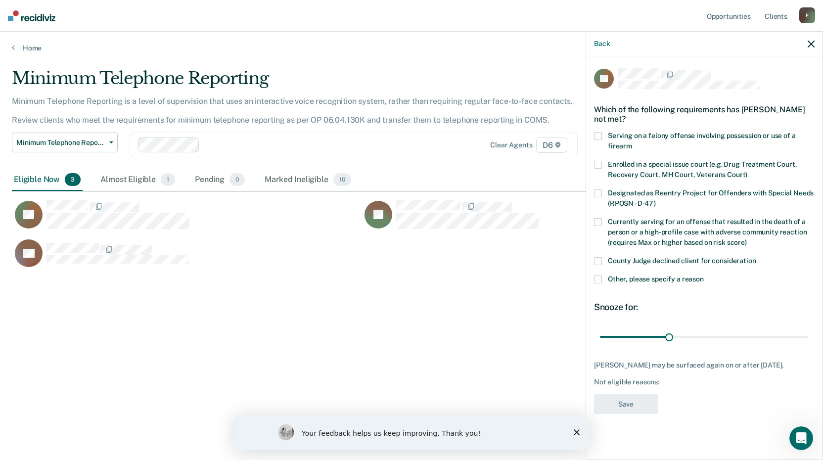
drag, startPoint x: 598, startPoint y: 267, endPoint x: 604, endPoint y: 268, distance: 6.5
click at [597, 276] on span at bounding box center [598, 280] width 8 height 8
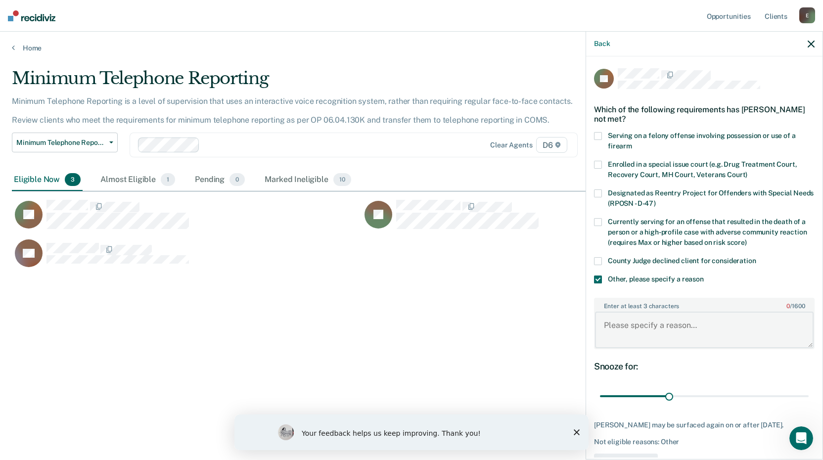
drag, startPoint x: 631, startPoint y: 326, endPoint x: 634, endPoint y: 320, distance: 7.3
click at [631, 326] on textarea "Enter at least 3 characters 0 / 1600" at bounding box center [704, 330] width 219 height 37
click at [677, 323] on textarea "Declined to particpiate" at bounding box center [704, 330] width 219 height 37
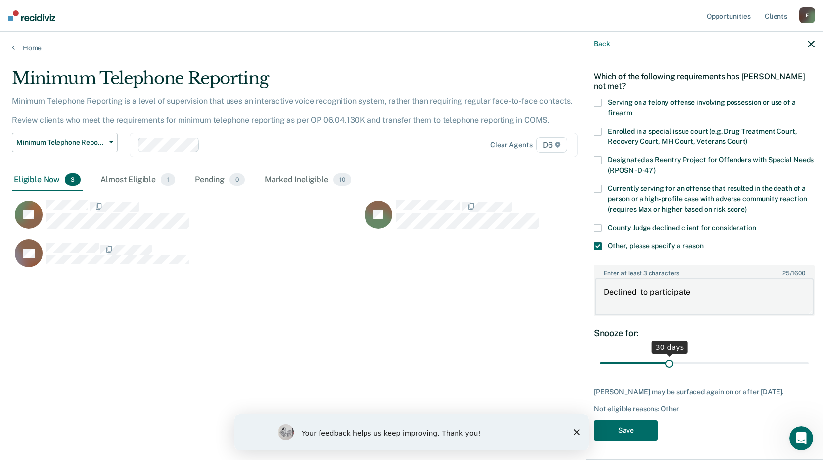
type textarea "Declined to participate"
type input "72"
click at [759, 362] on input "range" at bounding box center [704, 363] width 209 height 17
click at [617, 429] on button "Save" at bounding box center [626, 431] width 64 height 20
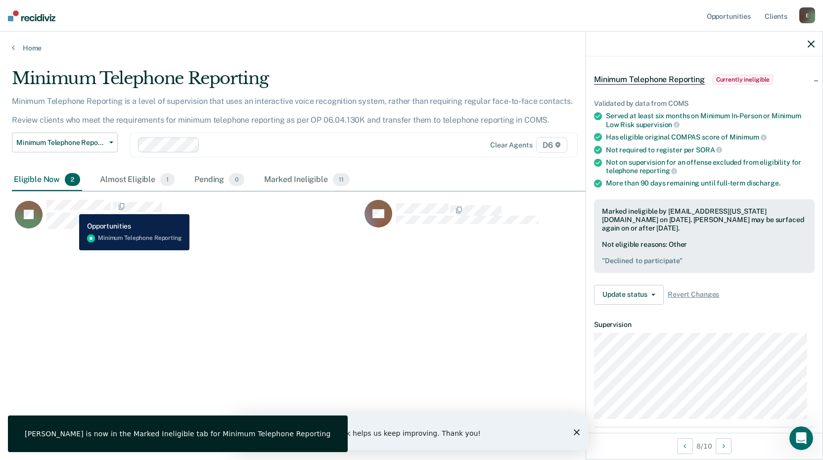
scroll to position [33, 0]
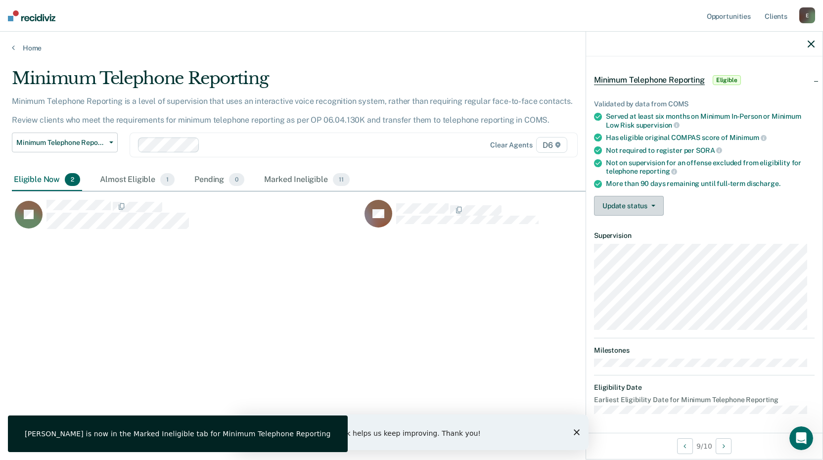
click at [654, 205] on icon "button" at bounding box center [654, 206] width 4 height 2
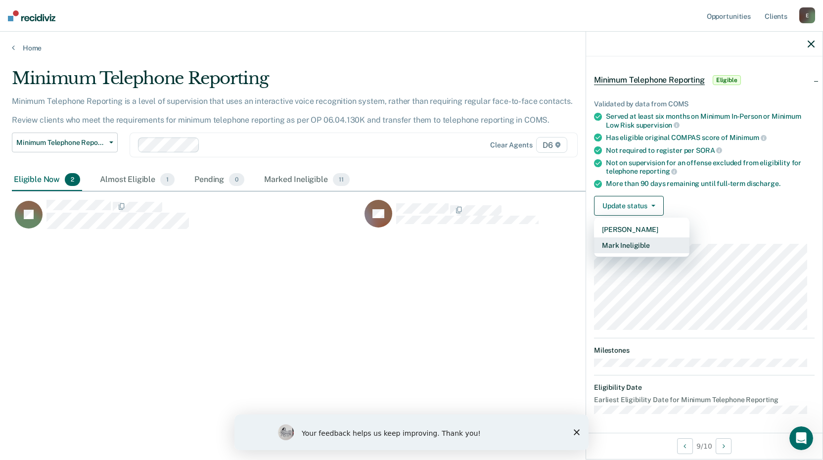
click at [625, 244] on button "Mark Ineligible" at bounding box center [641, 245] width 95 height 16
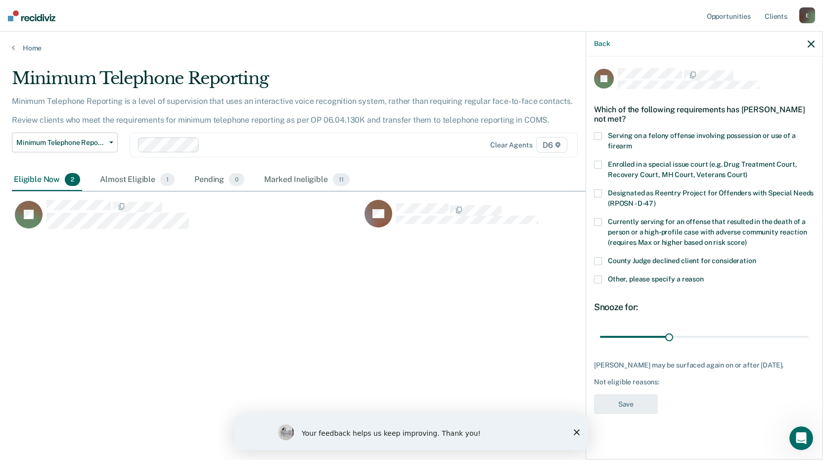
click at [598, 277] on span at bounding box center [598, 280] width 8 height 8
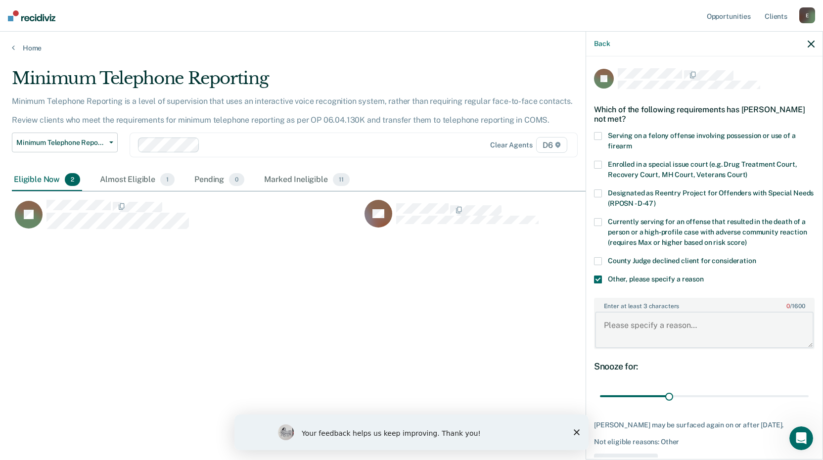
click at [618, 326] on textarea "Enter at least 3 characters 0 / 1600" at bounding box center [704, 330] width 219 height 37
click at [656, 325] on textarea "Not complaint with large otstanding restituion payments." at bounding box center [704, 330] width 219 height 37
click at [663, 336] on textarea "Not compliant with large outstanding restitution payments." at bounding box center [704, 330] width 219 height 37
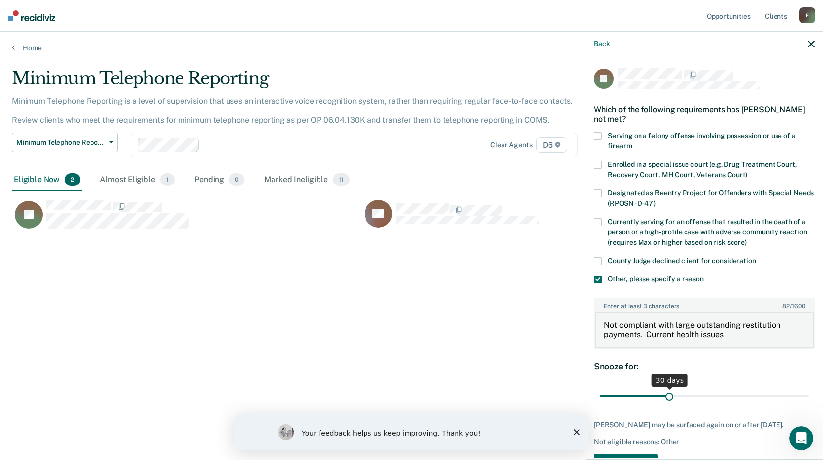
type textarea "Not compliant with large outstanding restitution payments. Current health issues"
drag, startPoint x: 767, startPoint y: 394, endPoint x: 725, endPoint y: 371, distance: 48.3
type input "76"
click at [767, 393] on input "range" at bounding box center [704, 396] width 209 height 17
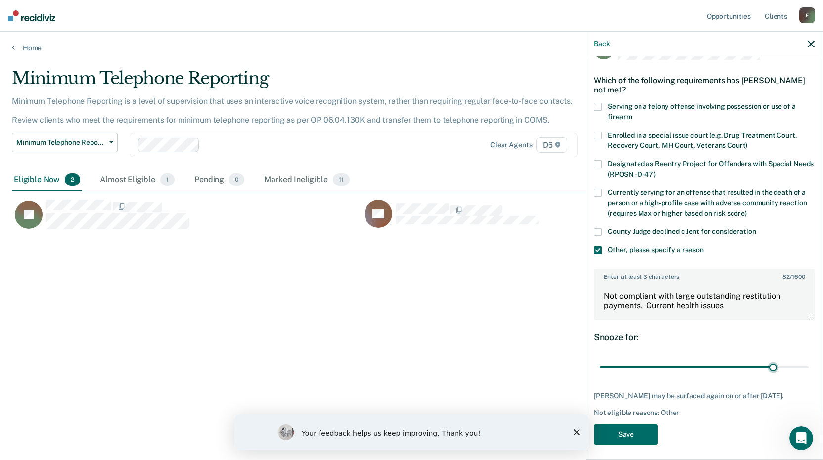
scroll to position [42, 0]
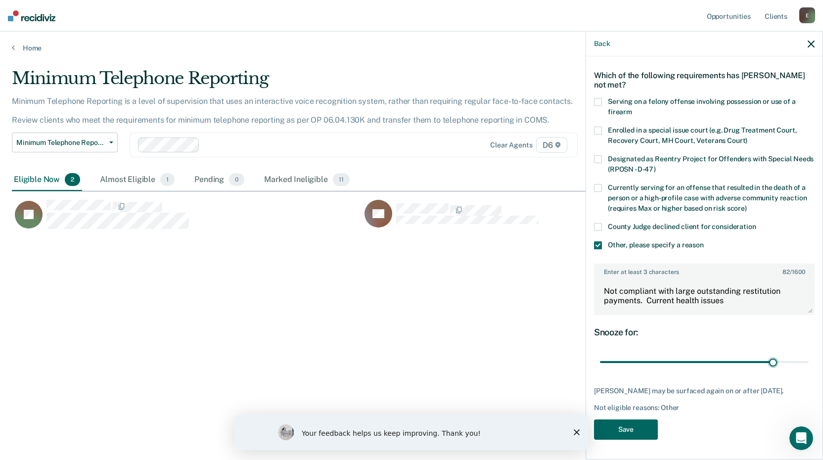
click at [624, 427] on button "Save" at bounding box center [626, 430] width 64 height 20
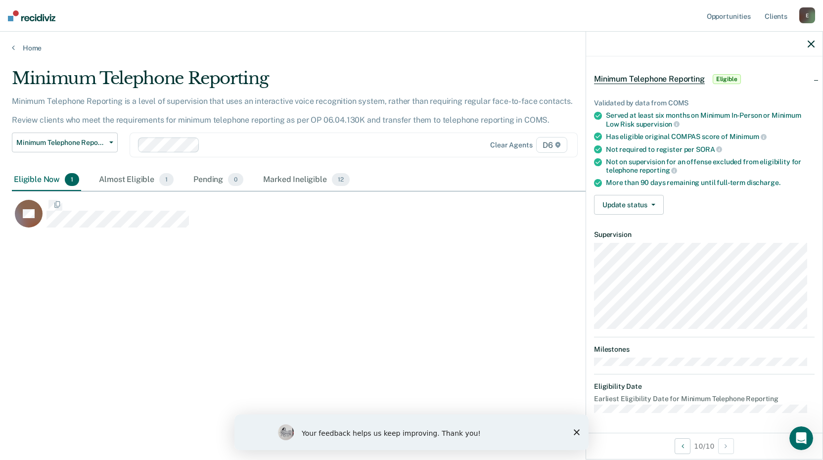
scroll to position [33, 0]
click at [632, 203] on button "Update status" at bounding box center [629, 206] width 70 height 20
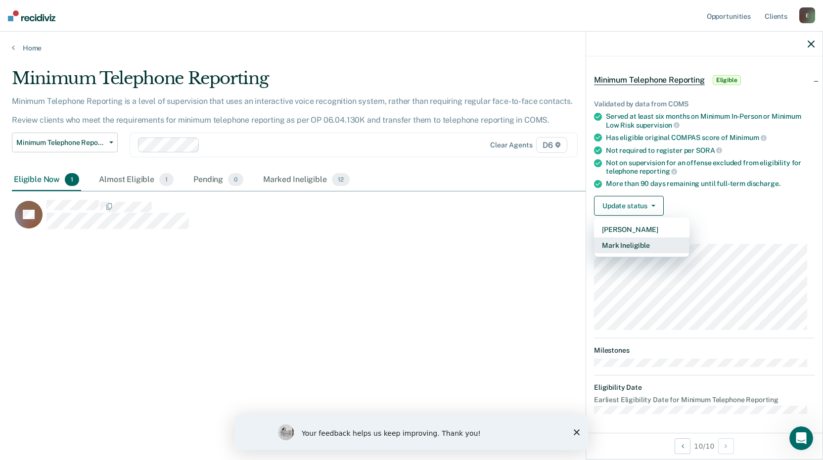
click at [607, 245] on button "Mark Ineligible" at bounding box center [641, 245] width 95 height 16
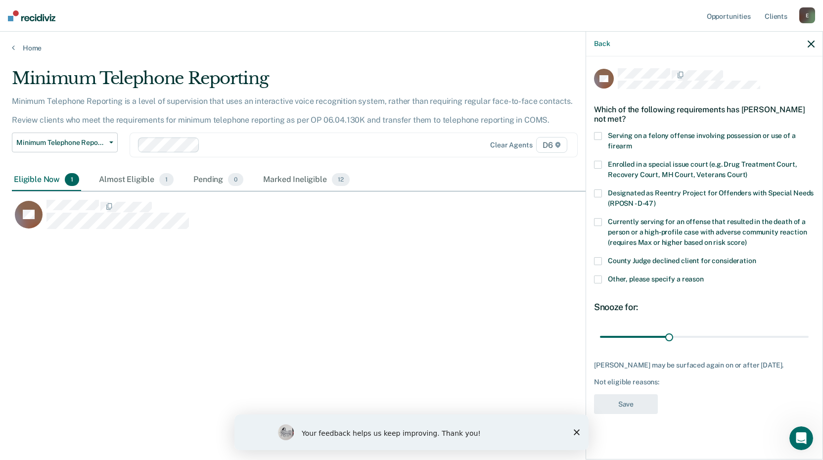
click at [596, 277] on span at bounding box center [598, 280] width 8 height 8
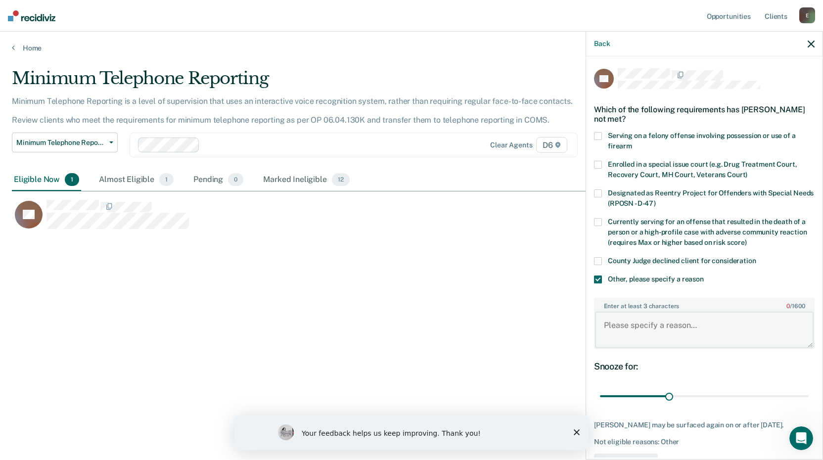
drag, startPoint x: 616, startPoint y: 327, endPoint x: 612, endPoint y: 322, distance: 6.3
click at [615, 325] on textarea "Enter at least 3 characters 0 / 1600" at bounding box center [704, 330] width 219 height 37
click at [668, 330] on textarea "Declined participation ,only reports every other month" at bounding box center [704, 330] width 219 height 37
type textarea "Declined participation ,only reports every other month now"
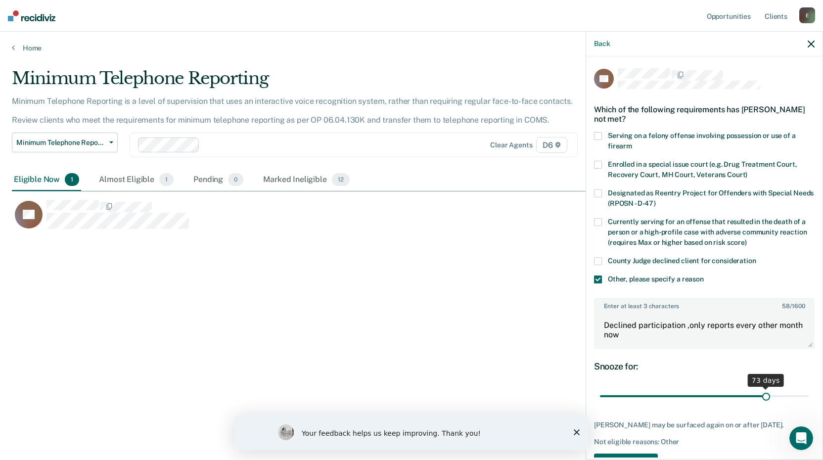
drag, startPoint x: 761, startPoint y: 397, endPoint x: 746, endPoint y: 382, distance: 21.7
type input "73"
click at [761, 397] on input "range" at bounding box center [704, 396] width 209 height 17
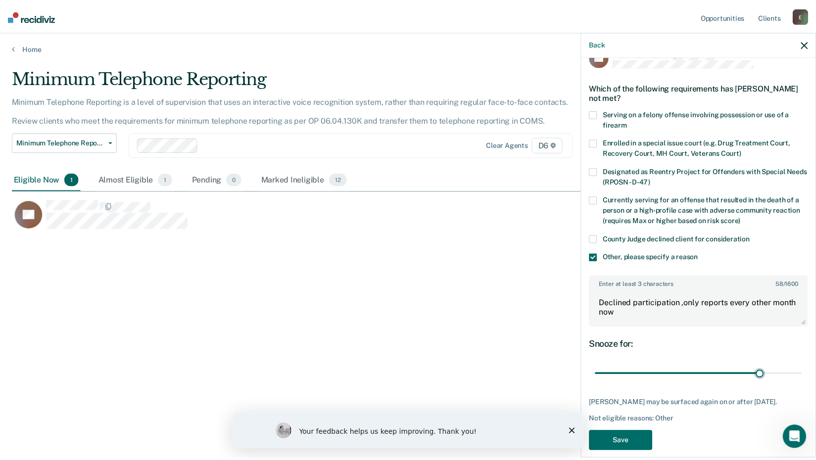
scroll to position [33, 0]
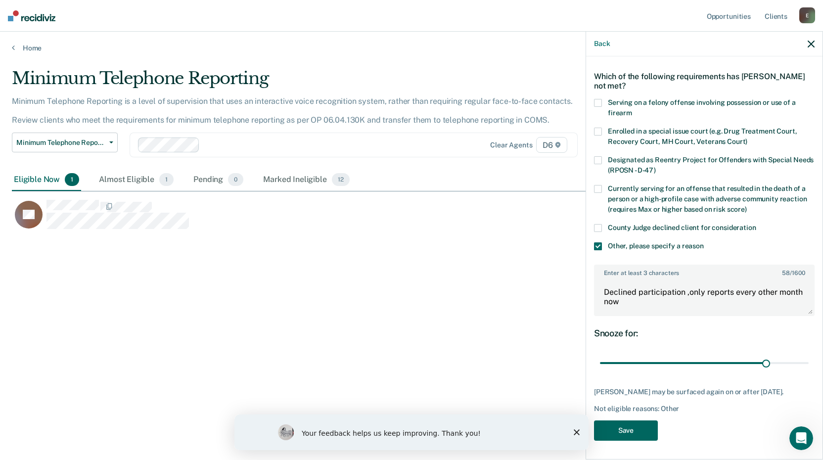
click at [631, 425] on button "Save" at bounding box center [626, 431] width 64 height 20
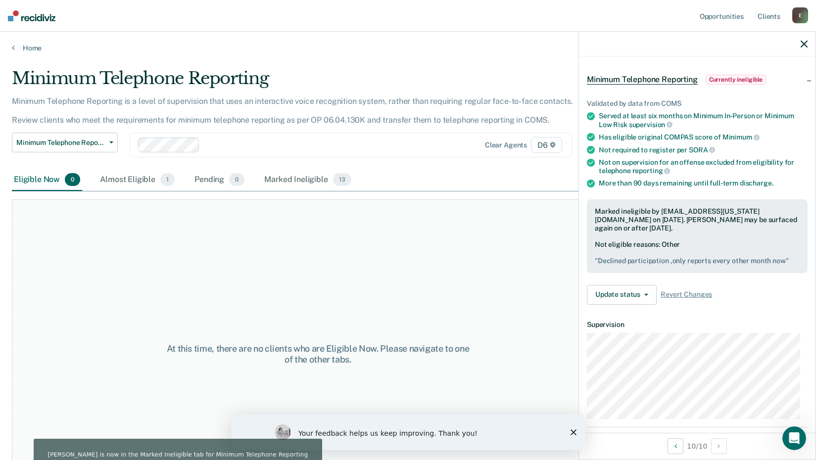
click at [804, 43] on icon "button" at bounding box center [804, 44] width 7 height 7
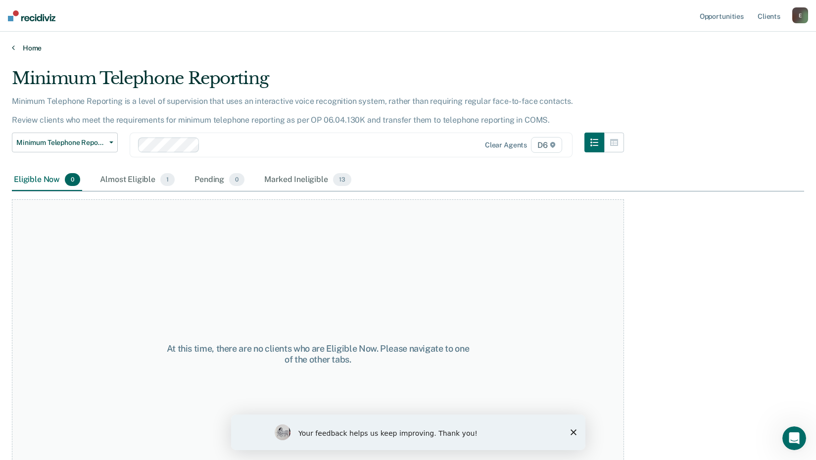
click at [14, 47] on icon at bounding box center [13, 48] width 3 height 8
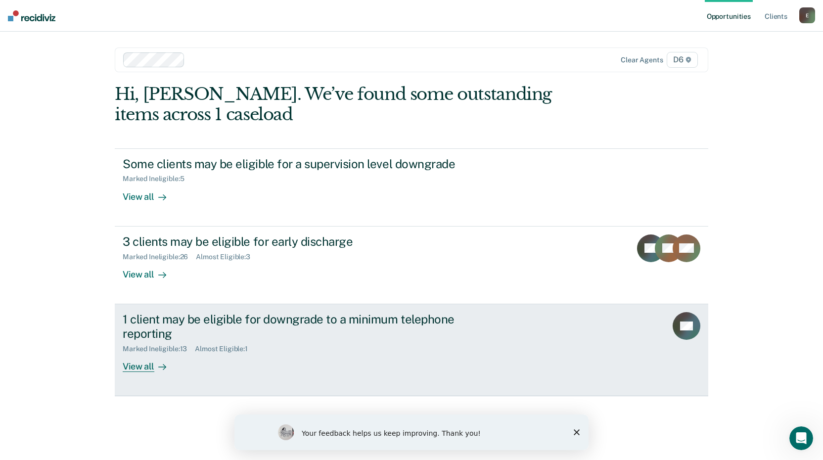
click at [133, 368] on div "View all" at bounding box center [150, 362] width 55 height 19
